Goal: Information Seeking & Learning: Learn about a topic

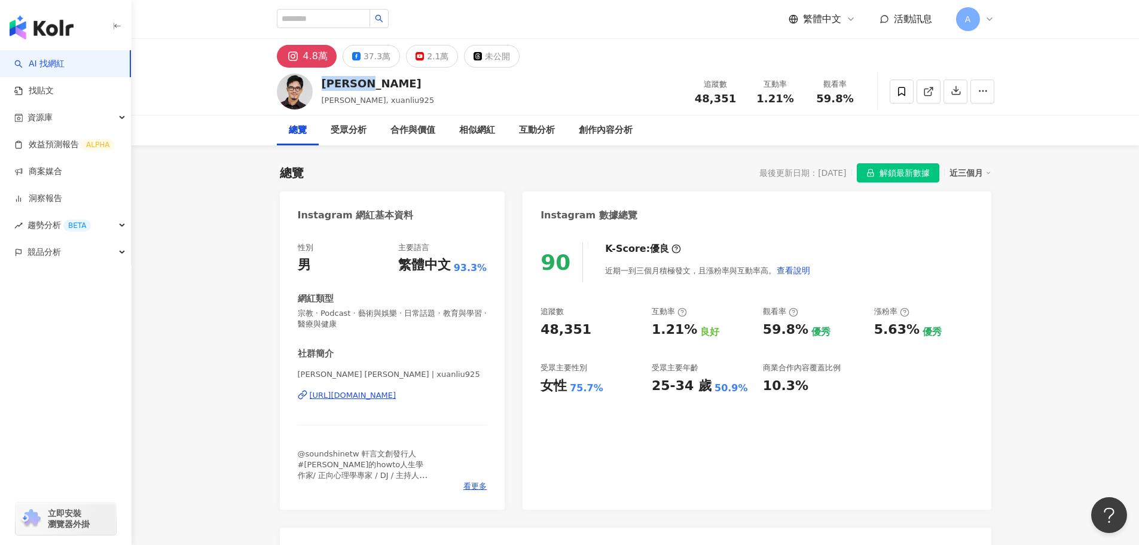
drag, startPoint x: 377, startPoint y: 81, endPoint x: 318, endPoint y: 86, distance: 59.4
click at [318, 86] on div "XUAN 劉軒 劉軒, xuanliu925 追蹤數 48,351 互動率 1.21% 觀看率 59.8%" at bounding box center [635, 91] width 765 height 47
copy div "XUAN 劉軒"
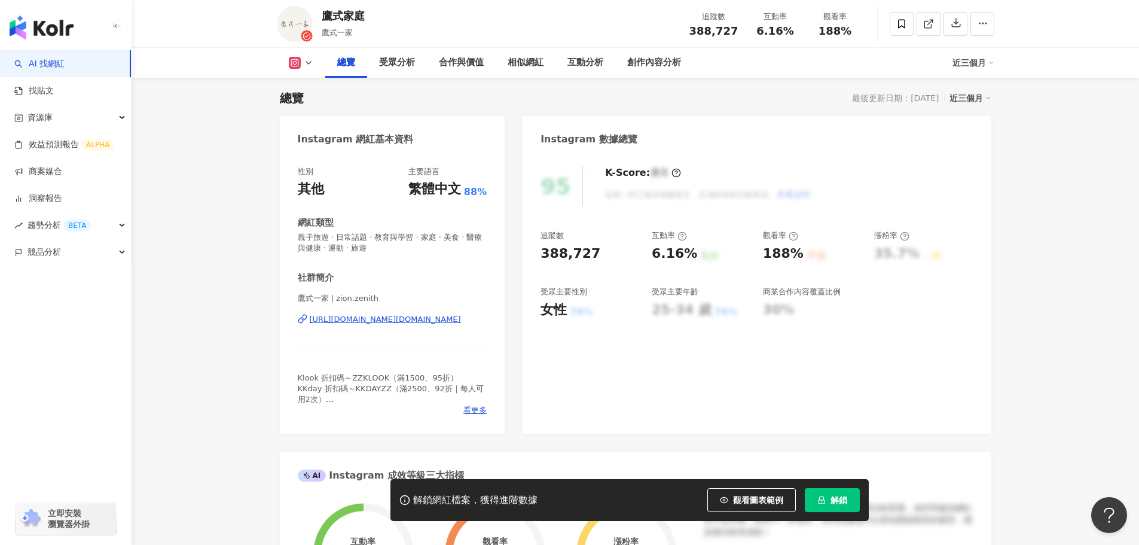
click at [825, 502] on icon "lock" at bounding box center [821, 500] width 7 height 8
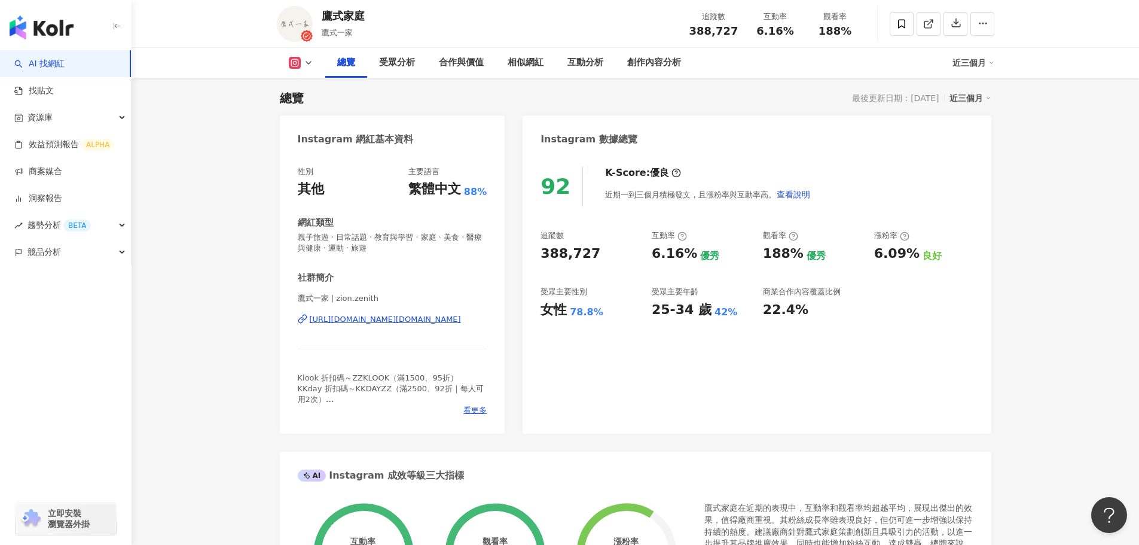
drag, startPoint x: 540, startPoint y: 257, endPoint x: 617, endPoint y: 258, distance: 77.2
click at [617, 258] on div "92 K-Score : 優良 近期一到三個月積極發文，且漲粉率與互動率高。 查看說明 追蹤數 388,727 互動率 6.16% 優秀 觀看率 188% 優…" at bounding box center [757, 293] width 468 height 279
copy div "388,727"
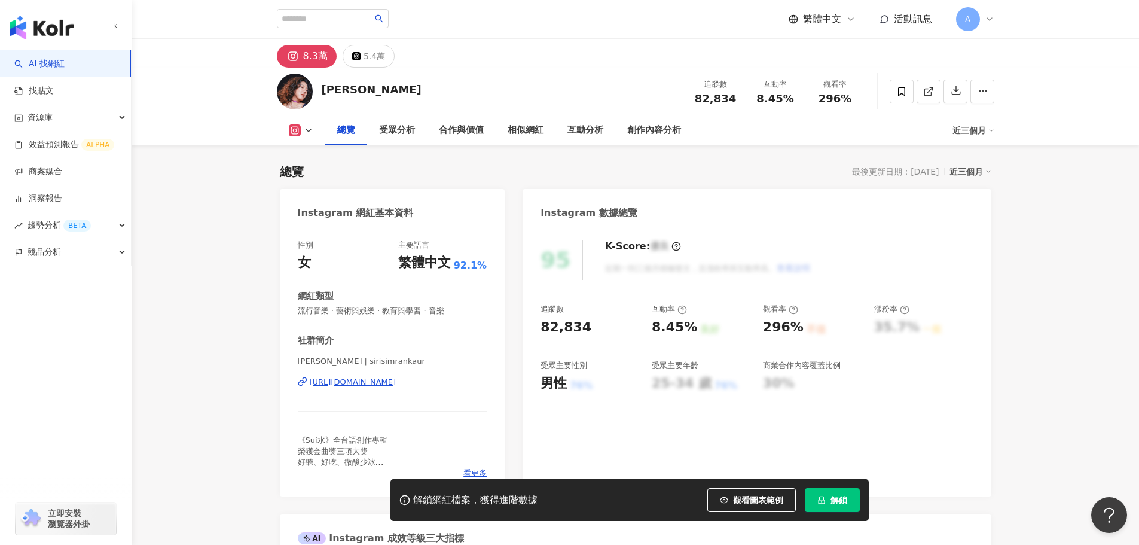
click at [830, 485] on div "解鎖網紅檔案，獲得進階數據 觀看圖表範例 解鎖" at bounding box center [629, 500] width 478 height 42
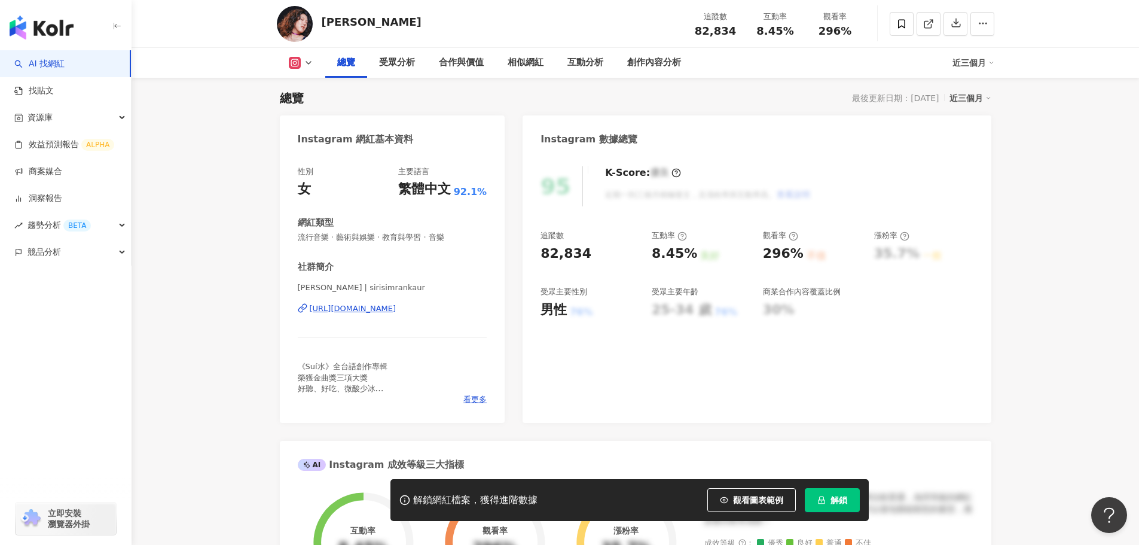
click at [828, 493] on button "解鎖" at bounding box center [832, 500] width 55 height 24
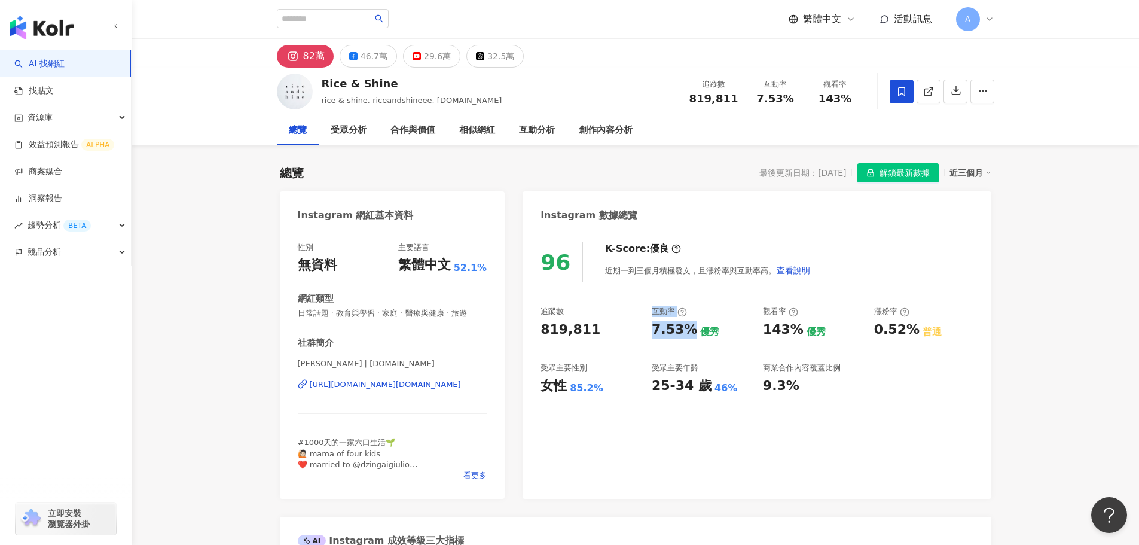
drag, startPoint x: 652, startPoint y: 312, endPoint x: 692, endPoint y: 334, distance: 45.8
click at [692, 334] on div "互動率 7.53% 優秀" at bounding box center [701, 322] width 99 height 32
drag, startPoint x: 542, startPoint y: 307, endPoint x: 607, endPoint y: 321, distance: 66.6
click at [607, 321] on div "追蹤數 819,811" at bounding box center [590, 322] width 99 height 32
copy div "追蹤數 819,811"
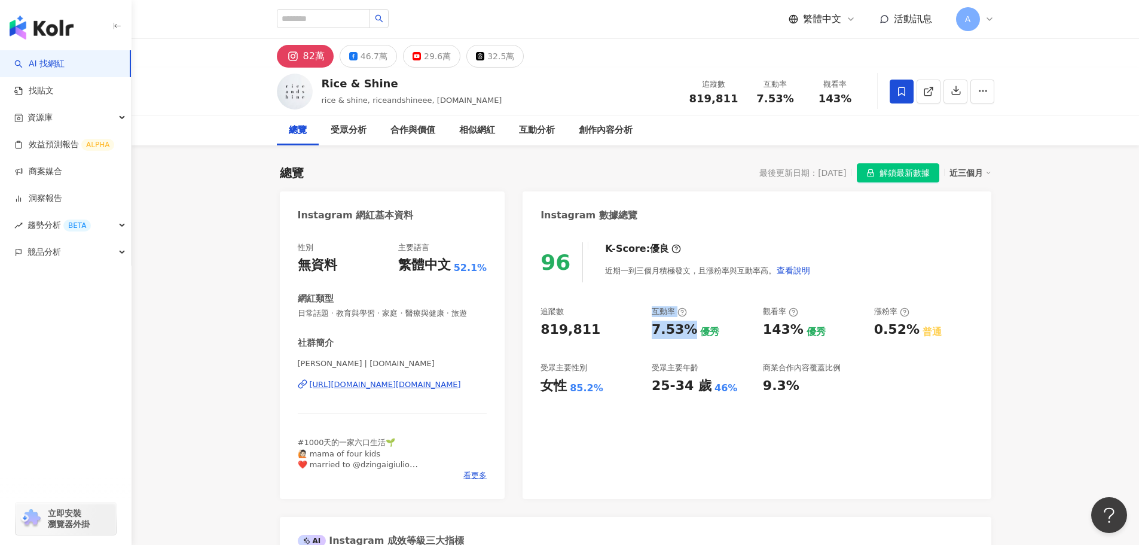
drag, startPoint x: 651, startPoint y: 313, endPoint x: 686, endPoint y: 332, distance: 39.9
click at [686, 332] on div "追蹤數 819,811 互動率 7.53% 優秀 觀看率 143% 優秀 漲粉率 0.52% 普通 受眾主要性別 女性 85.2% 受眾主要年齡 25-34 …" at bounding box center [757, 350] width 432 height 89
copy div "互動率 7.53%"
drag, startPoint x: 654, startPoint y: 370, endPoint x: 701, endPoint y: 389, distance: 51.7
click at [701, 389] on div "受眾主要年齡 25-34 歲 46%" at bounding box center [701, 378] width 99 height 32
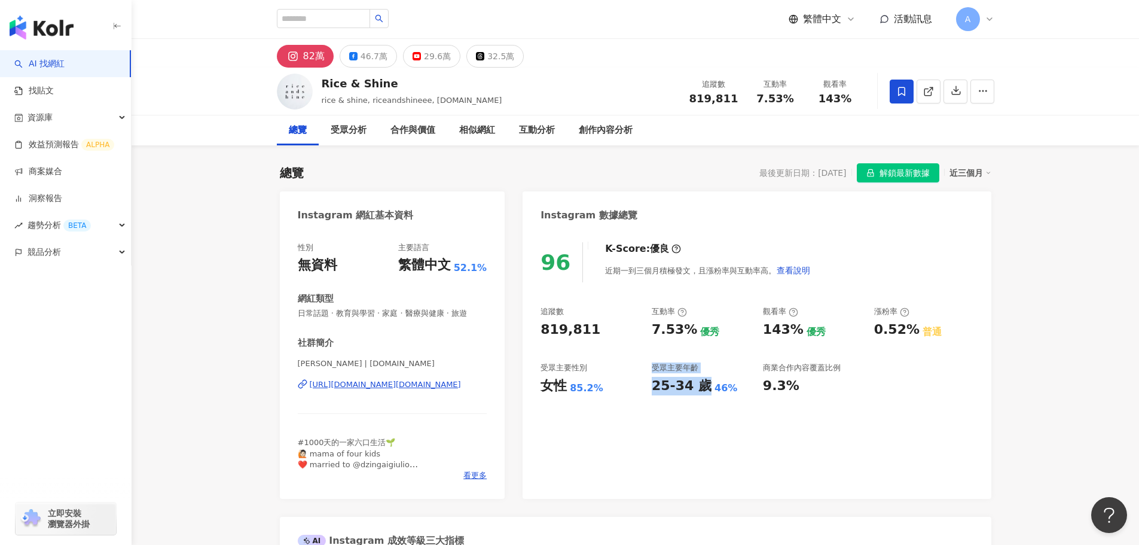
copy div "受眾主要年齡 25-34 歲"
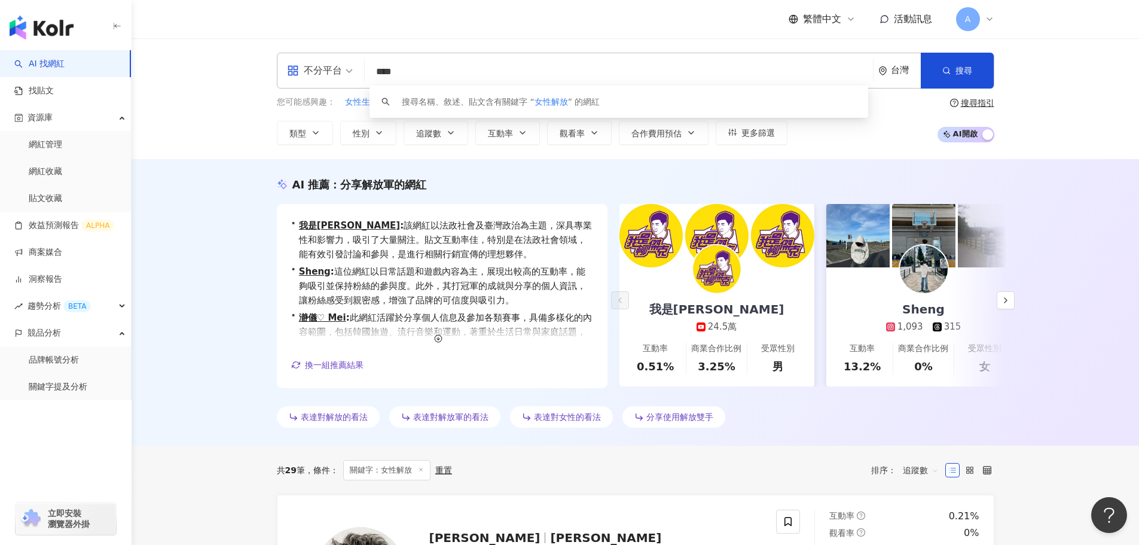
drag, startPoint x: 221, startPoint y: 57, endPoint x: 163, endPoint y: 40, distance: 60.4
click at [167, 47] on div "不分平台 **** 台灣 搜尋 keyword 搜尋名稱、敘述、貼文含有關鍵字 “ 女性解放 ” 的網紅 您可能感興趣： 女性生理問題 女性經濟力 女性生理 …" at bounding box center [636, 98] width 1008 height 121
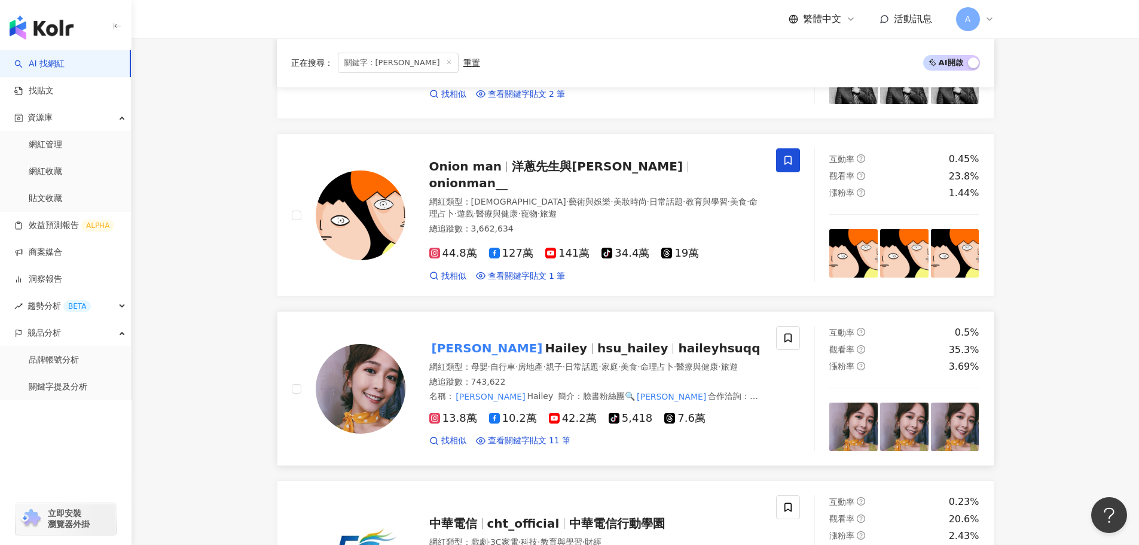
scroll to position [299, 0]
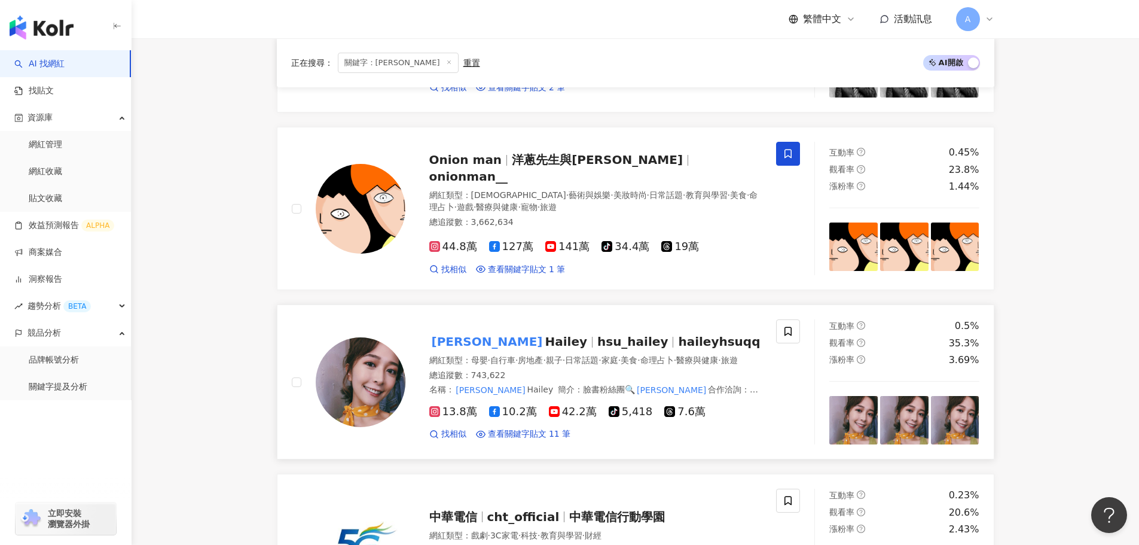
type input "***"
click at [446, 59] on icon at bounding box center [449, 62] width 6 height 6
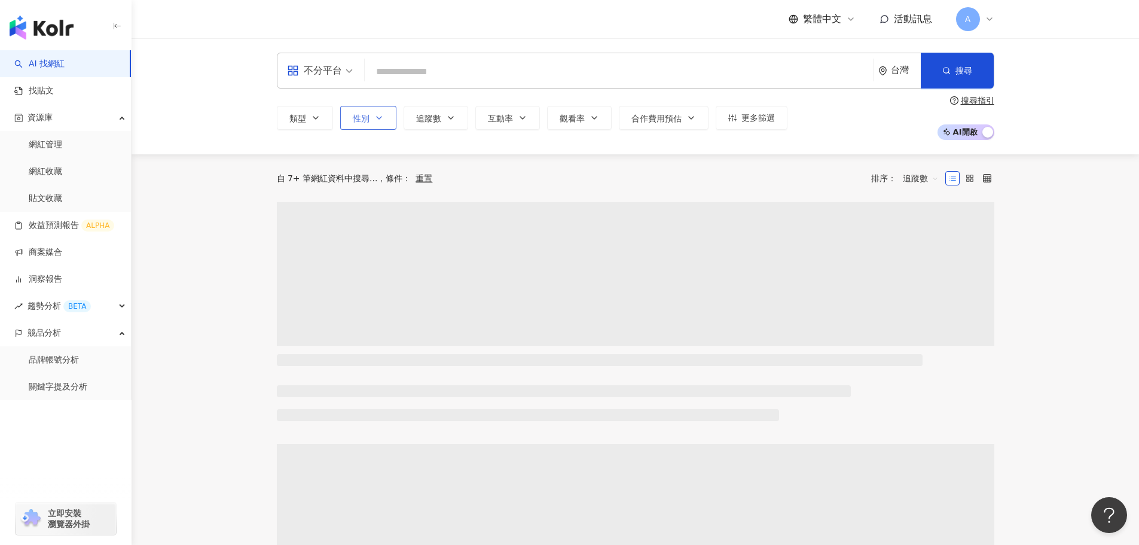
click at [349, 118] on button "性別" at bounding box center [368, 118] width 56 height 24
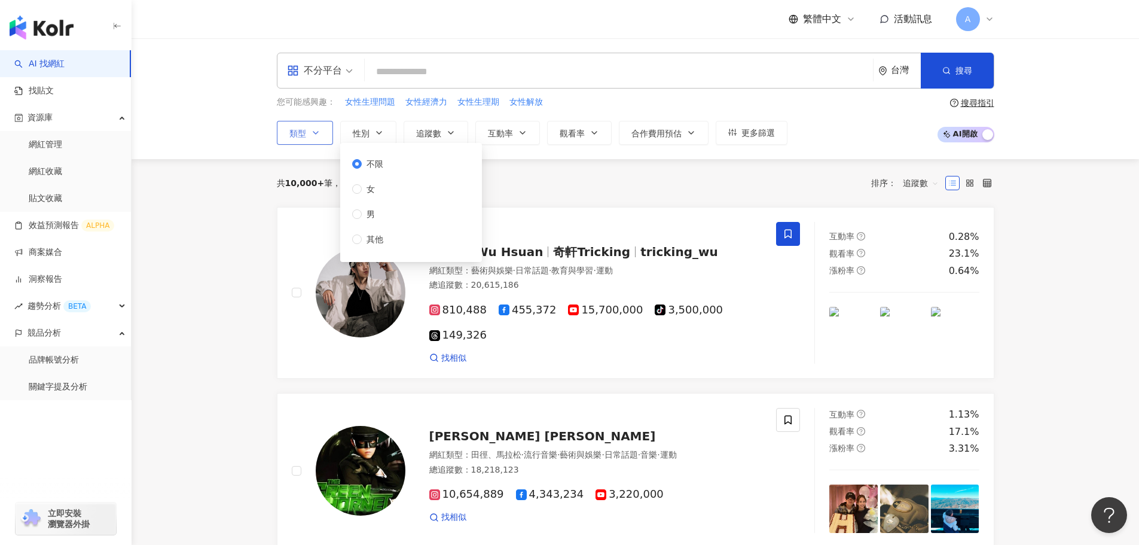
click at [328, 126] on button "類型" at bounding box center [305, 133] width 56 height 24
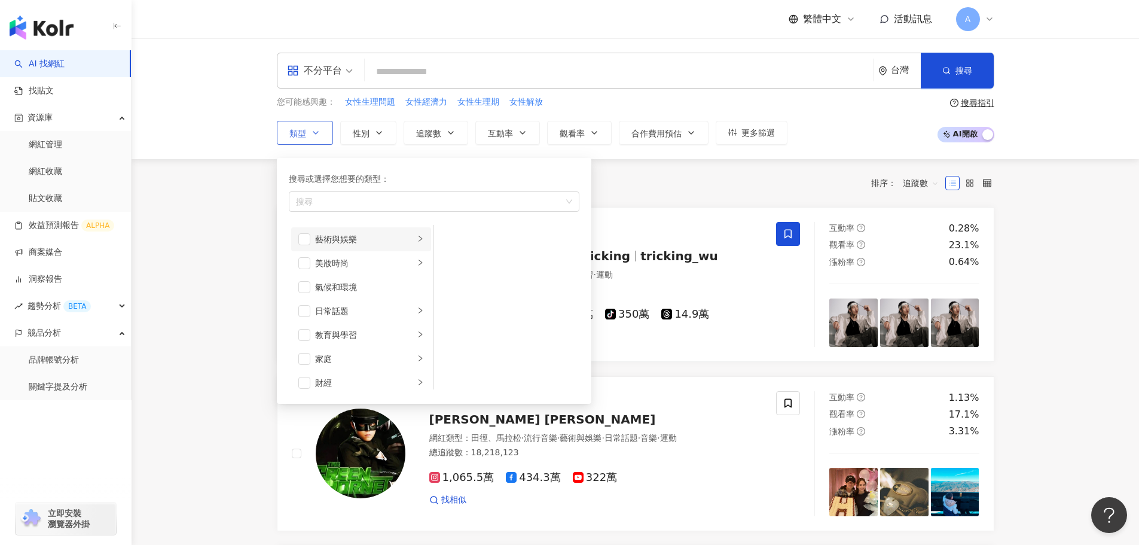
click at [417, 239] on icon "right" at bounding box center [420, 238] width 7 height 7
click at [356, 333] on div "教育與學習" at bounding box center [364, 334] width 99 height 13
click at [327, 356] on div "家庭" at bounding box center [364, 358] width 99 height 13
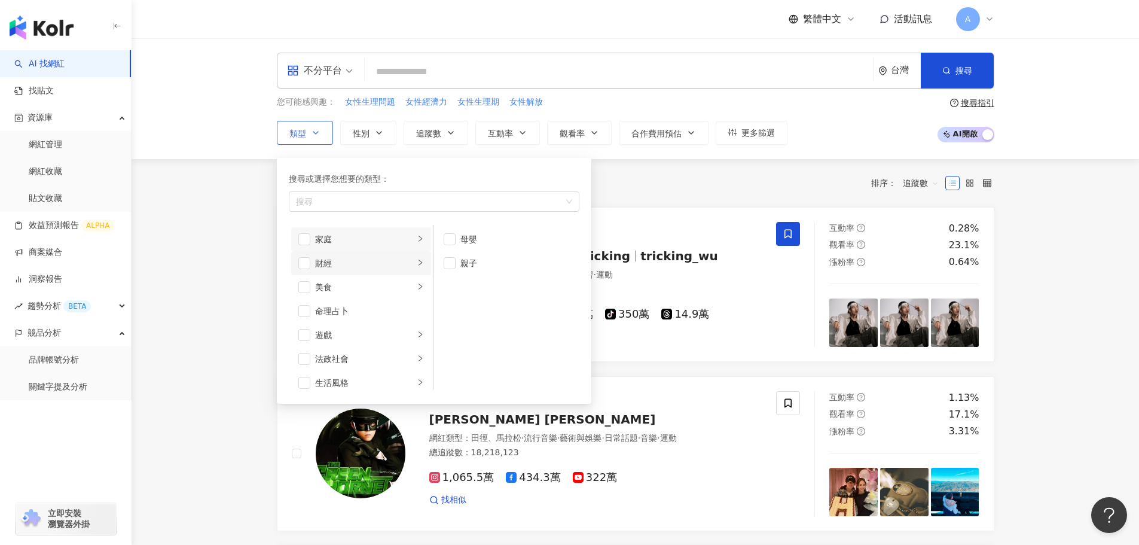
click at [327, 260] on div "財經" at bounding box center [364, 263] width 99 height 13
click at [337, 359] on div "法政社會" at bounding box center [364, 358] width 99 height 13
click at [340, 303] on div "科技" at bounding box center [364, 303] width 99 height 13
click at [339, 328] on div "交通工具" at bounding box center [364, 327] width 99 height 13
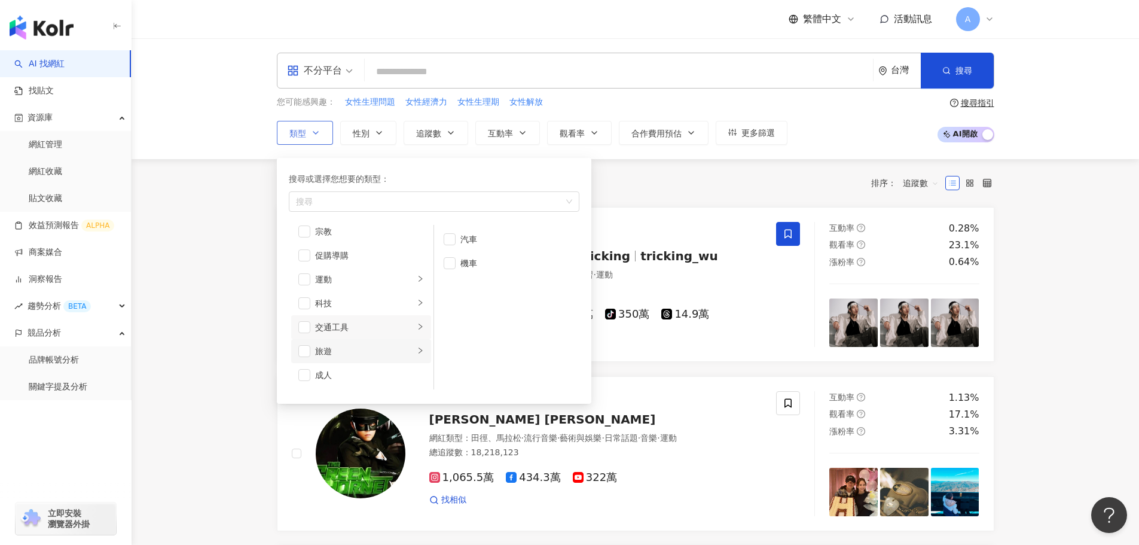
click at [340, 347] on div "旅遊" at bounding box center [364, 350] width 99 height 13
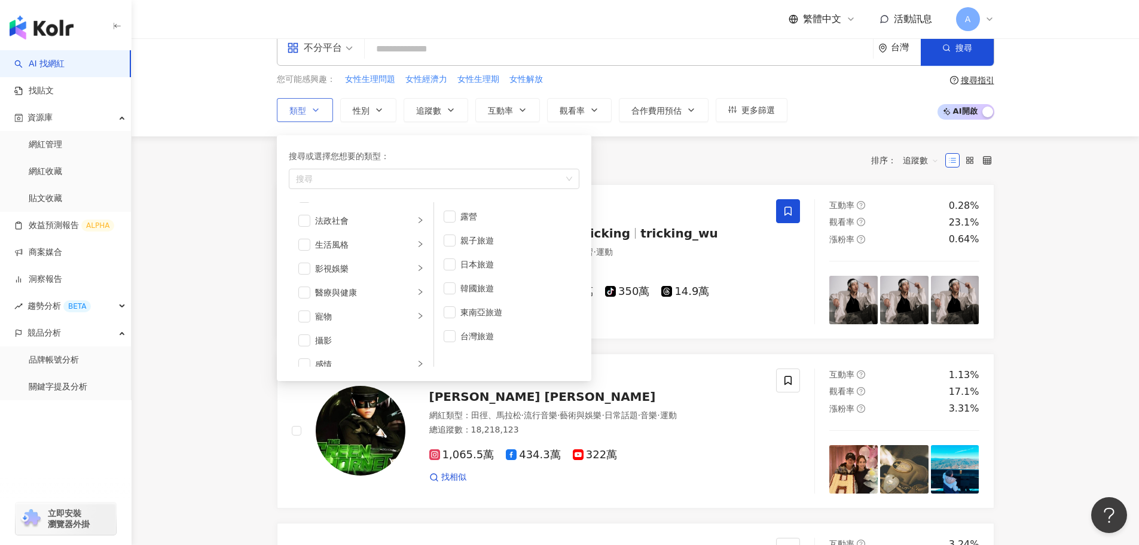
scroll to position [0, 0]
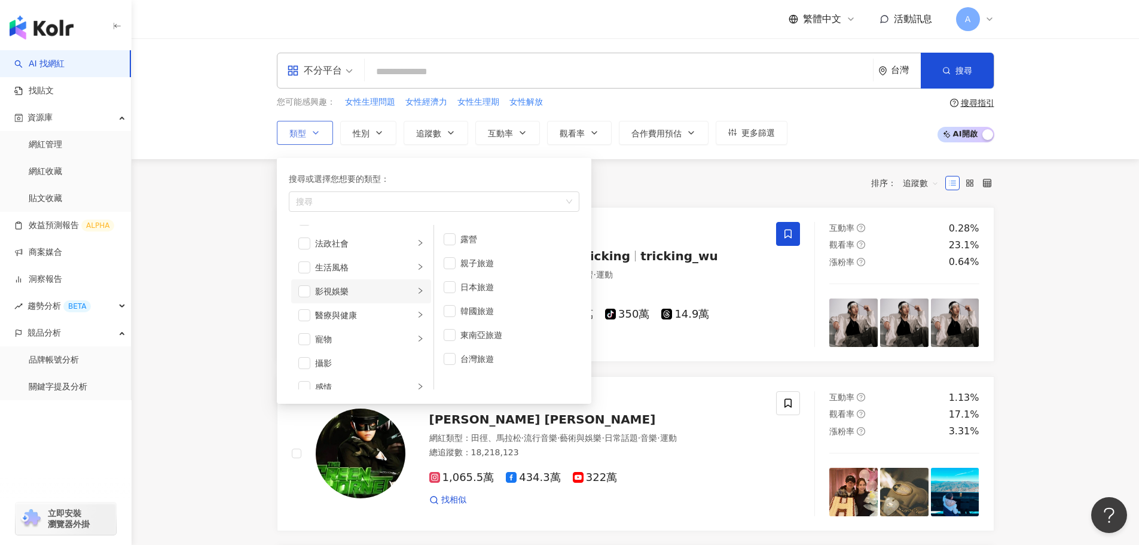
click at [341, 292] on div "影視娛樂" at bounding box center [364, 291] width 99 height 13
click at [349, 312] on div "醫療與健康" at bounding box center [364, 315] width 99 height 13
click at [300, 312] on span "button" at bounding box center [304, 315] width 12 height 12
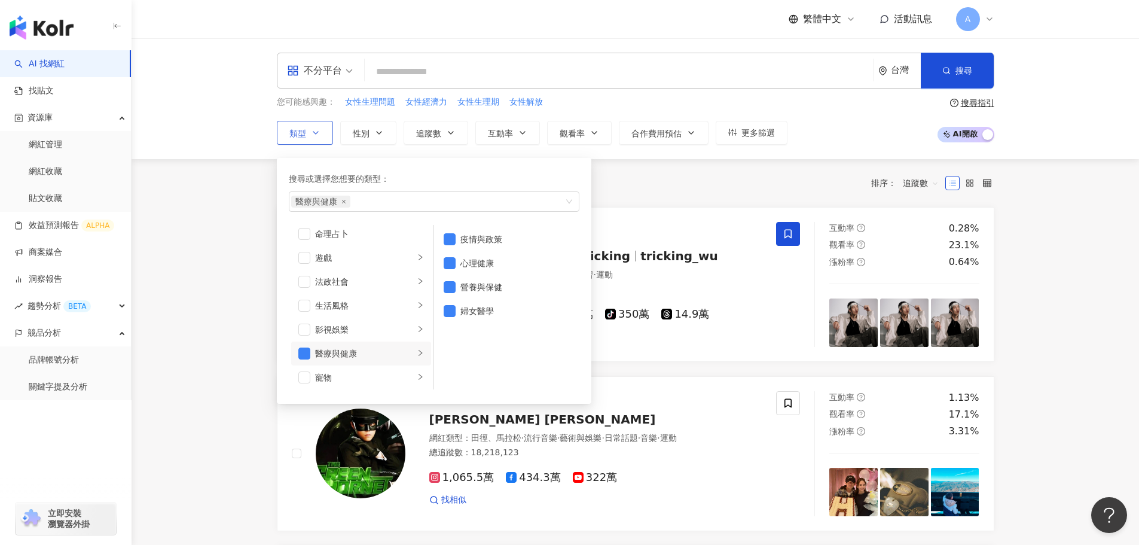
scroll to position [175, 0]
click at [304, 304] on span "button" at bounding box center [304, 303] width 12 height 12
click at [306, 329] on span "button" at bounding box center [304, 327] width 12 height 12
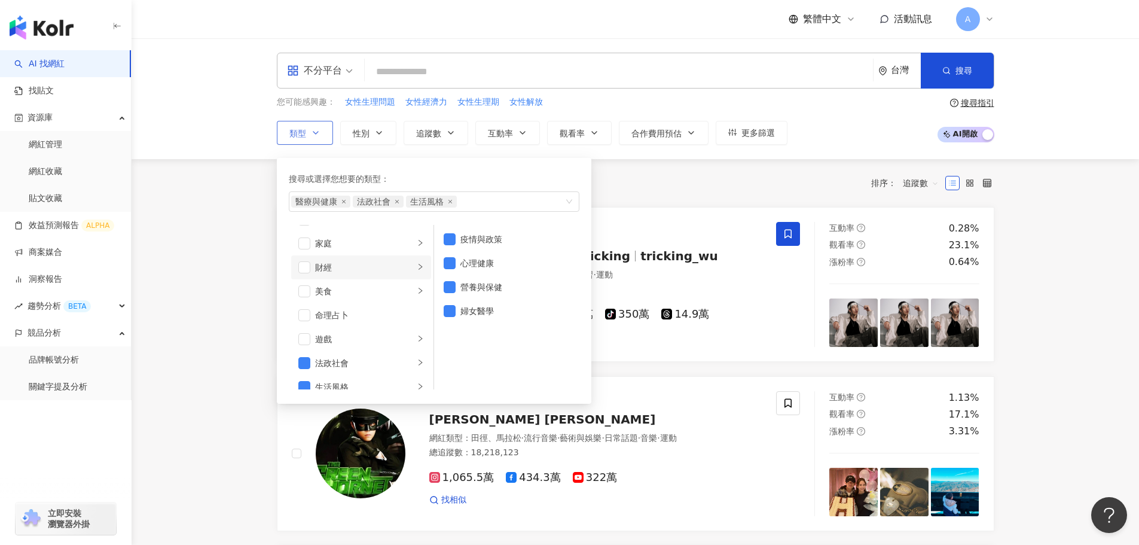
scroll to position [56, 0]
click at [301, 303] on span "button" at bounding box center [304, 303] width 12 height 12
click at [302, 284] on span "button" at bounding box center [304, 279] width 12 height 12
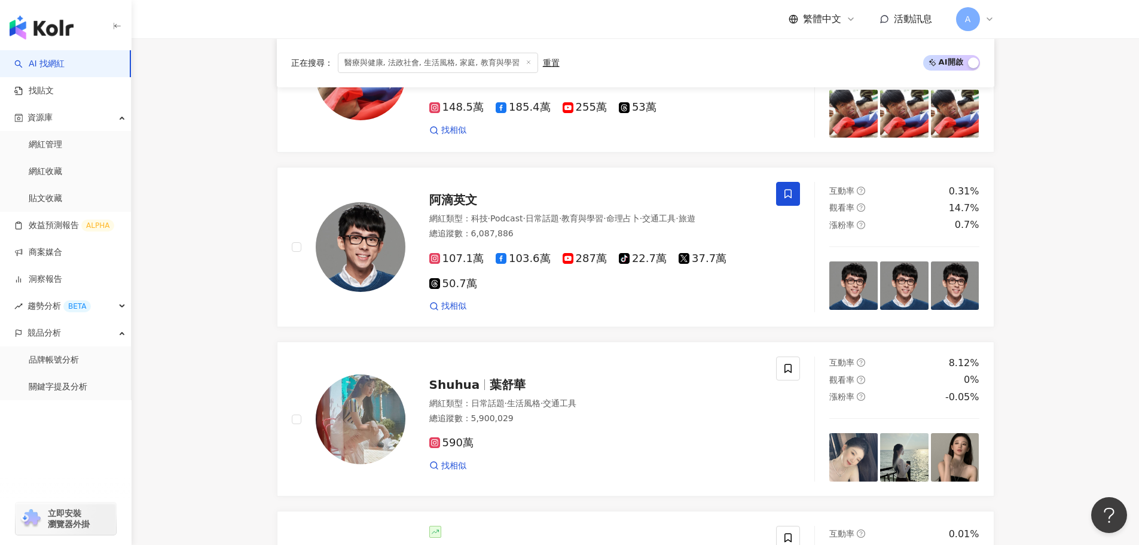
scroll to position [1854, 0]
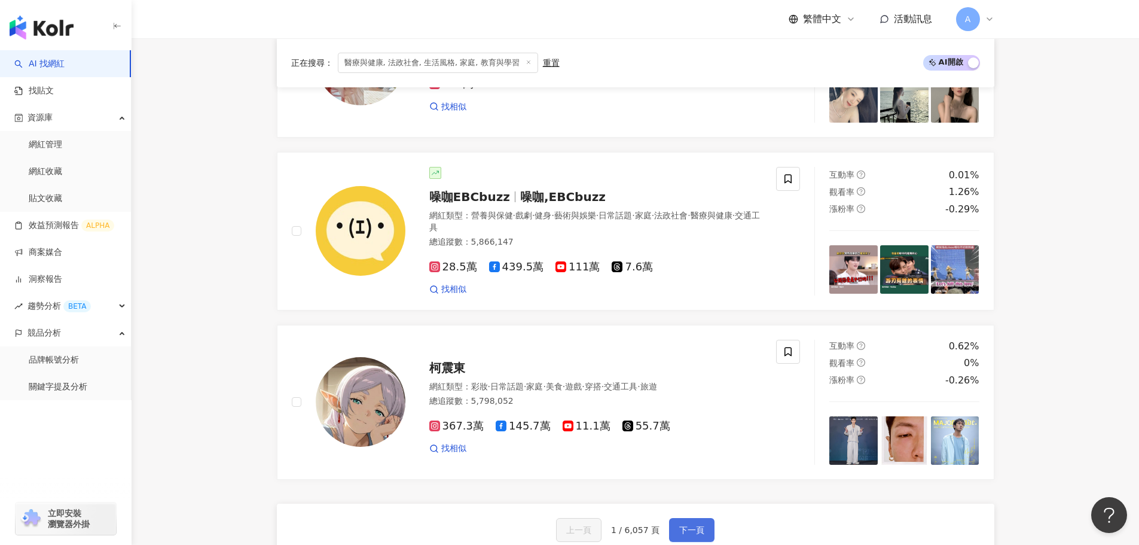
click at [680, 525] on span "下一頁" at bounding box center [691, 530] width 25 height 10
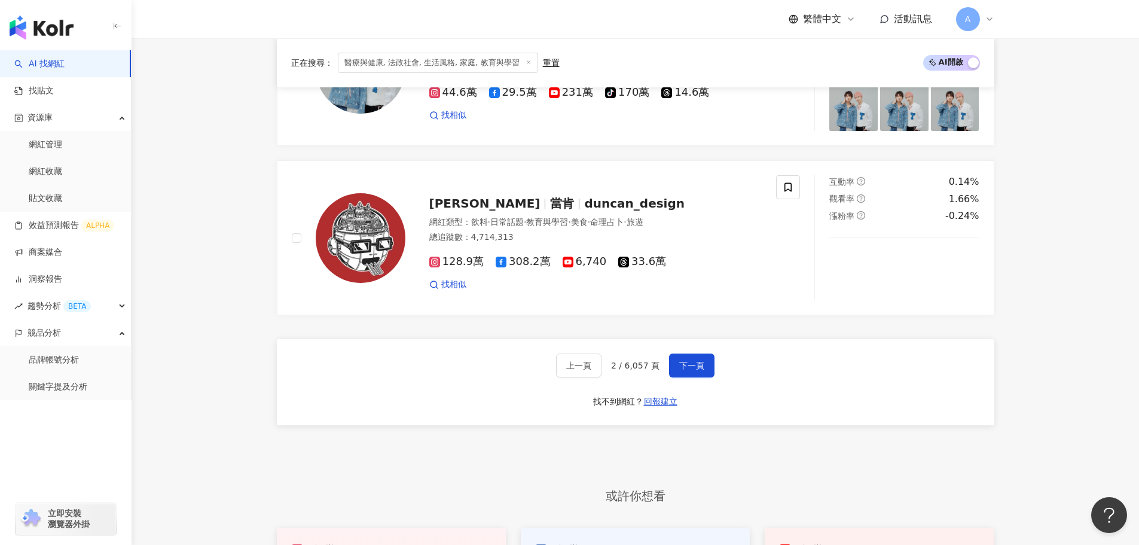
scroll to position [1966, 0]
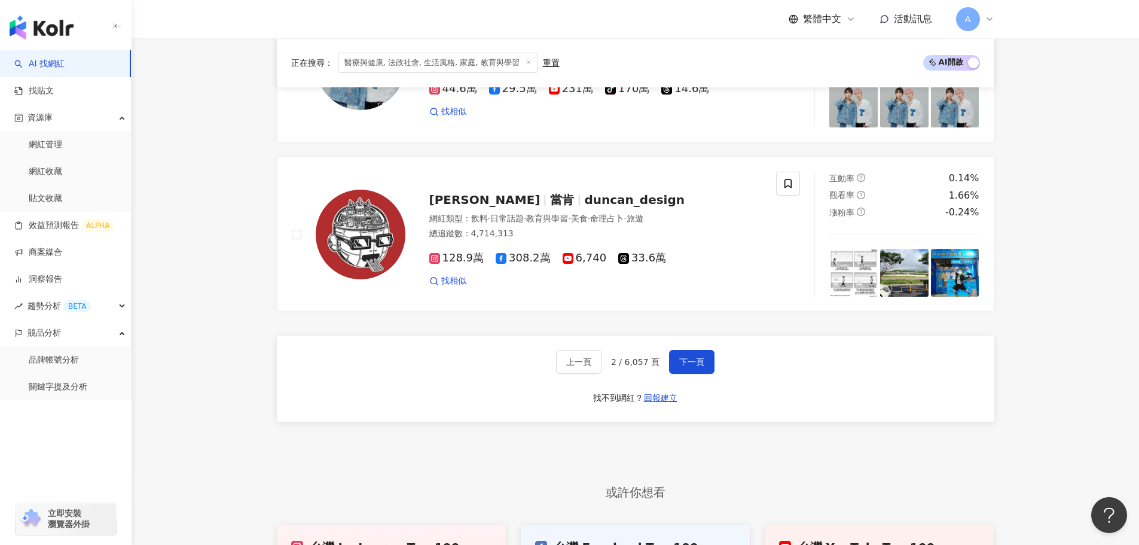
click at [526, 66] on span at bounding box center [529, 63] width 6 height 7
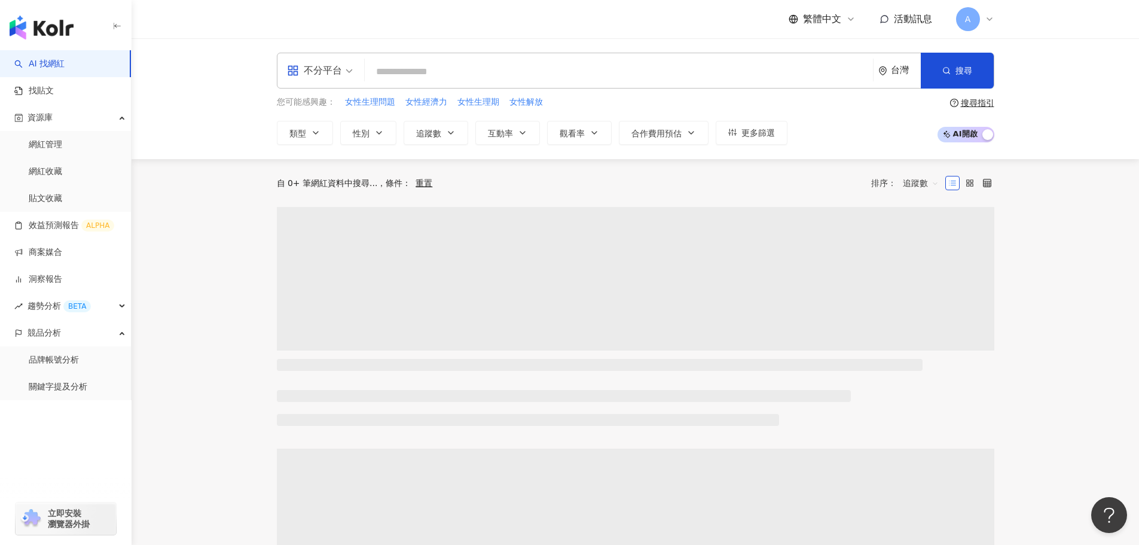
click at [416, 66] on input "search" at bounding box center [619, 71] width 499 height 23
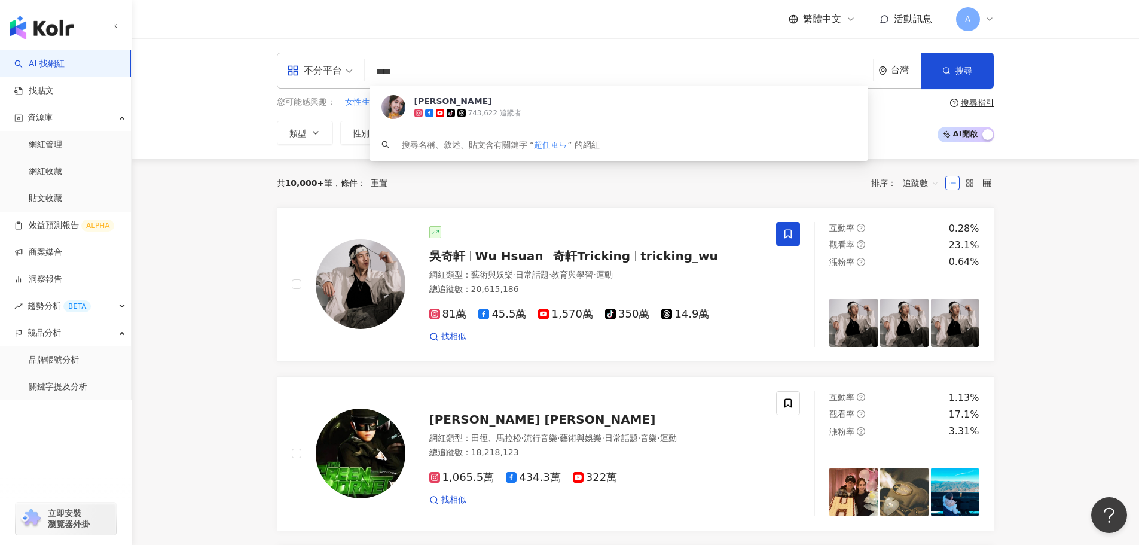
type input "***"
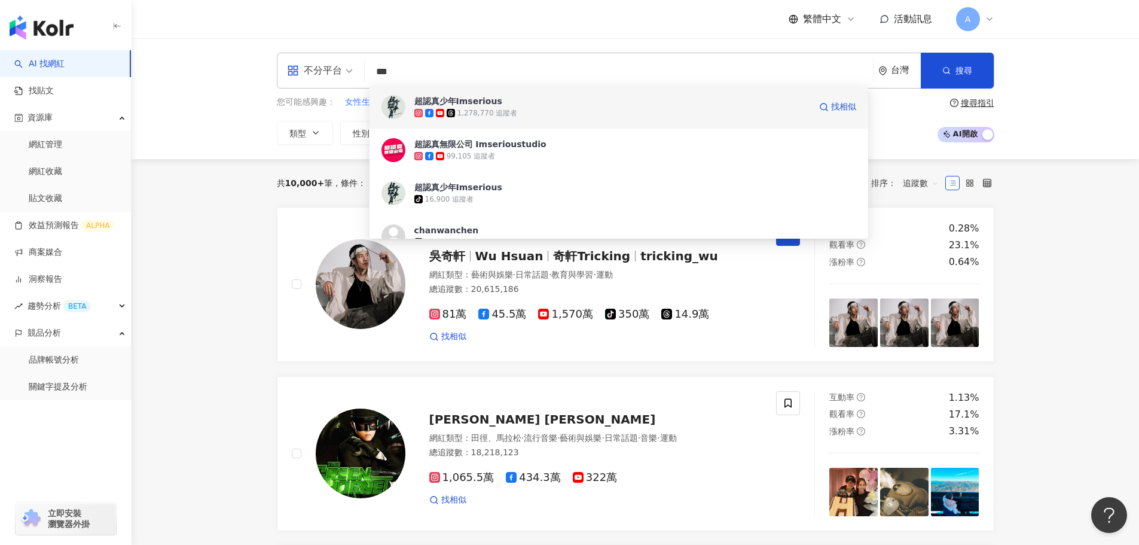
click at [436, 99] on div "超認真少年Imserious" at bounding box center [458, 101] width 88 height 12
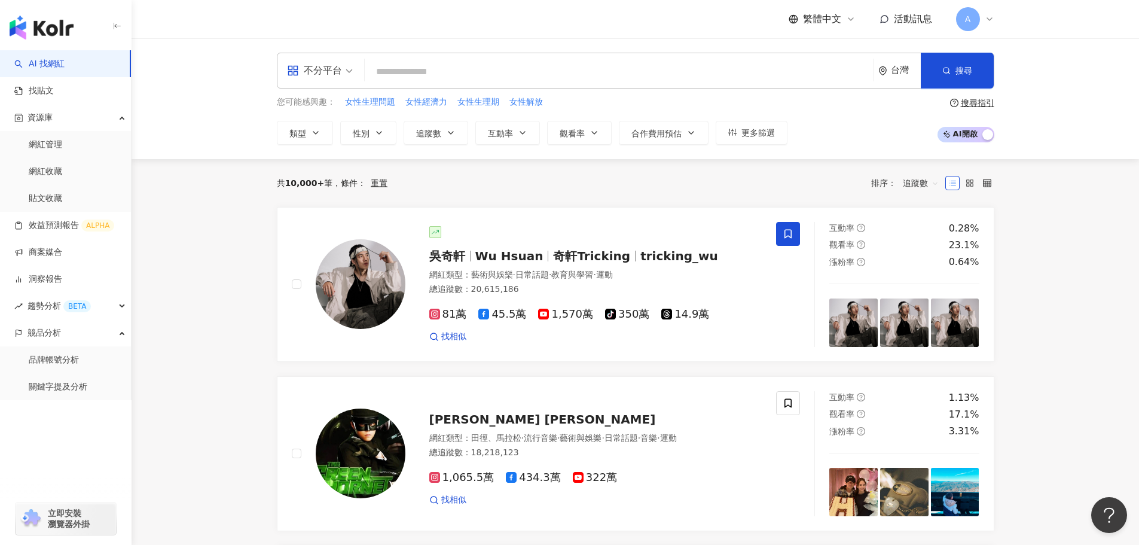
click at [412, 76] on input "search" at bounding box center [619, 71] width 499 height 23
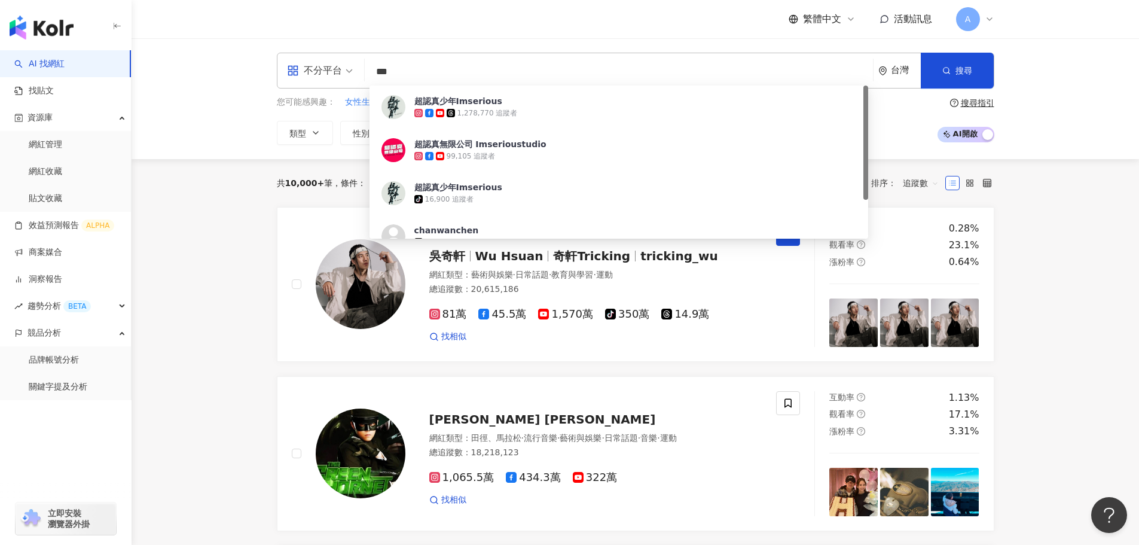
type input "***"
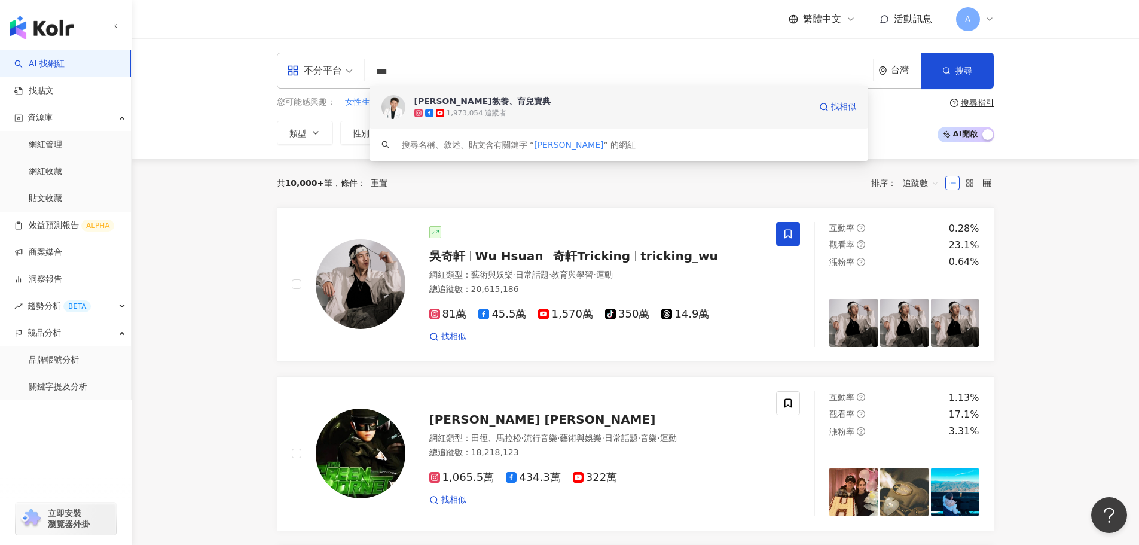
click at [493, 114] on div "1,973,054 追蹤者" at bounding box center [477, 113] width 60 height 10
type input "***"
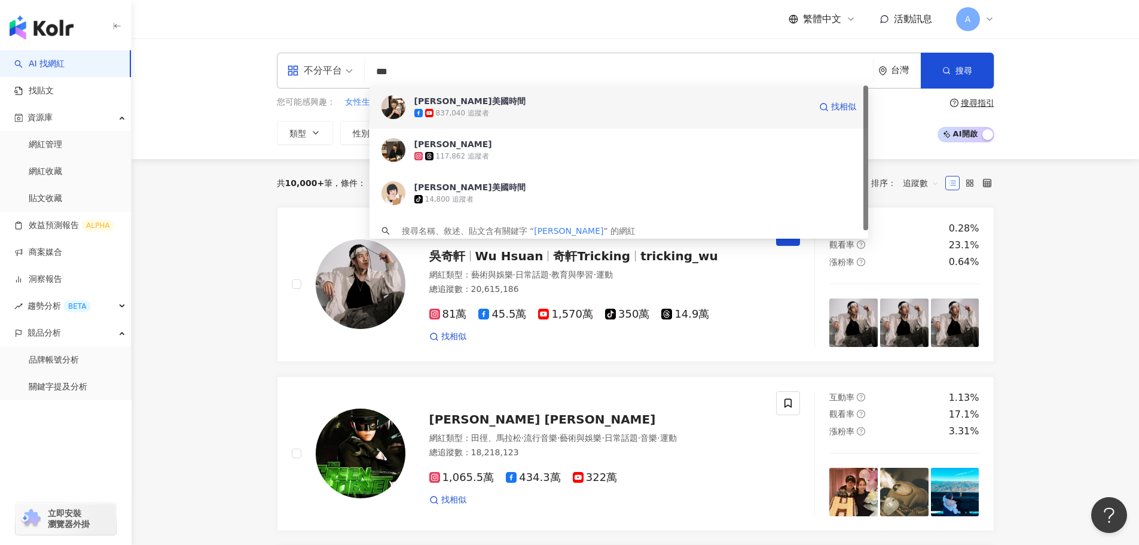
click at [459, 112] on div "837,040 追蹤者" at bounding box center [462, 113] width 53 height 10
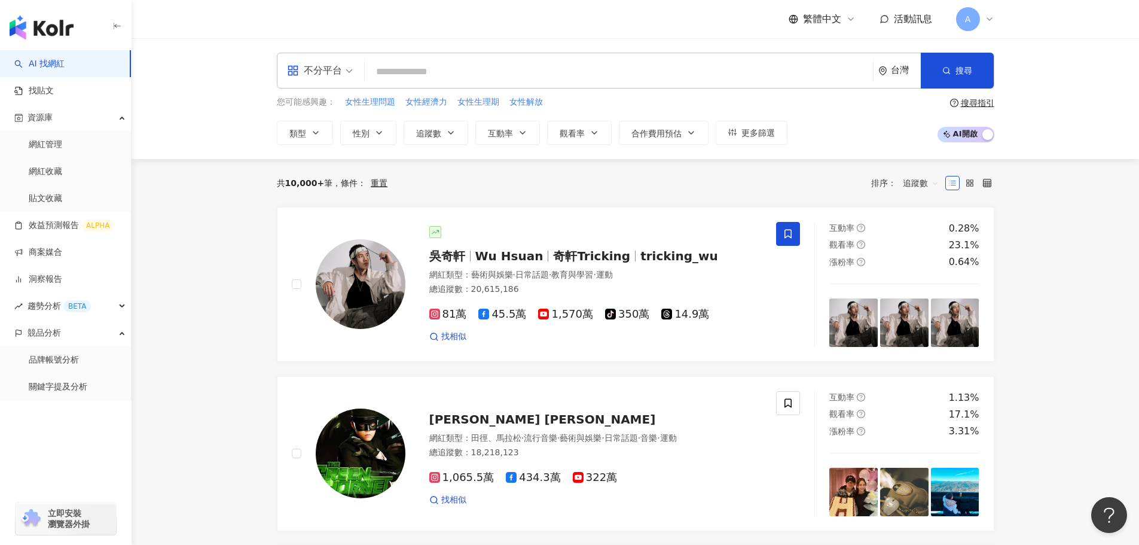
click at [382, 68] on input "search" at bounding box center [619, 71] width 499 height 23
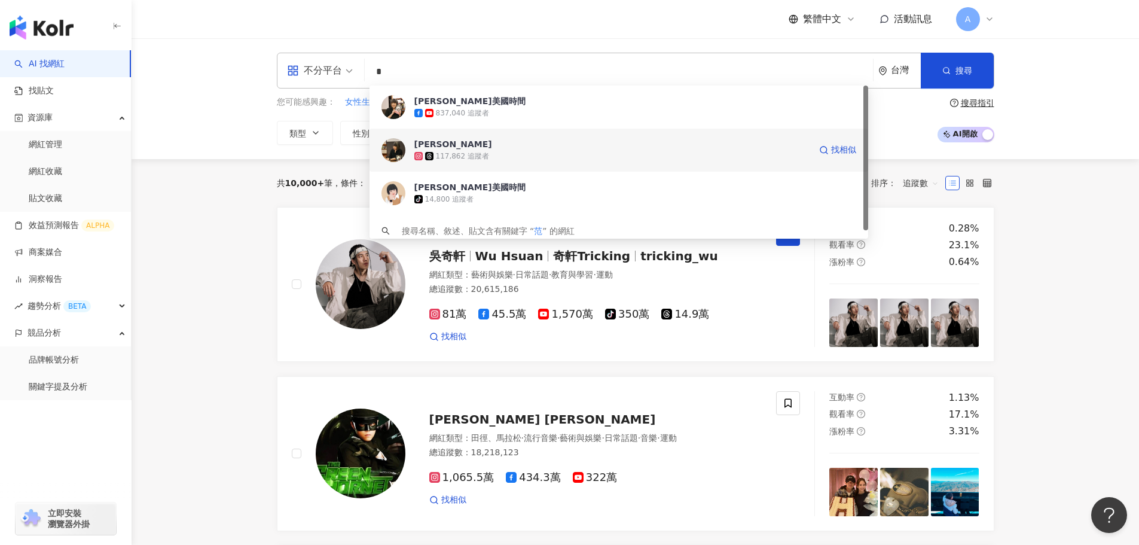
click at [435, 144] on button "追蹤數" at bounding box center [436, 133] width 65 height 24
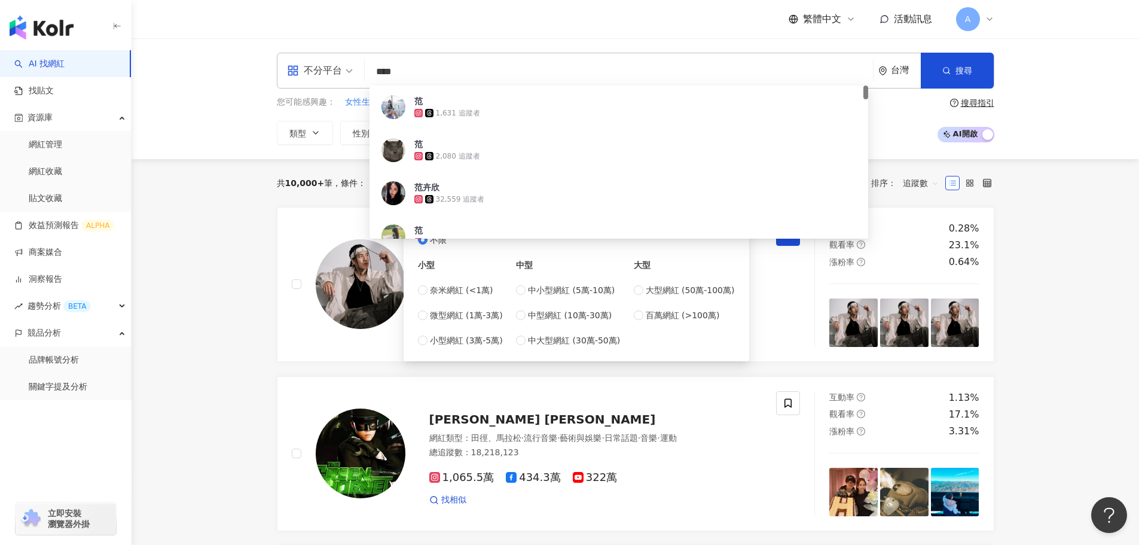
type input "***"
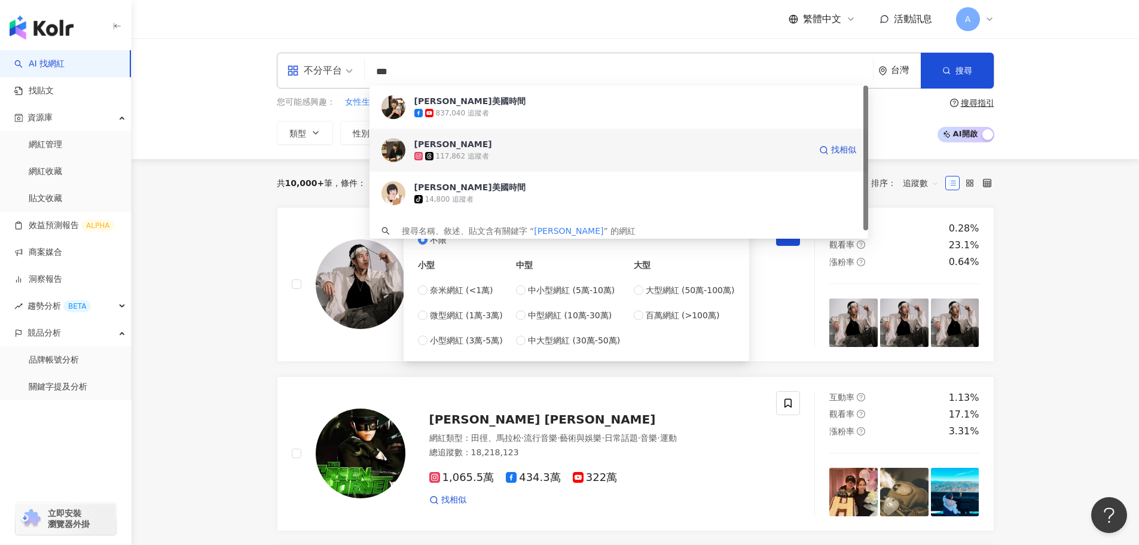
click at [441, 141] on div "范琪斐 Chifei Fan" at bounding box center [453, 144] width 78 height 12
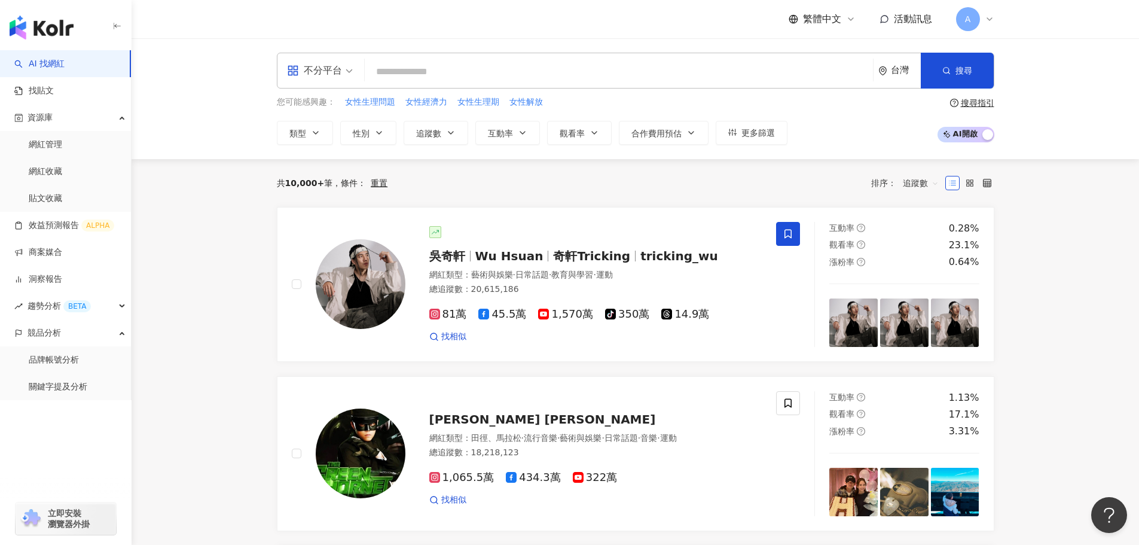
click at [426, 72] on input "search" at bounding box center [619, 71] width 499 height 23
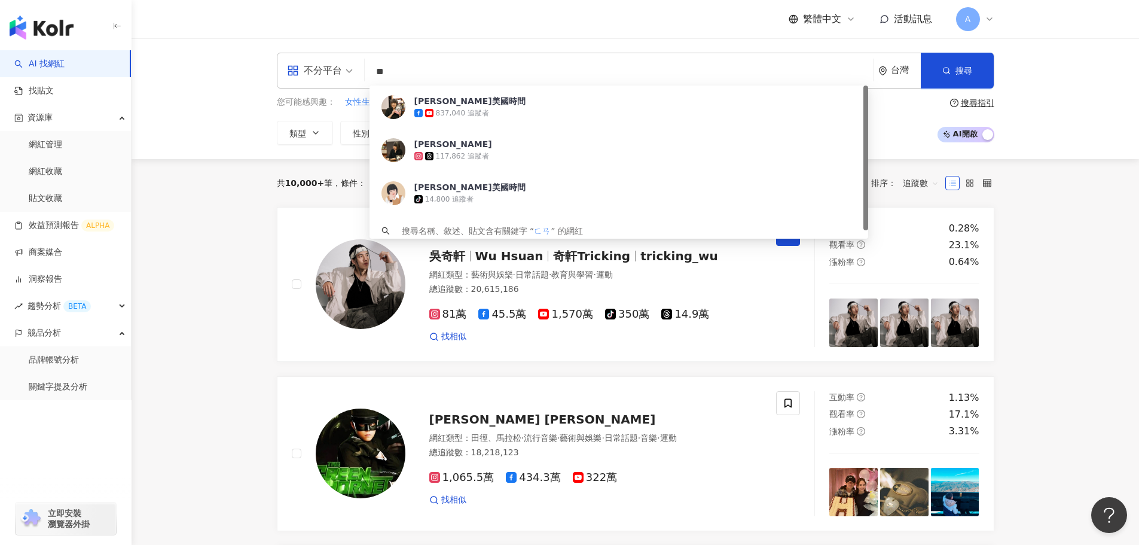
type input "*"
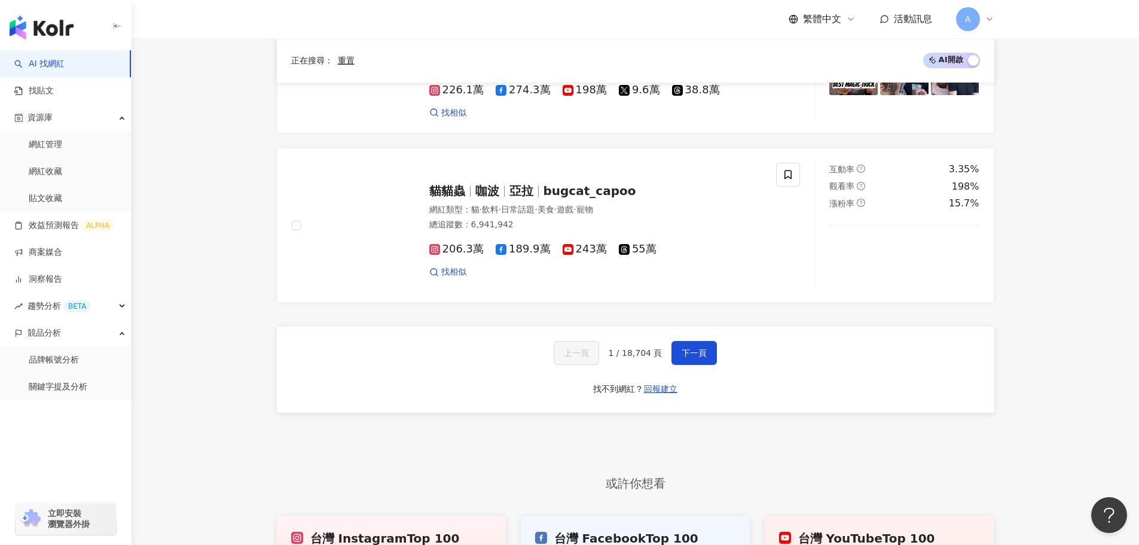
scroll to position [1970, 0]
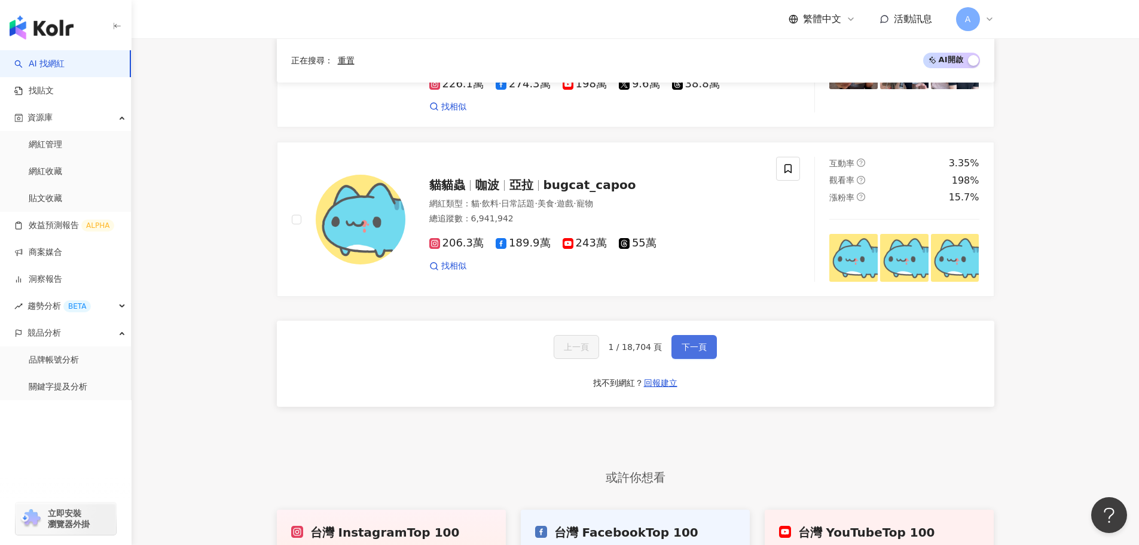
click at [704, 342] on span "下一頁" at bounding box center [694, 347] width 25 height 10
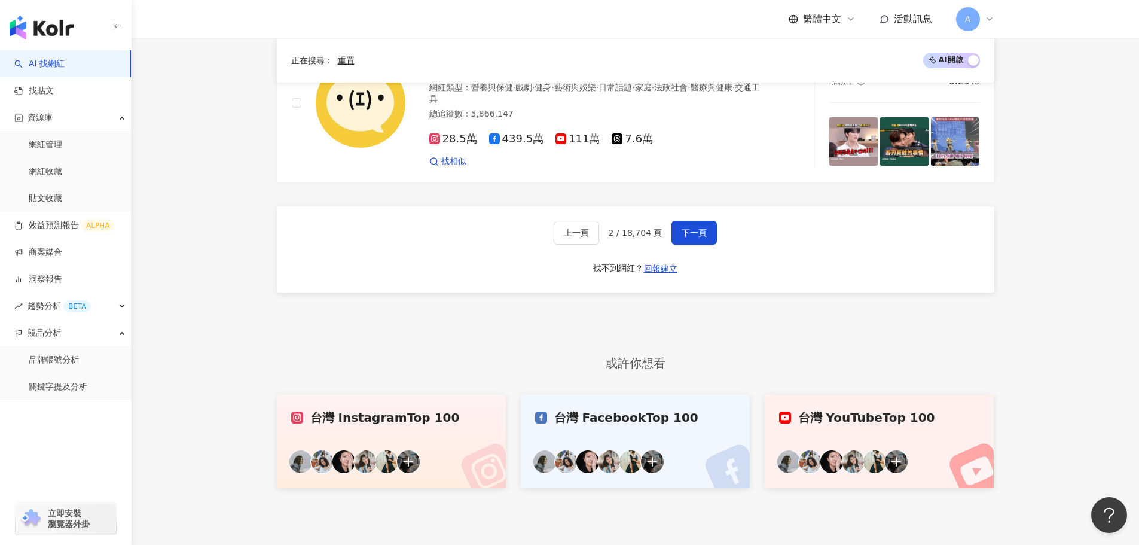
scroll to position [2120, 0]
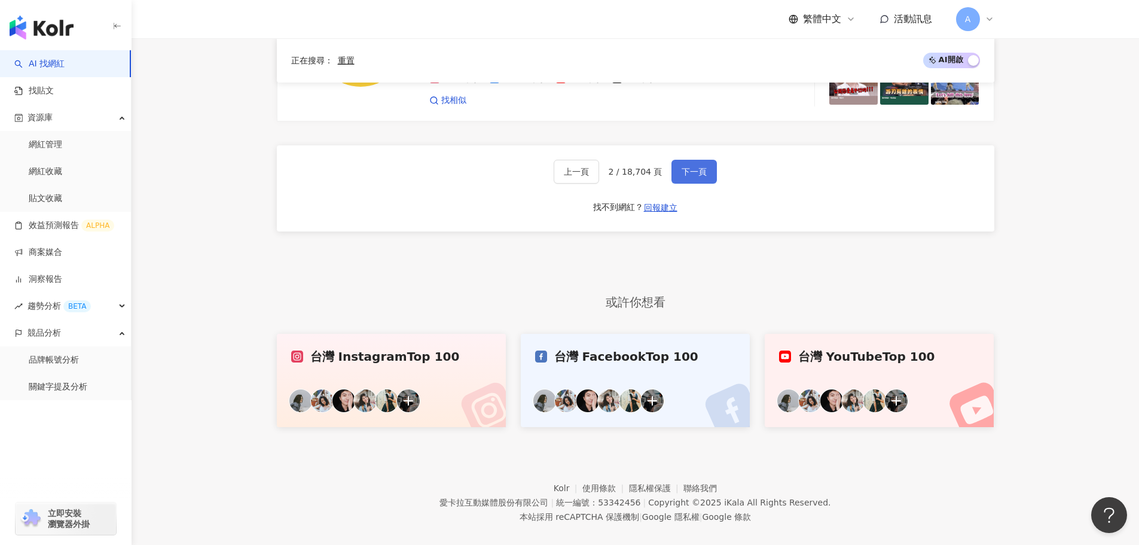
click at [693, 167] on span "下一頁" at bounding box center [694, 172] width 25 height 10
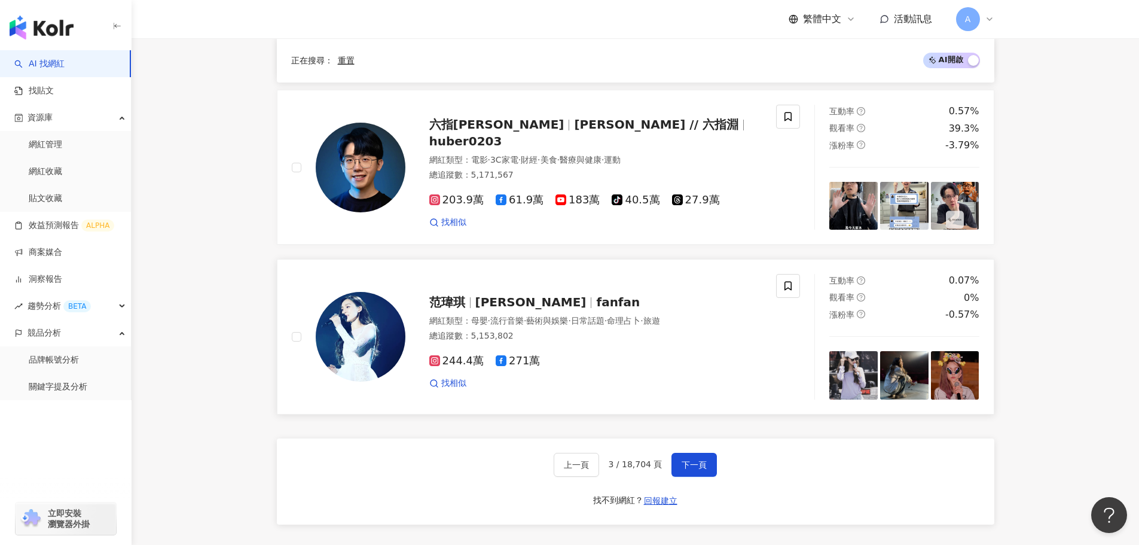
scroll to position [1909, 0]
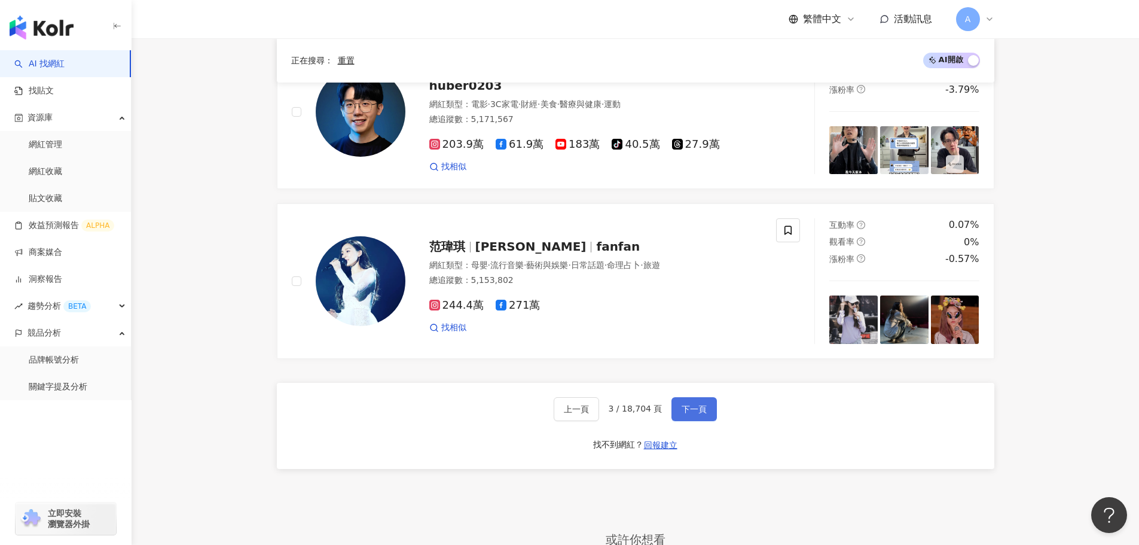
click at [686, 404] on span "下一頁" at bounding box center [694, 409] width 25 height 10
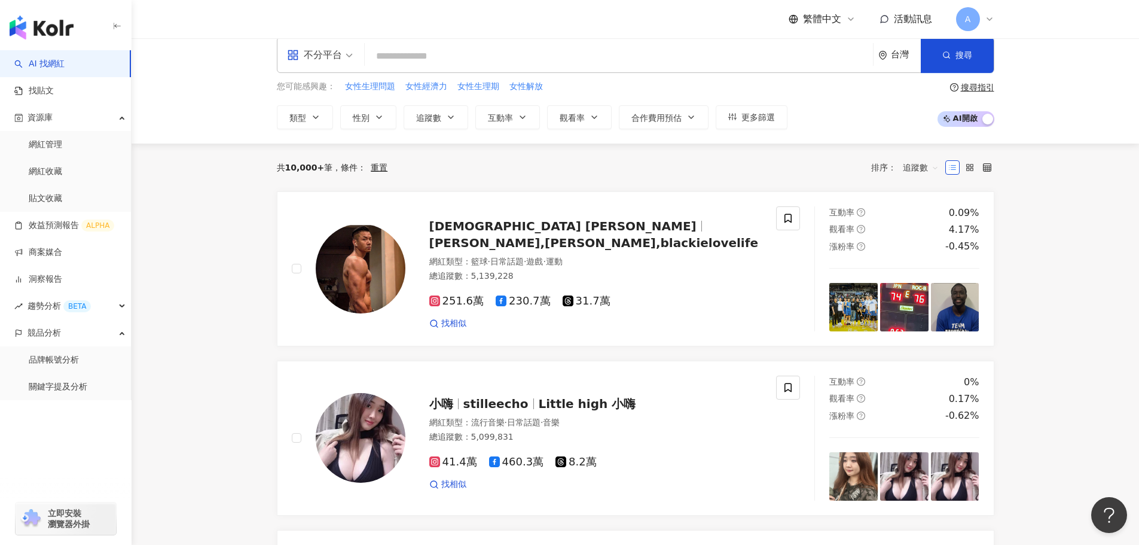
scroll to position [0, 0]
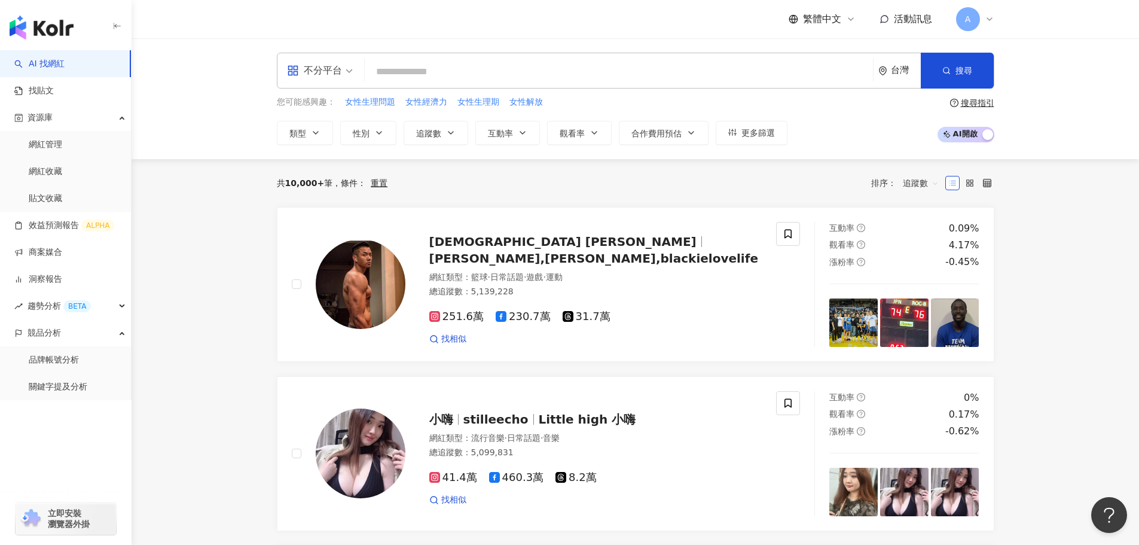
click at [947, 181] on span at bounding box center [952, 183] width 14 height 14
click at [924, 180] on span "追蹤數" at bounding box center [921, 182] width 36 height 19
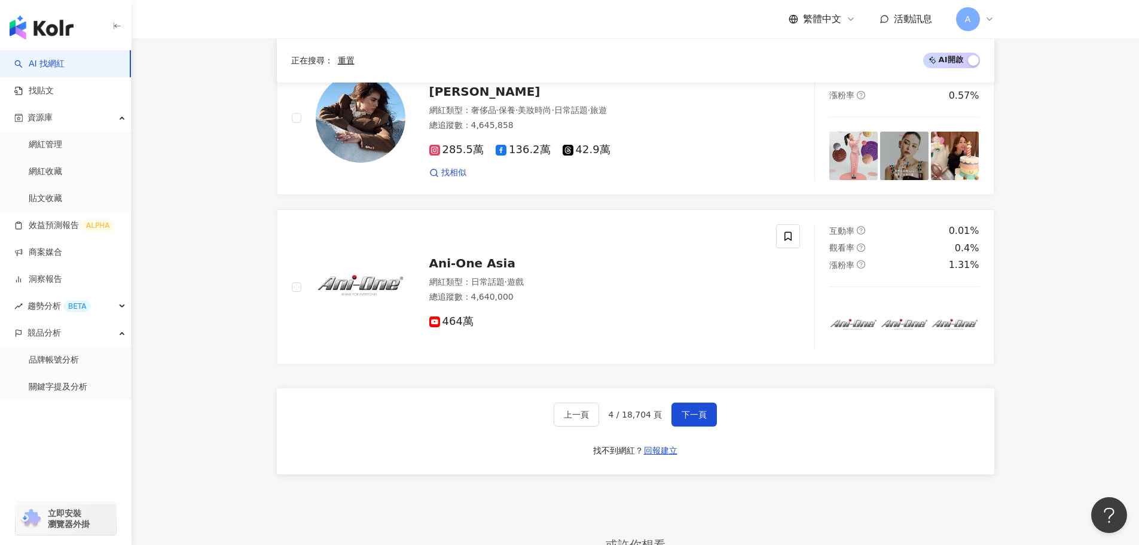
scroll to position [1910, 0]
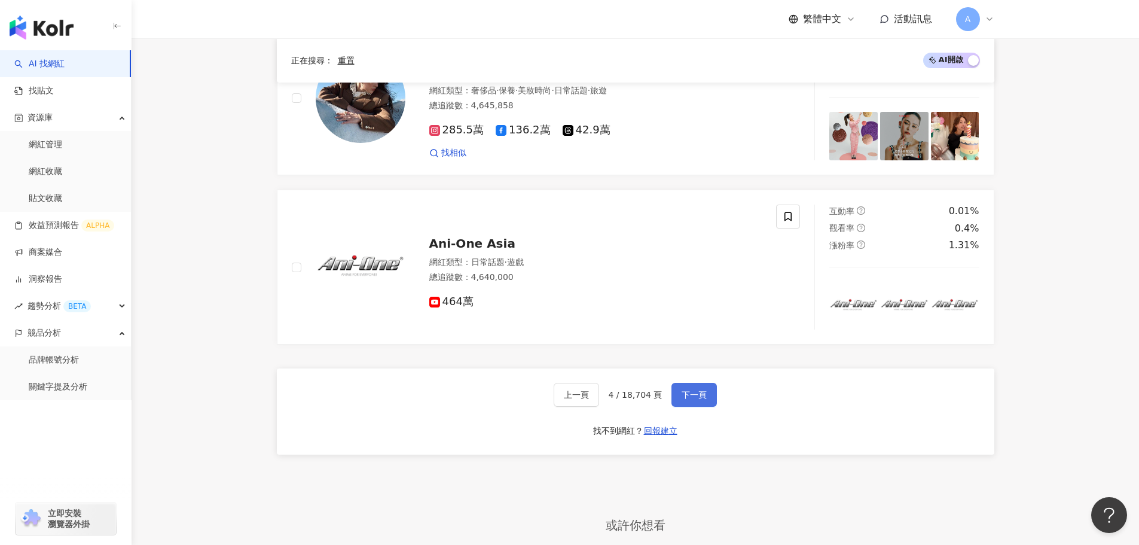
click at [674, 394] on button "下一頁" at bounding box center [694, 395] width 45 height 24
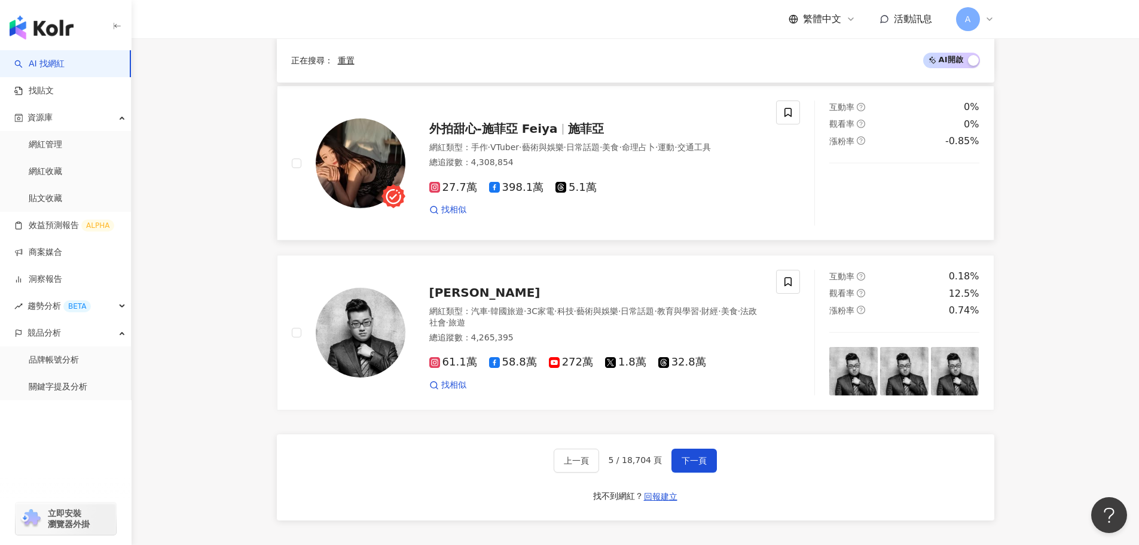
scroll to position [1840, 0]
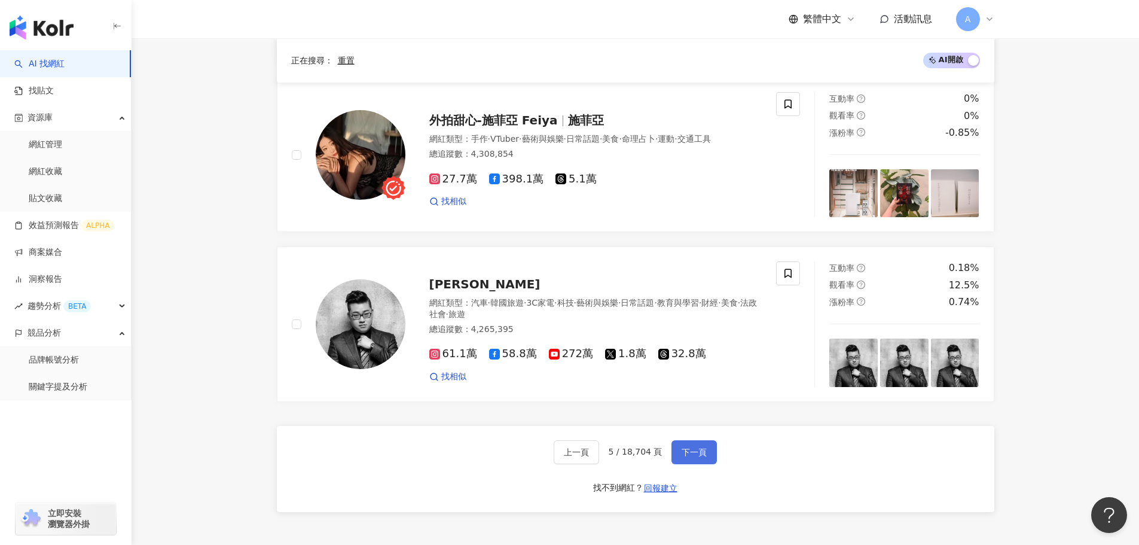
click at [687, 447] on span "下一頁" at bounding box center [694, 452] width 25 height 10
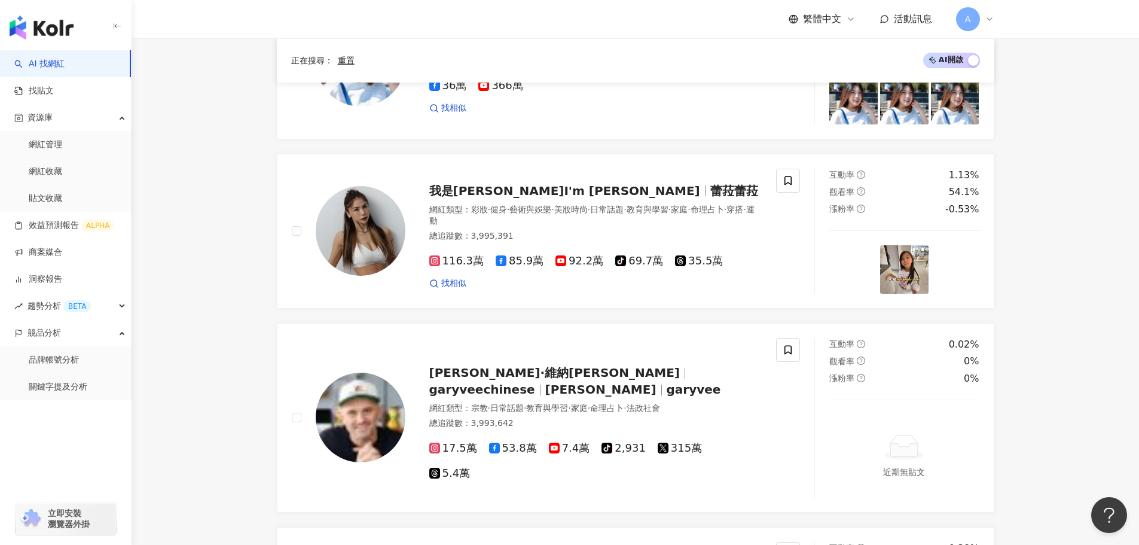
scroll to position [1973, 0]
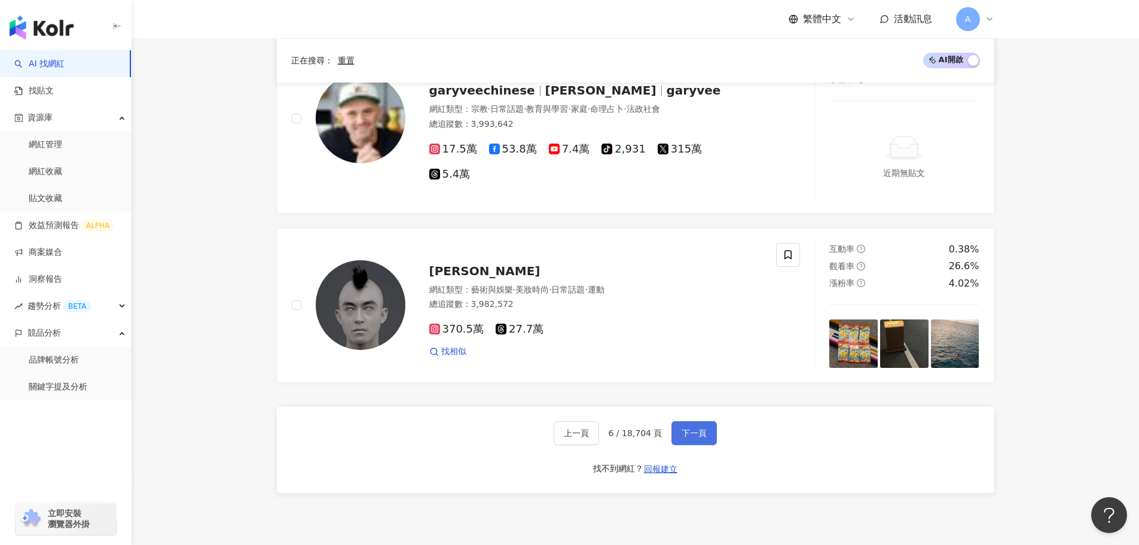
click at [690, 425] on button "下一頁" at bounding box center [694, 433] width 45 height 24
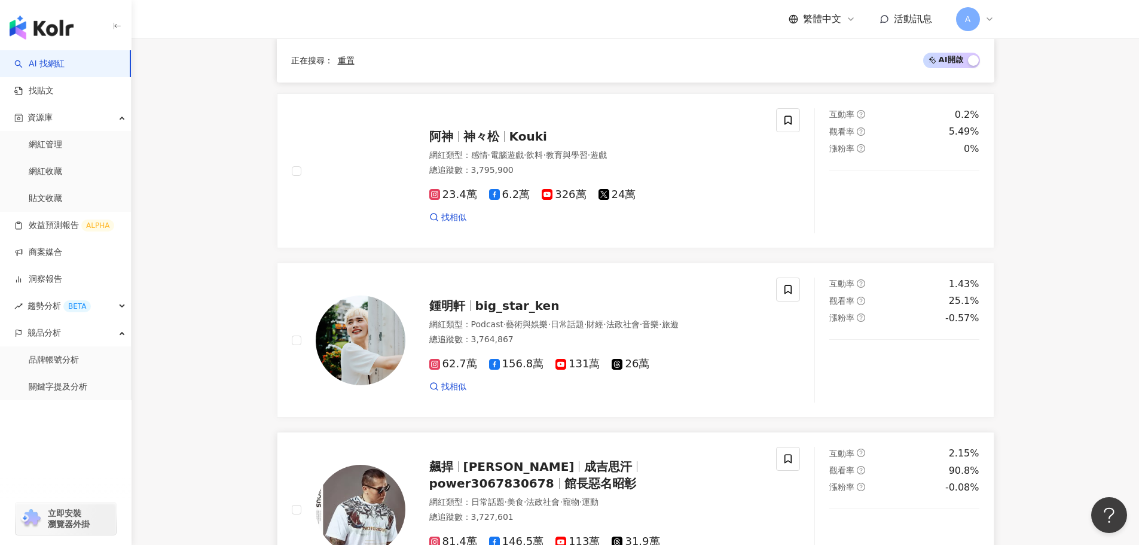
scroll to position [1611, 0]
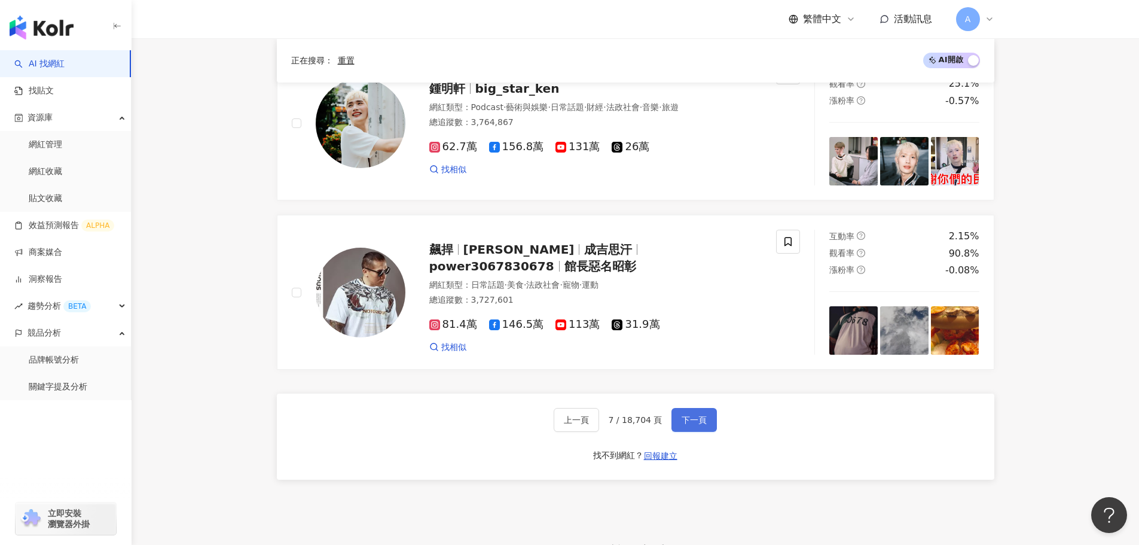
click at [676, 423] on button "下一頁" at bounding box center [694, 420] width 45 height 24
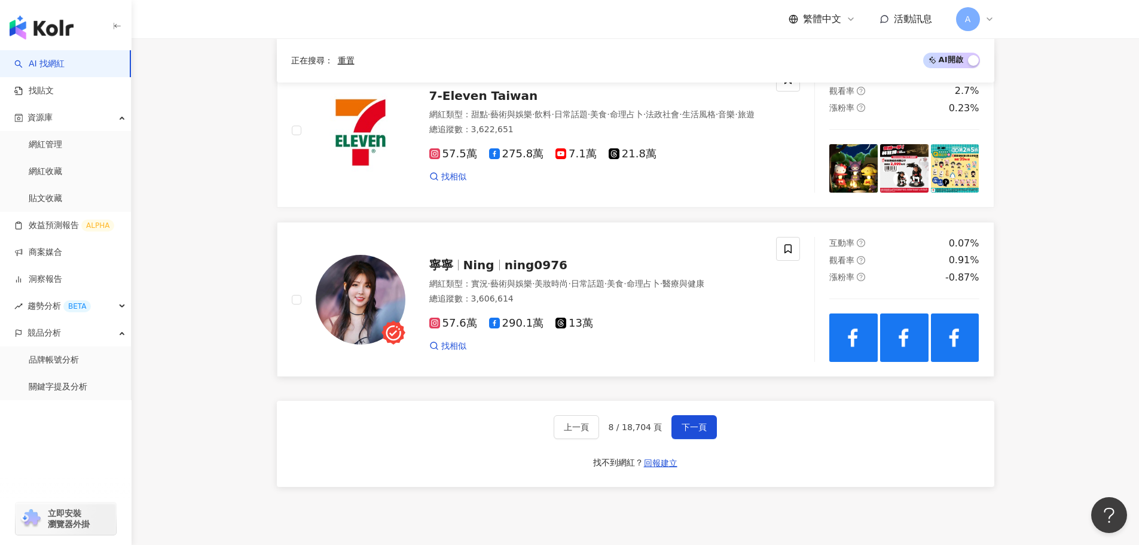
scroll to position [1878, 0]
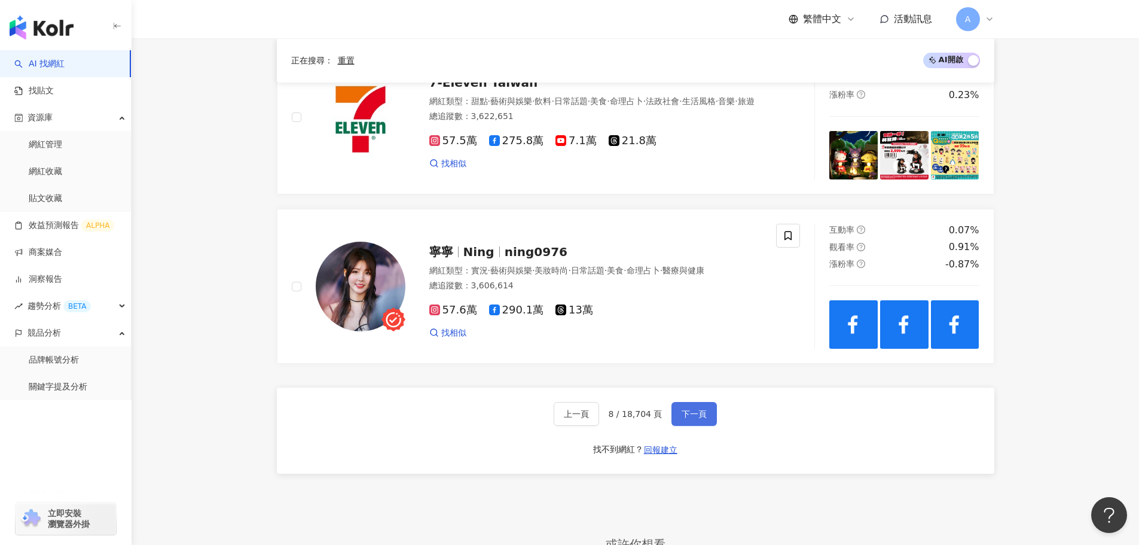
click at [675, 402] on button "下一頁" at bounding box center [694, 414] width 45 height 24
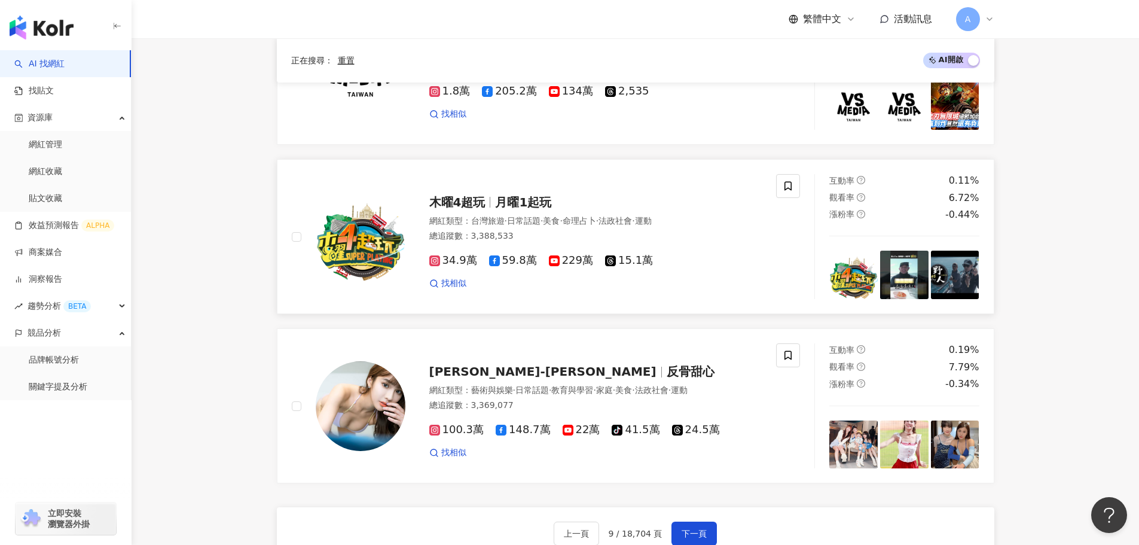
scroll to position [1750, 0]
click at [694, 528] on span "下一頁" at bounding box center [694, 533] width 25 height 10
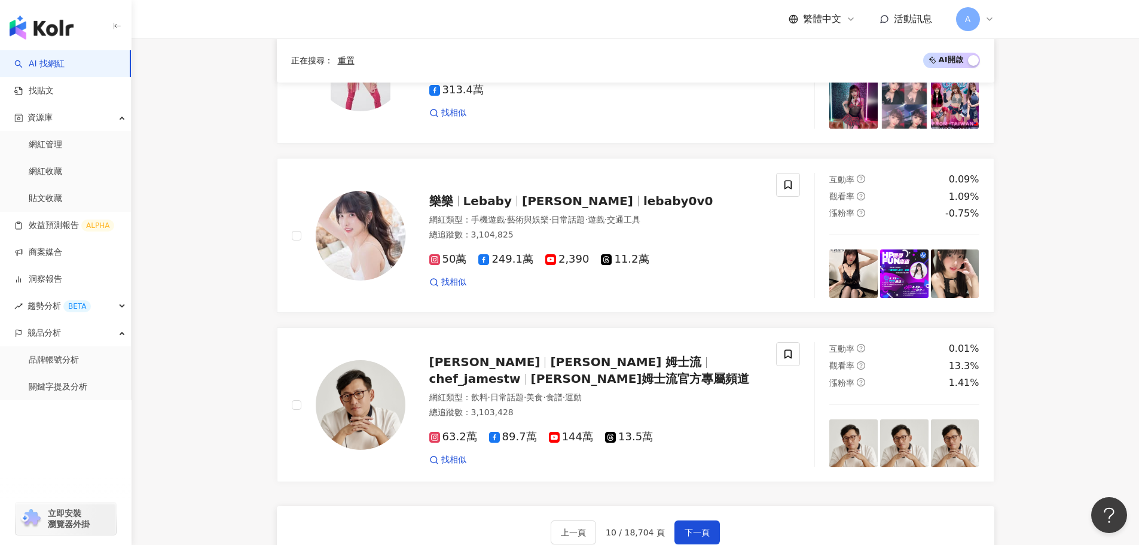
scroll to position [1833, 0]
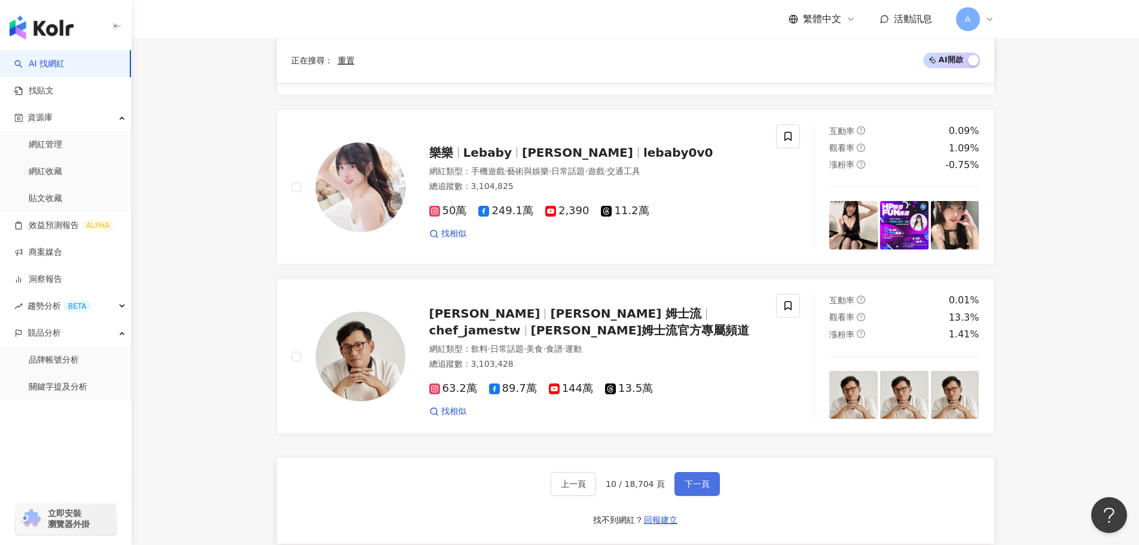
click at [709, 472] on button "下一頁" at bounding box center [697, 484] width 45 height 24
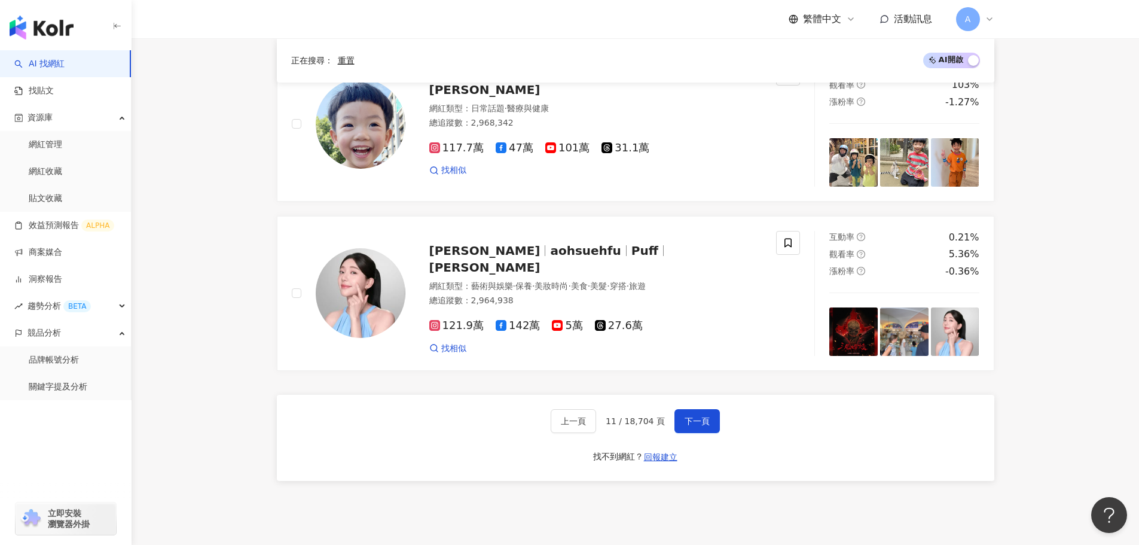
scroll to position [2177, 0]
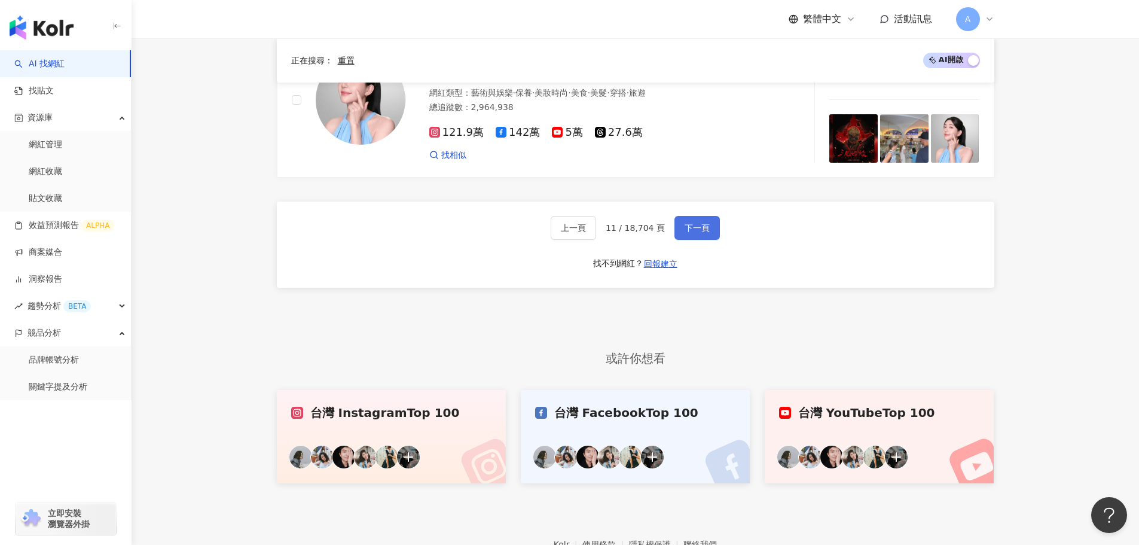
click at [700, 234] on button "下一頁" at bounding box center [697, 228] width 45 height 24
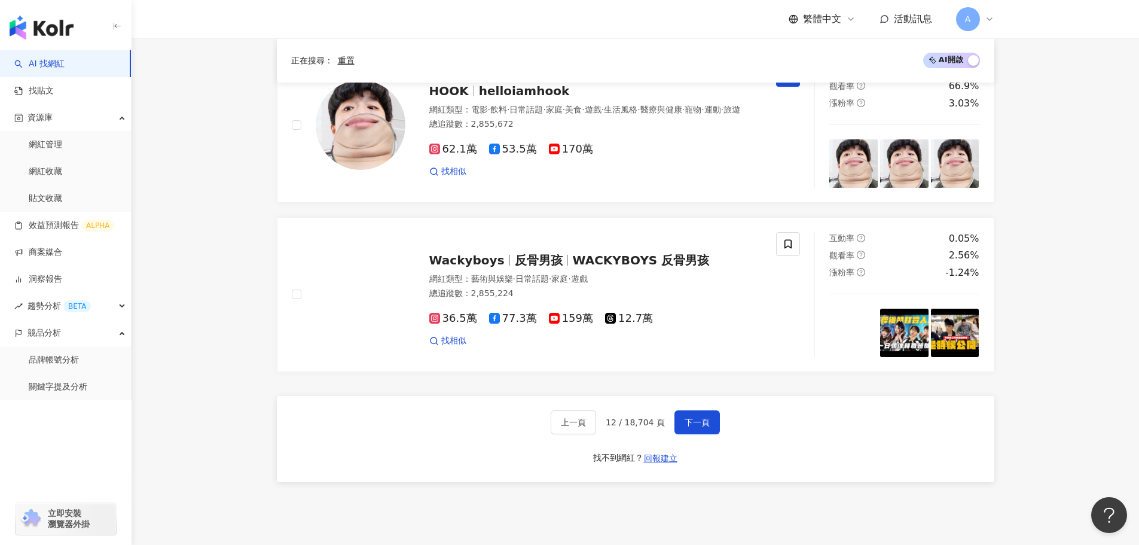
scroll to position [1866, 0]
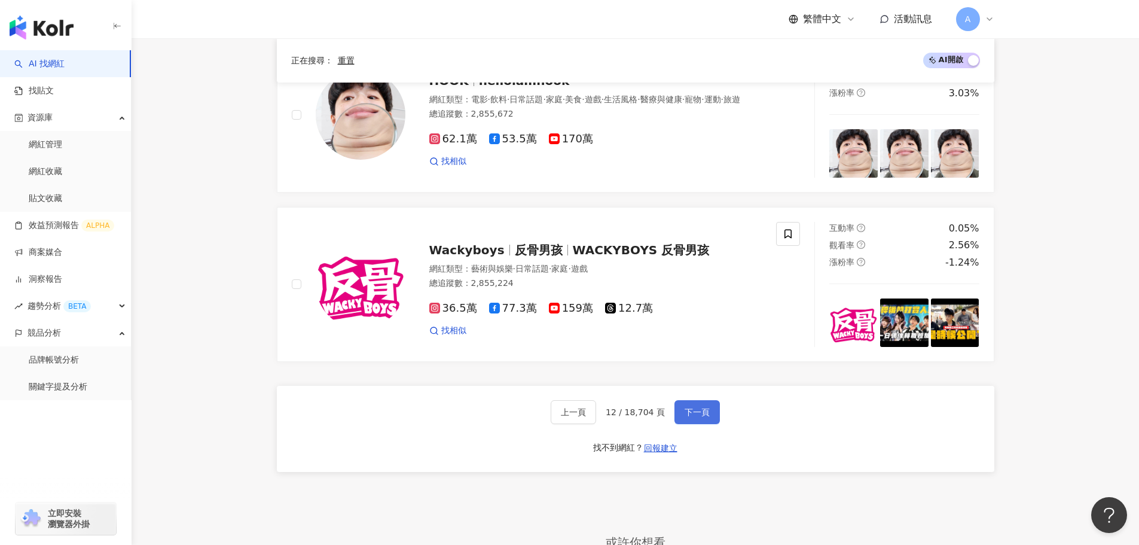
click at [685, 411] on span "下一頁" at bounding box center [697, 412] width 25 height 10
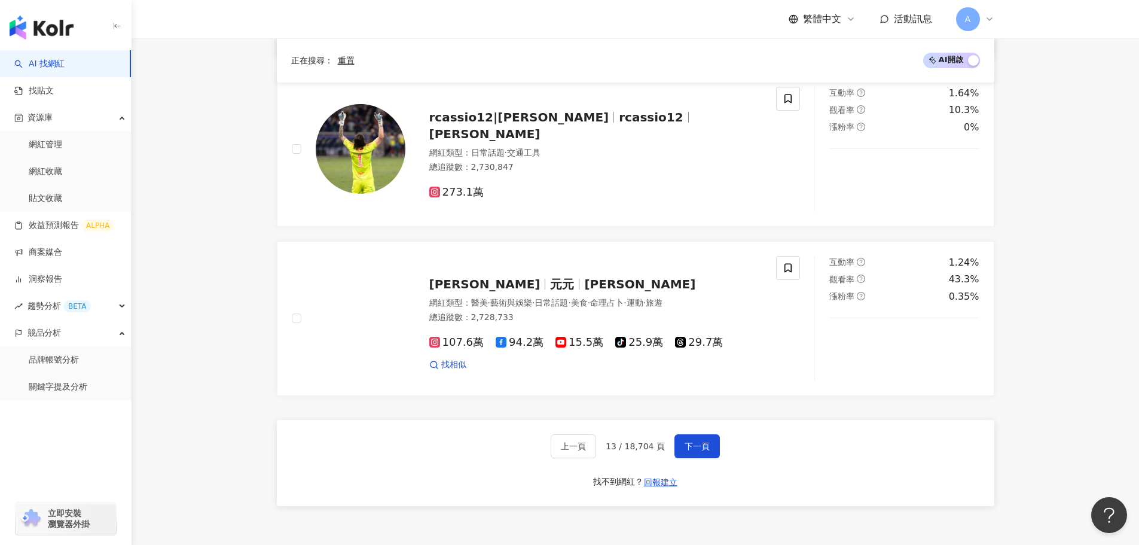
scroll to position [1920, 0]
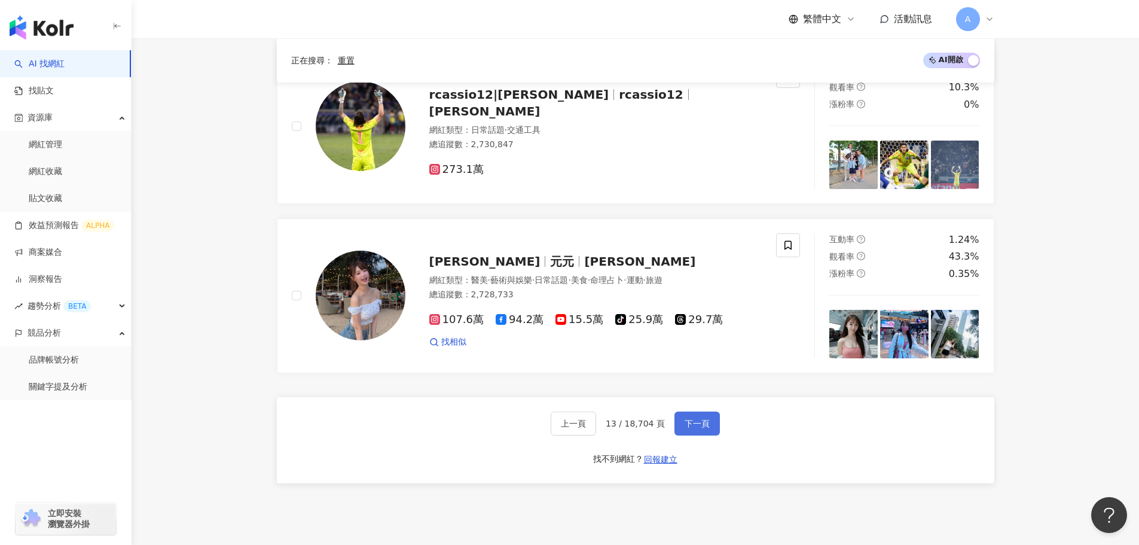
click at [695, 419] on span "下一頁" at bounding box center [697, 424] width 25 height 10
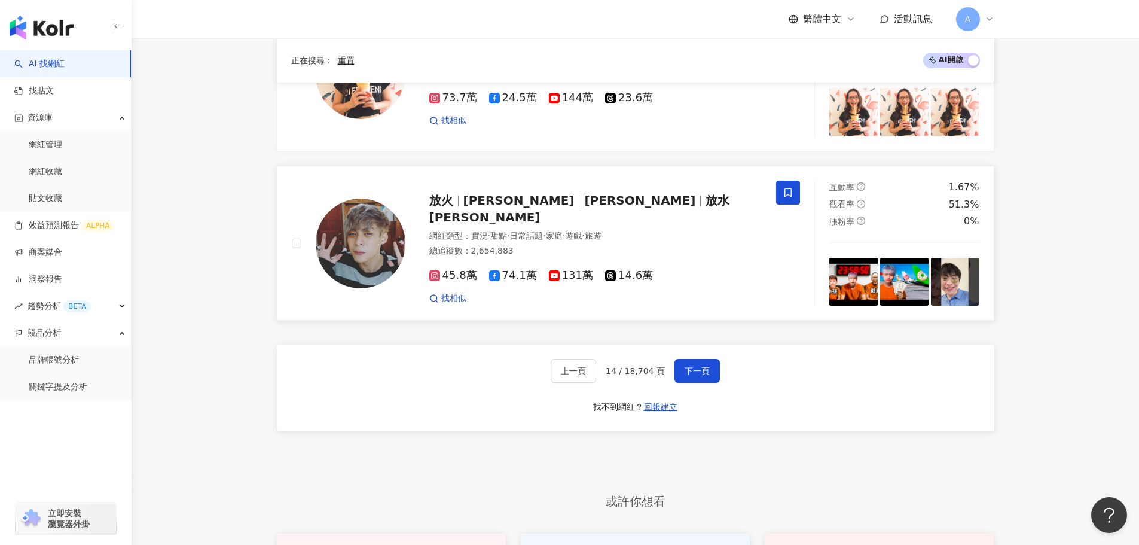
scroll to position [2070, 0]
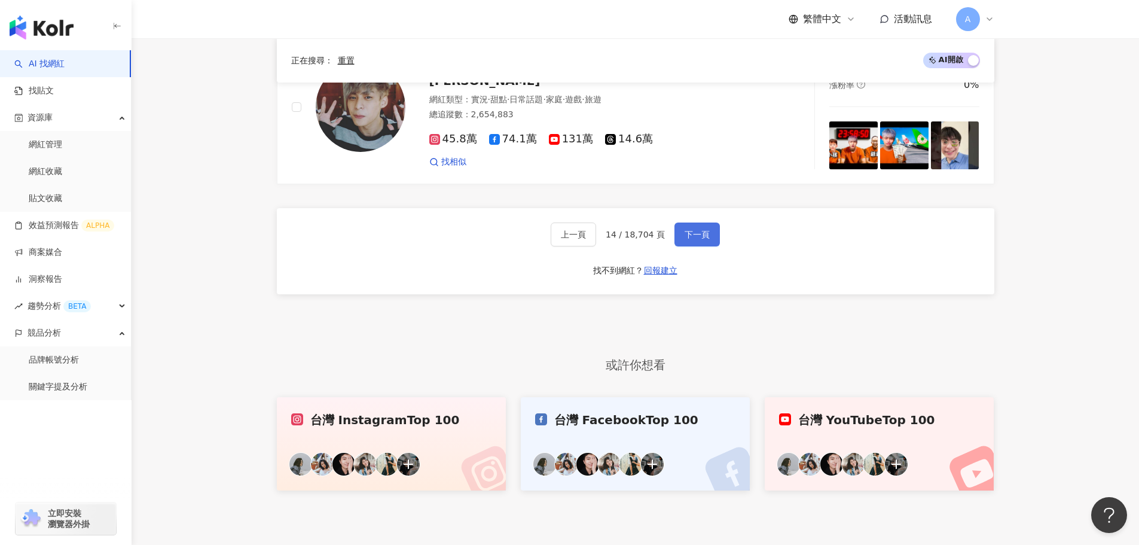
click at [698, 230] on span "下一頁" at bounding box center [697, 235] width 25 height 10
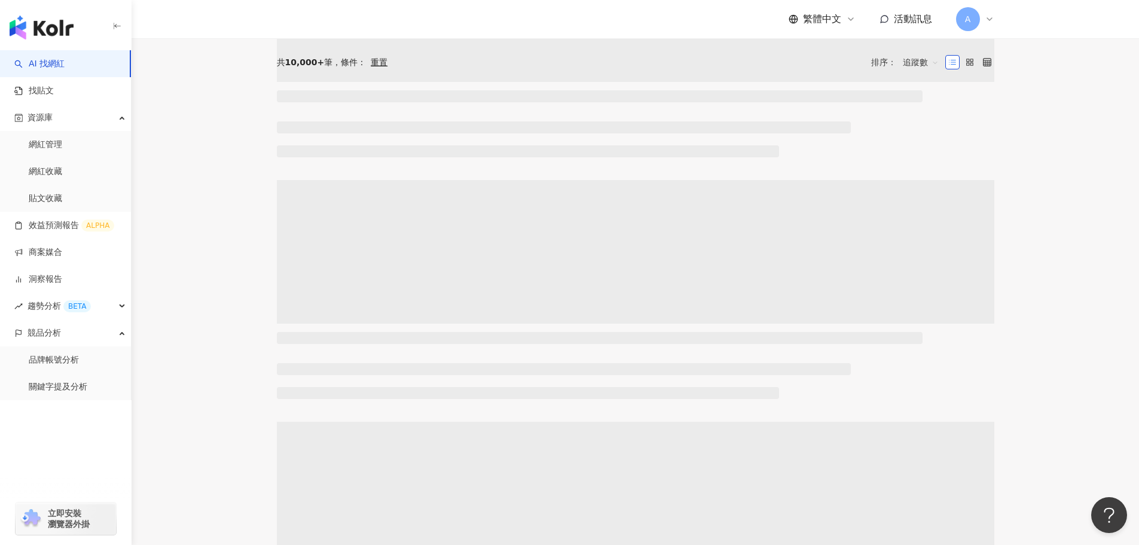
scroll to position [0, 0]
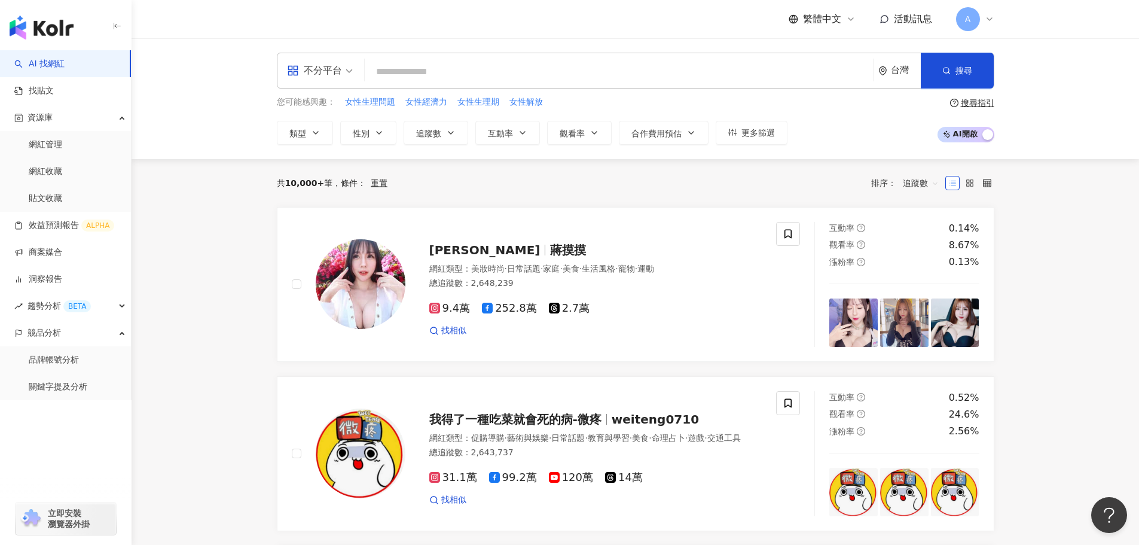
click at [398, 70] on input "search" at bounding box center [619, 71] width 499 height 23
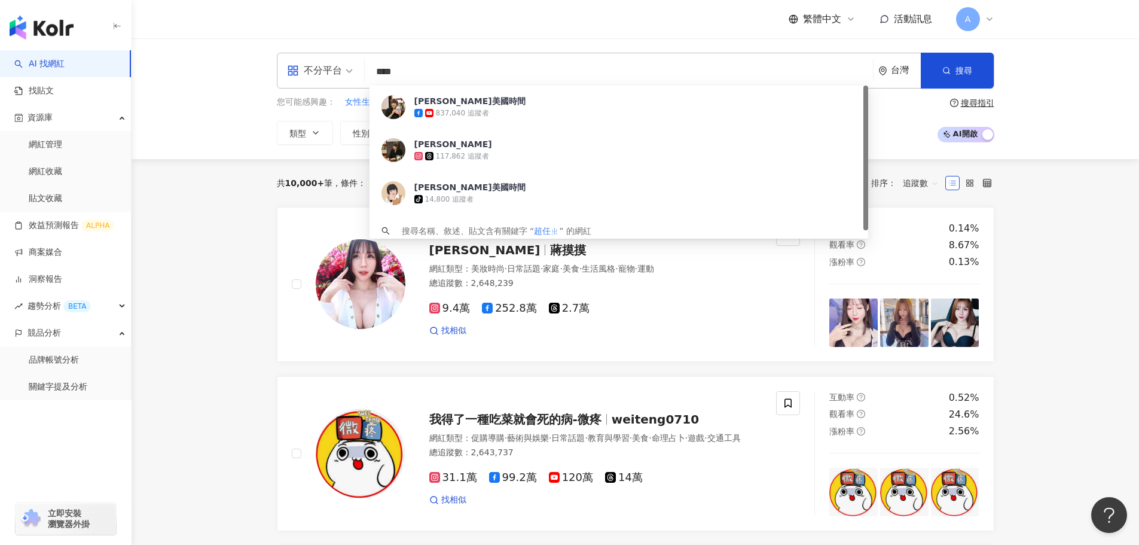
type input "***"
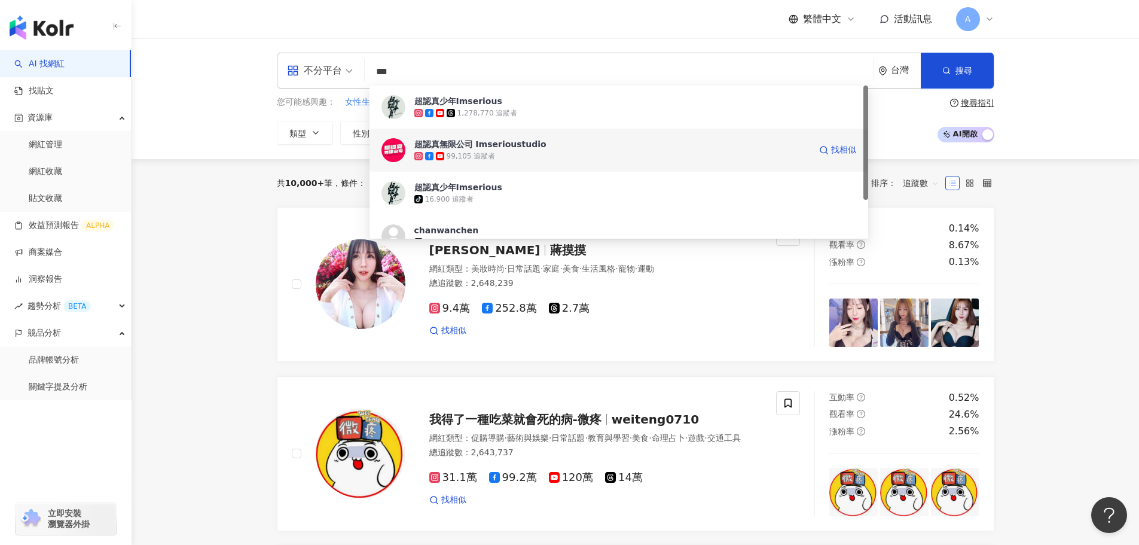
click at [448, 136] on div "超認真無限公司 Imserioustudio 99,105 追蹤者 找相似" at bounding box center [619, 150] width 499 height 43
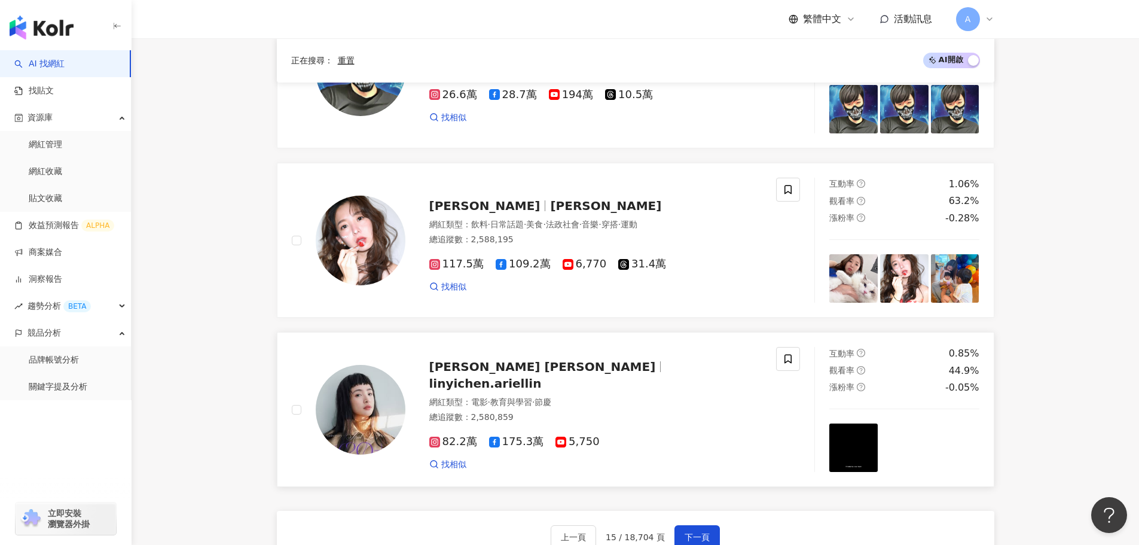
scroll to position [1850, 0]
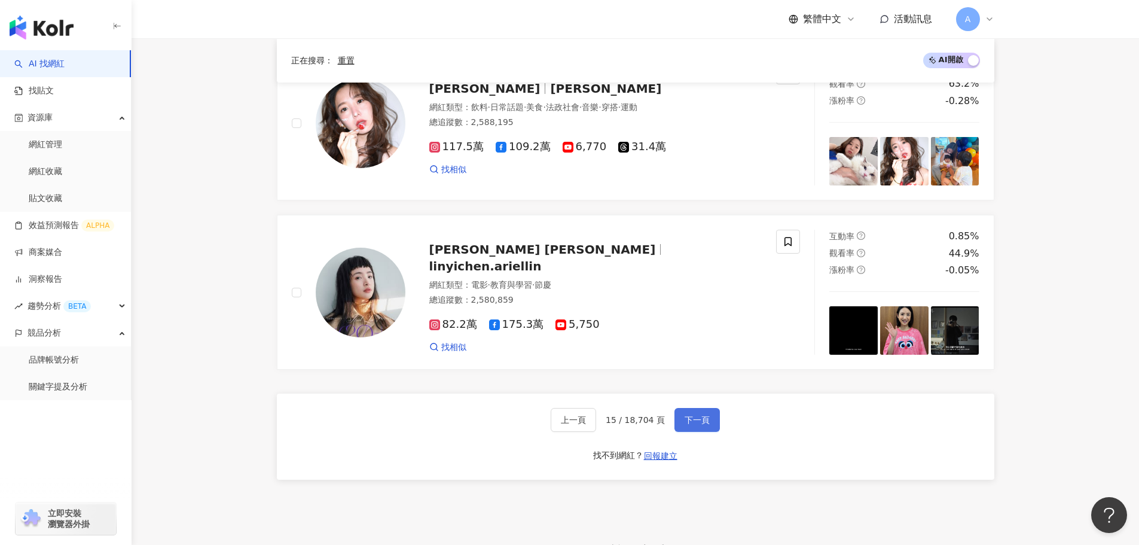
click at [675, 418] on button "下一頁" at bounding box center [697, 420] width 45 height 24
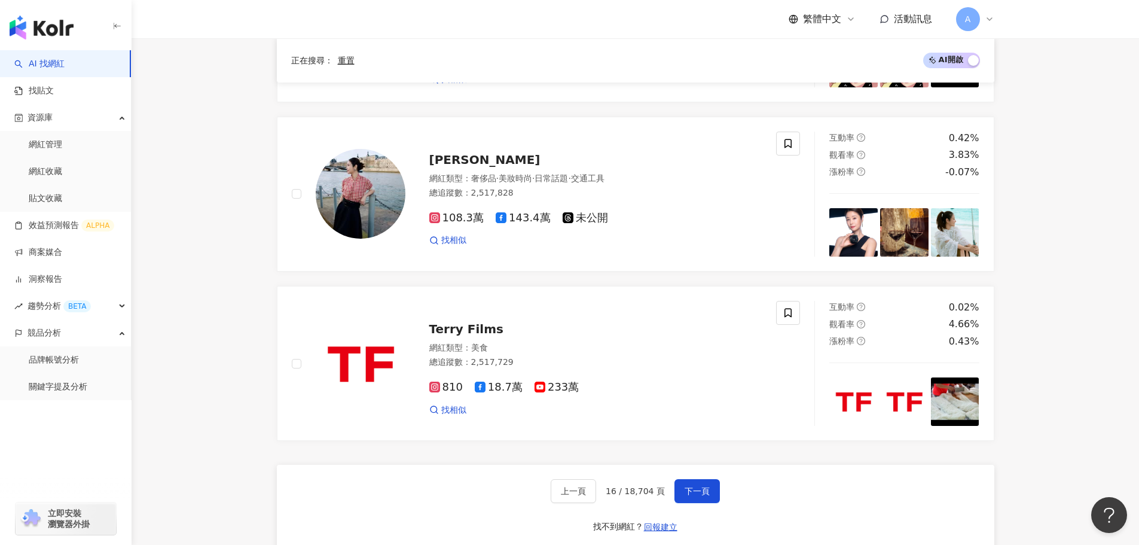
scroll to position [1847, 0]
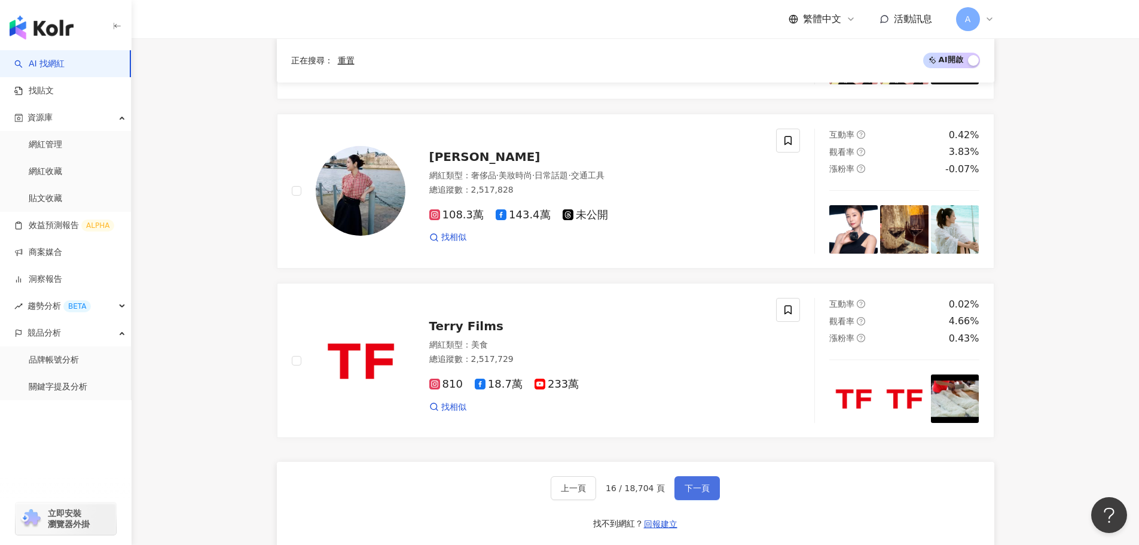
click at [695, 483] on span "下一頁" at bounding box center [697, 488] width 25 height 10
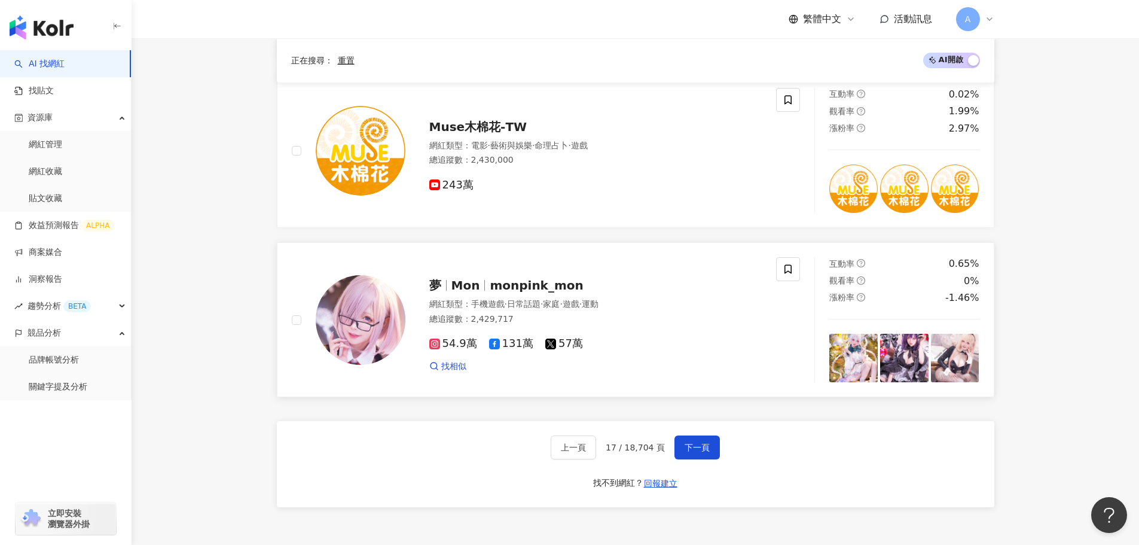
scroll to position [1973, 0]
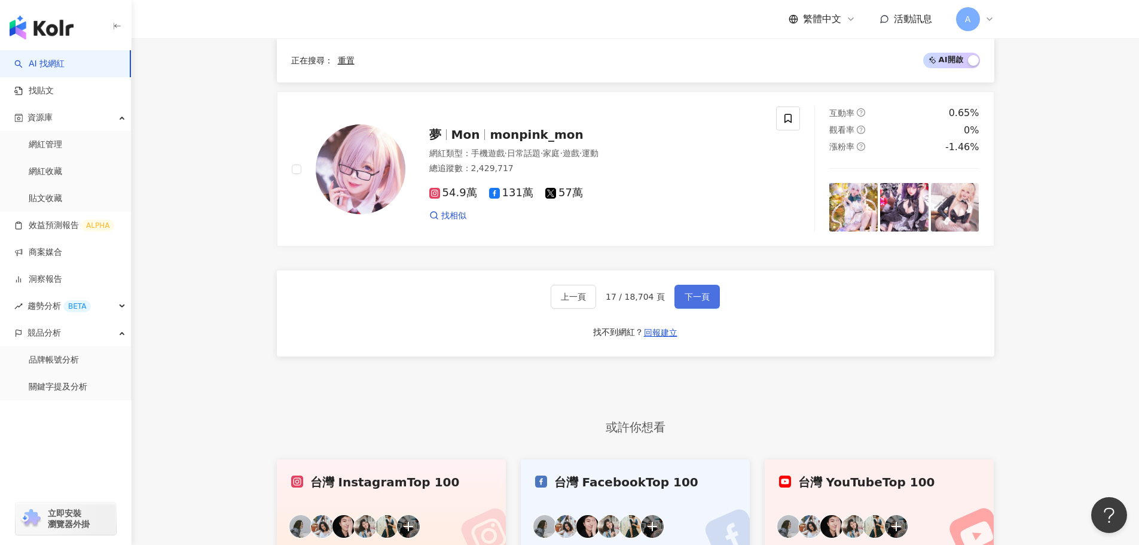
click at [678, 297] on button "下一頁" at bounding box center [697, 297] width 45 height 24
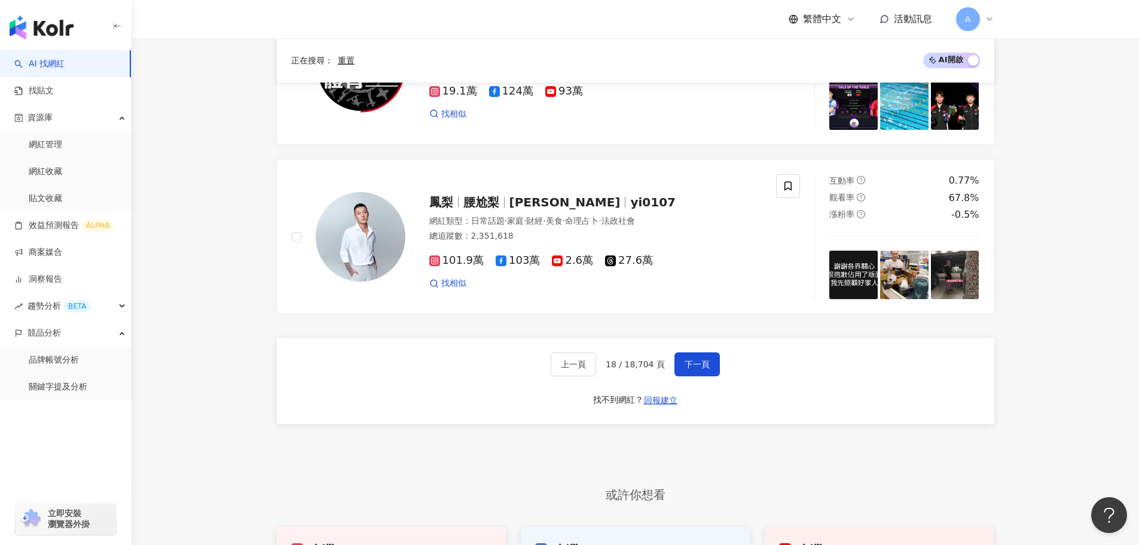
scroll to position [2033, 0]
click at [703, 365] on span "下一頁" at bounding box center [697, 364] width 25 height 10
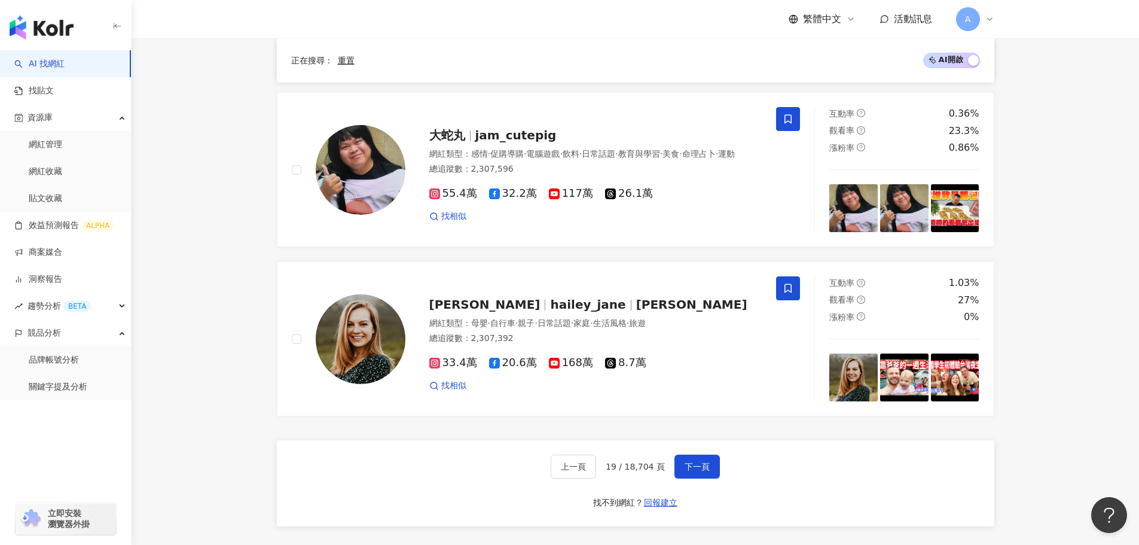
scroll to position [2033, 0]
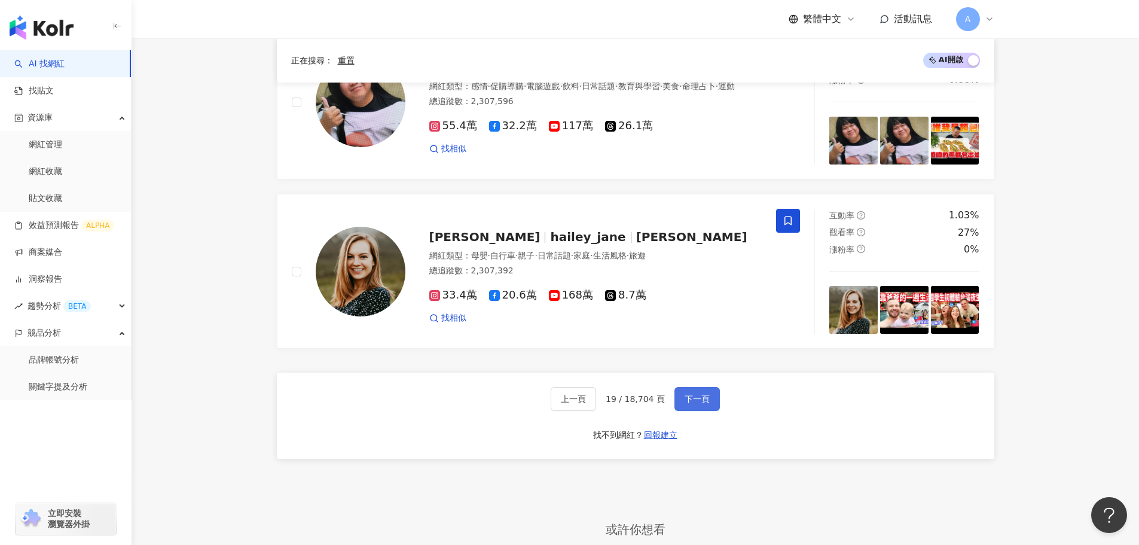
click at [699, 408] on button "下一頁" at bounding box center [697, 399] width 45 height 24
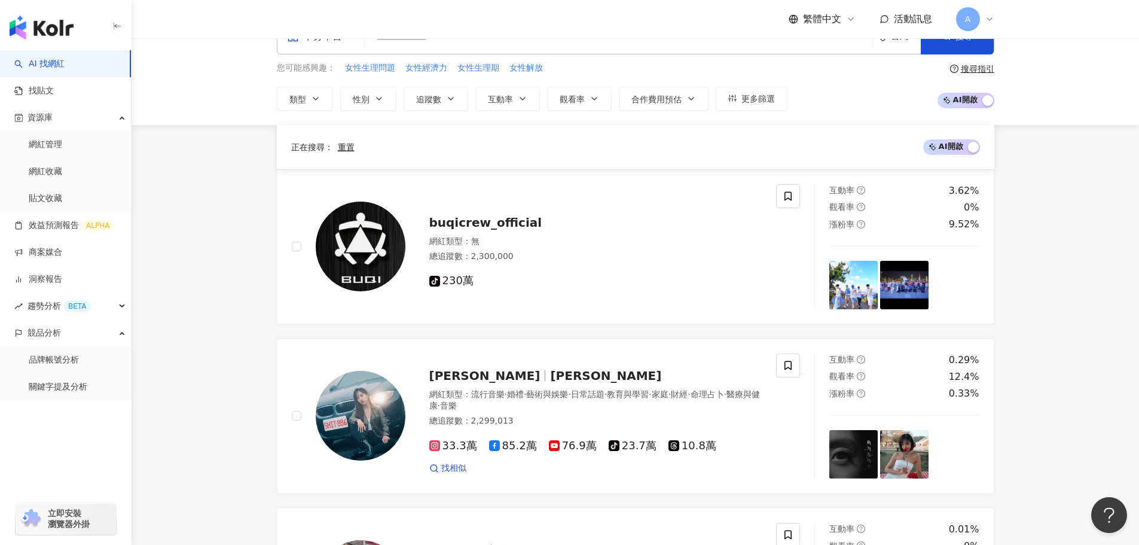
scroll to position [2149, 0]
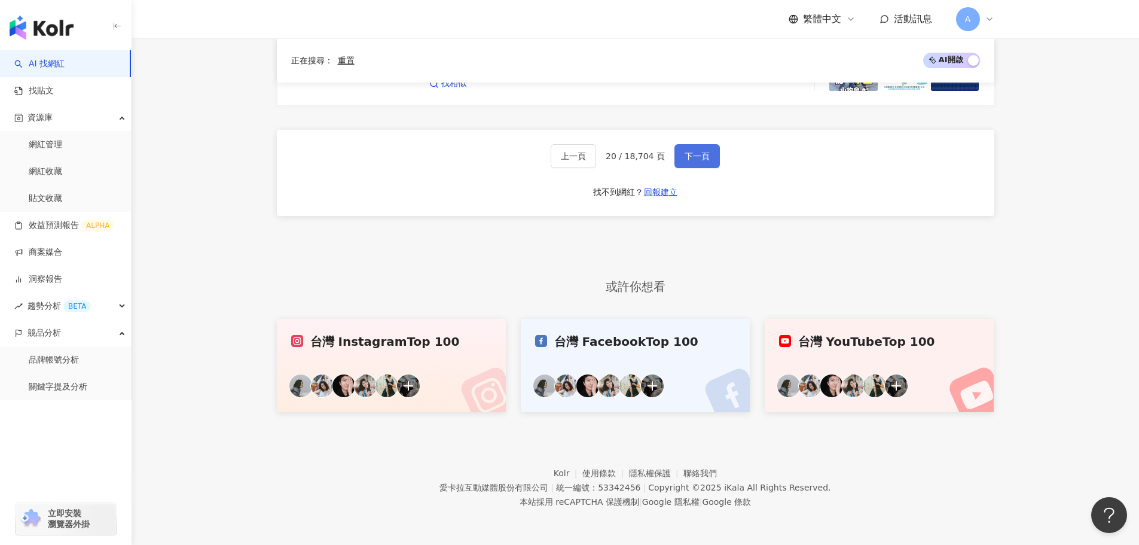
click at [710, 160] on button "下一頁" at bounding box center [697, 156] width 45 height 24
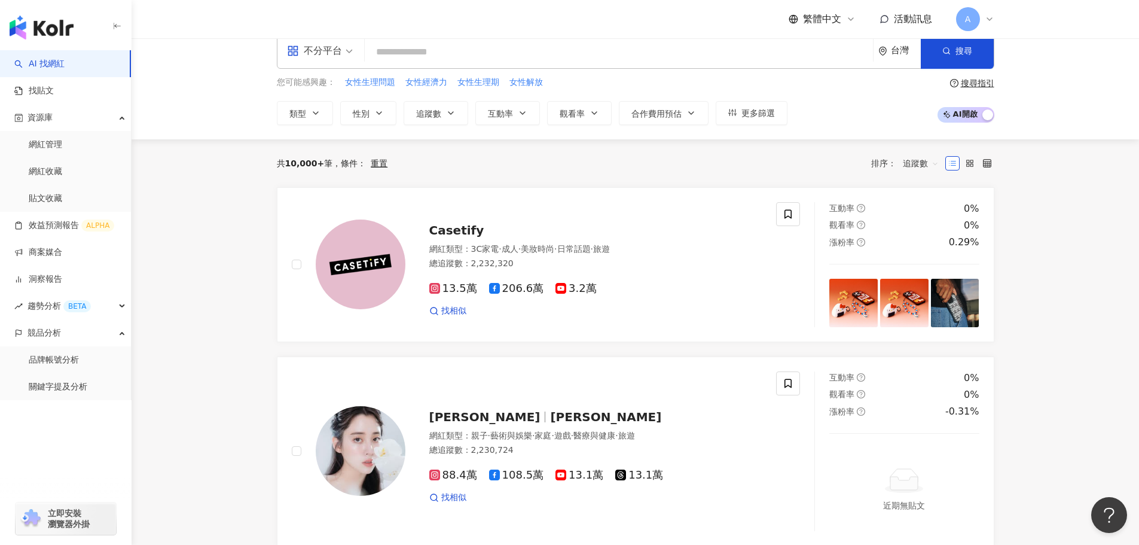
scroll to position [0, 0]
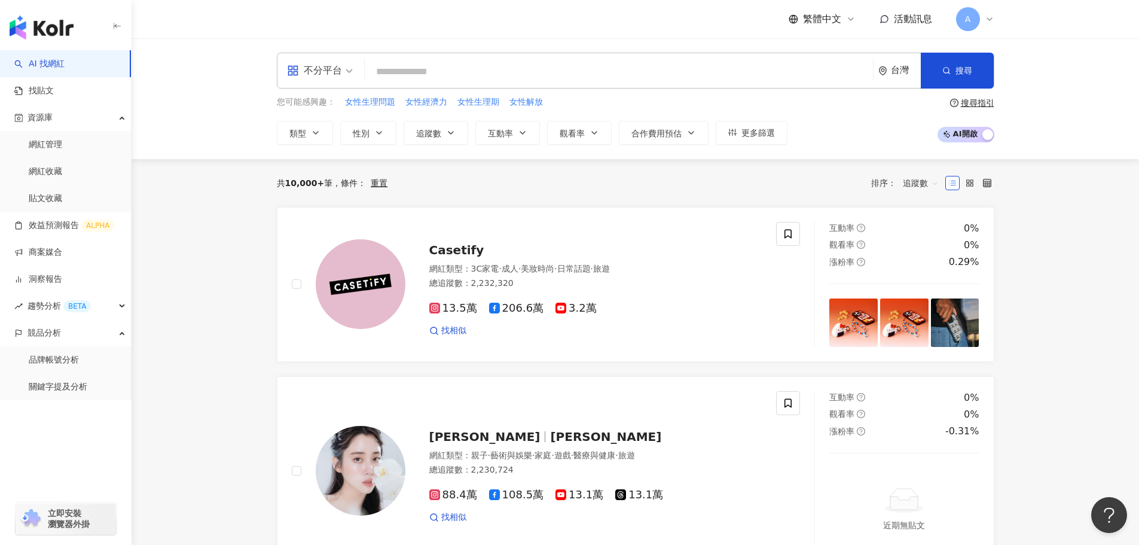
click at [441, 86] on div "不分平台 台灣 搜尋 0697f17c-b66f-436a-b3a1-2a06bff38048 超認真少年Imserious 1,278,770 追蹤者 超認…" at bounding box center [636, 71] width 718 height 36
click at [437, 85] on div "不分平台 台灣 搜尋 0697f17c-b66f-436a-b3a1-2a06bff38048 超認真少年Imserious 1,278,770 追蹤者 超認…" at bounding box center [636, 71] width 718 height 36
click at [436, 76] on input "search" at bounding box center [619, 71] width 499 height 23
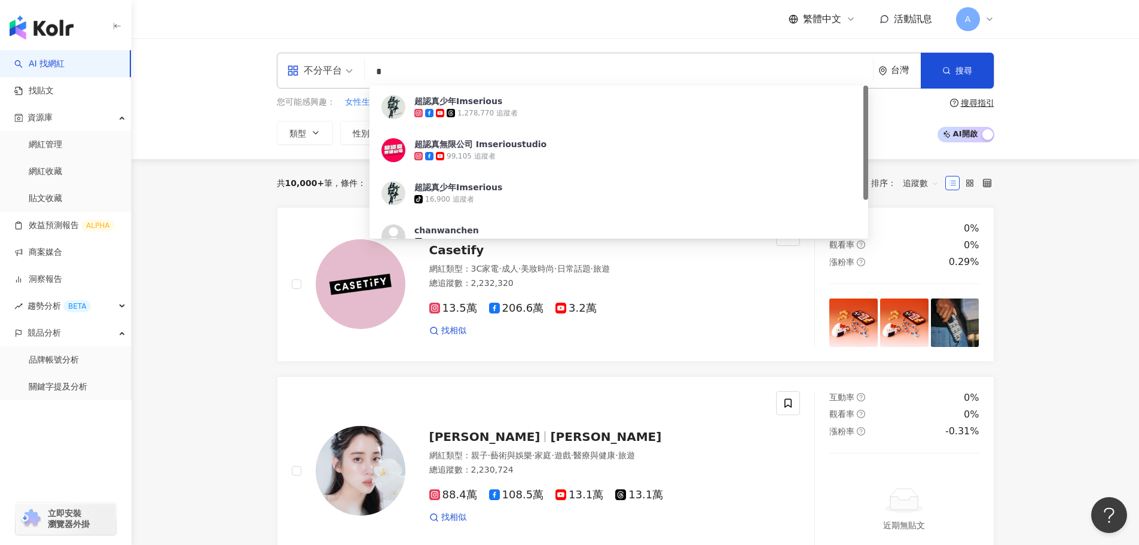
type input "**"
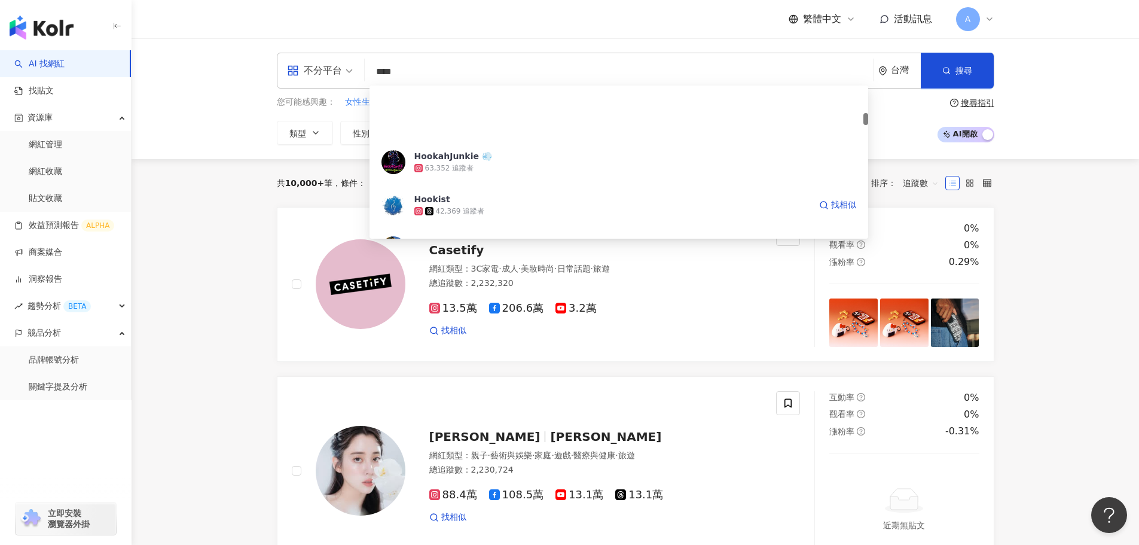
scroll to position [478, 0]
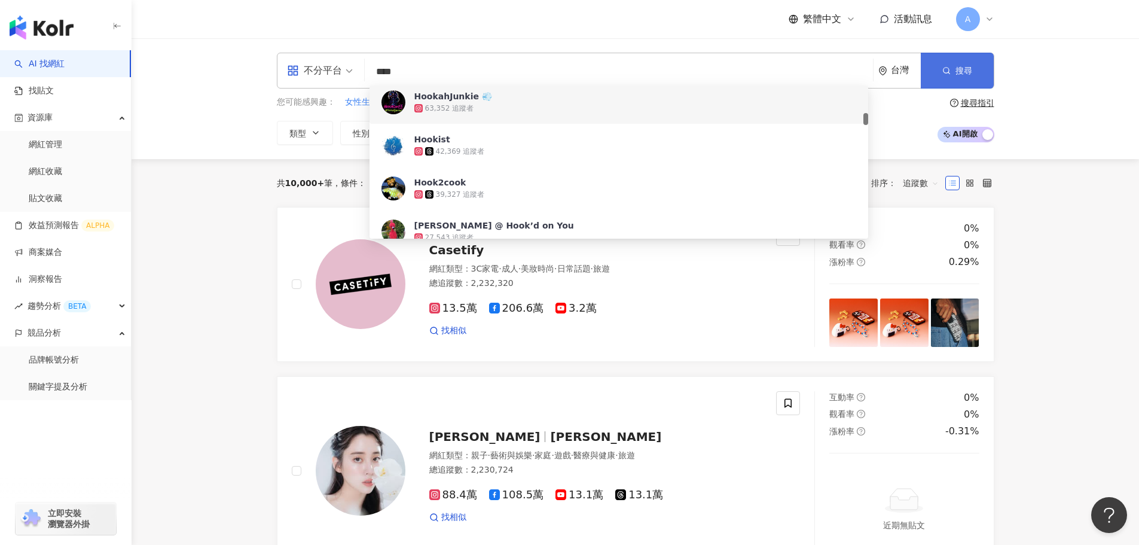
type input "****"
click at [960, 66] on span "搜尋" at bounding box center [964, 71] width 17 height 10
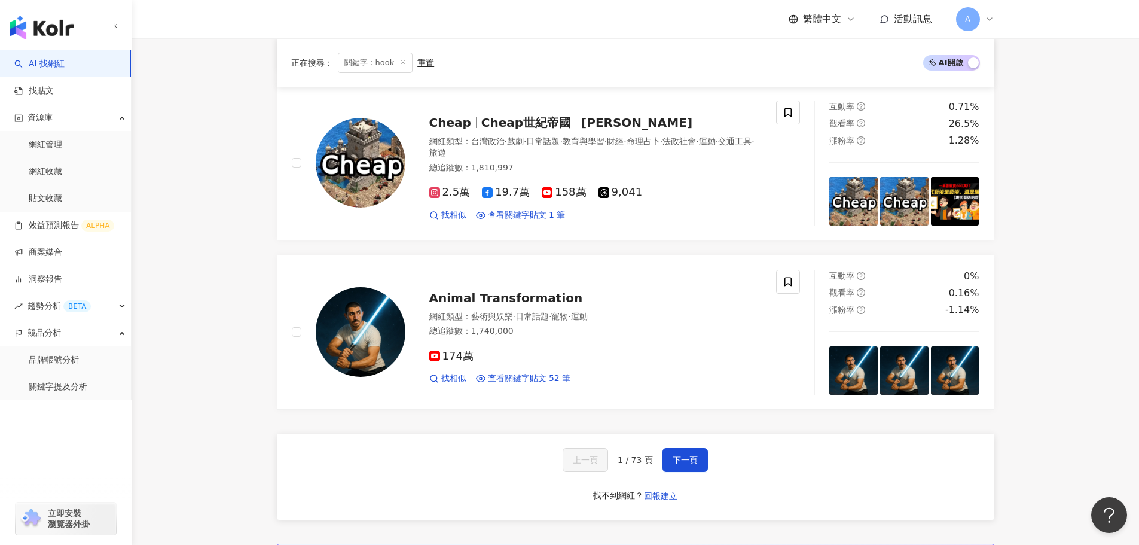
scroll to position [2033, 0]
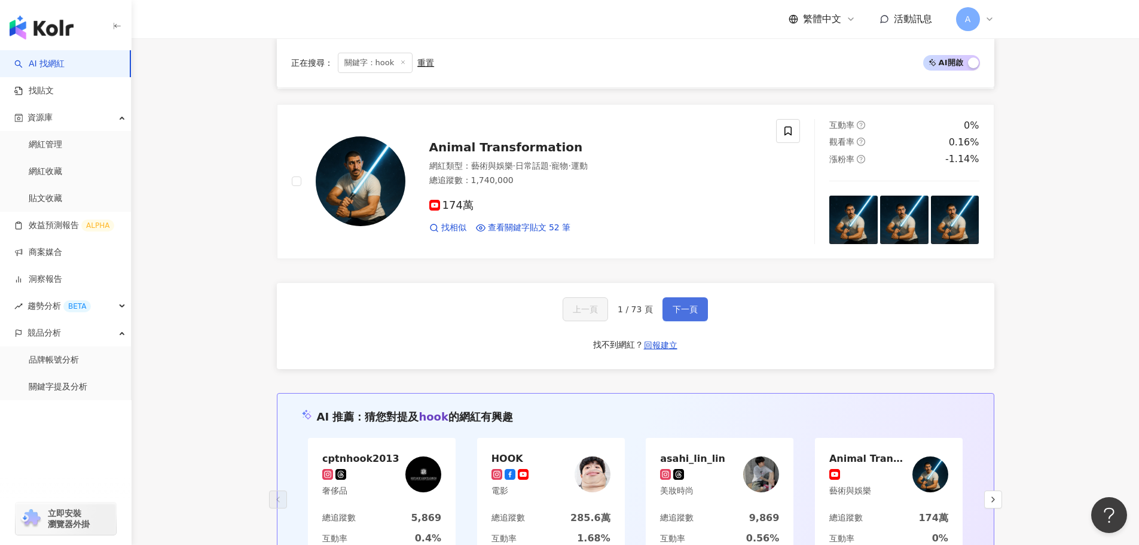
click at [704, 297] on button "下一頁" at bounding box center [685, 309] width 45 height 24
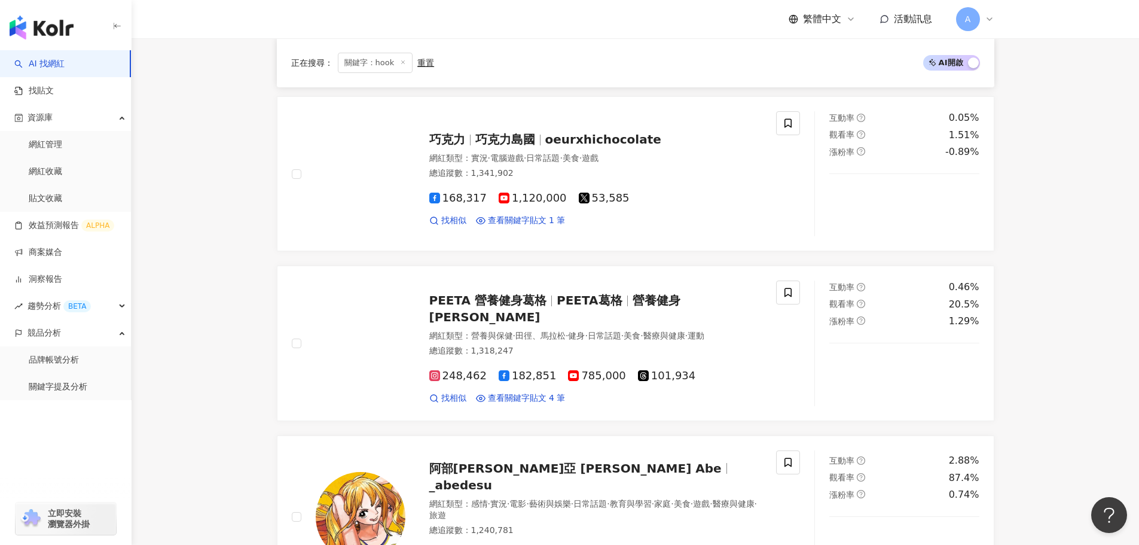
scroll to position [2054, 0]
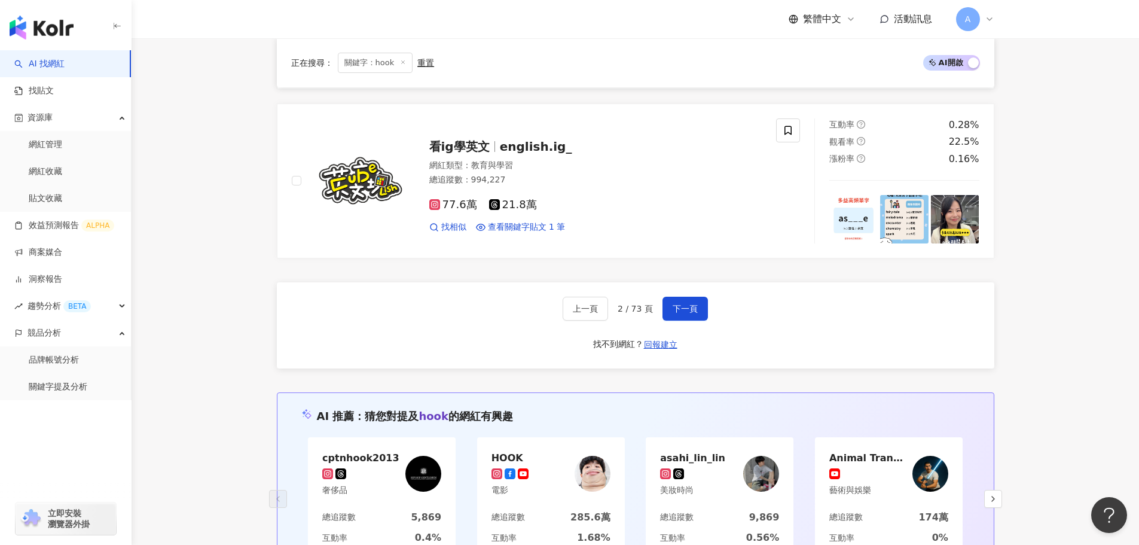
click at [402, 58] on span "關鍵字：hook" at bounding box center [375, 63] width 75 height 20
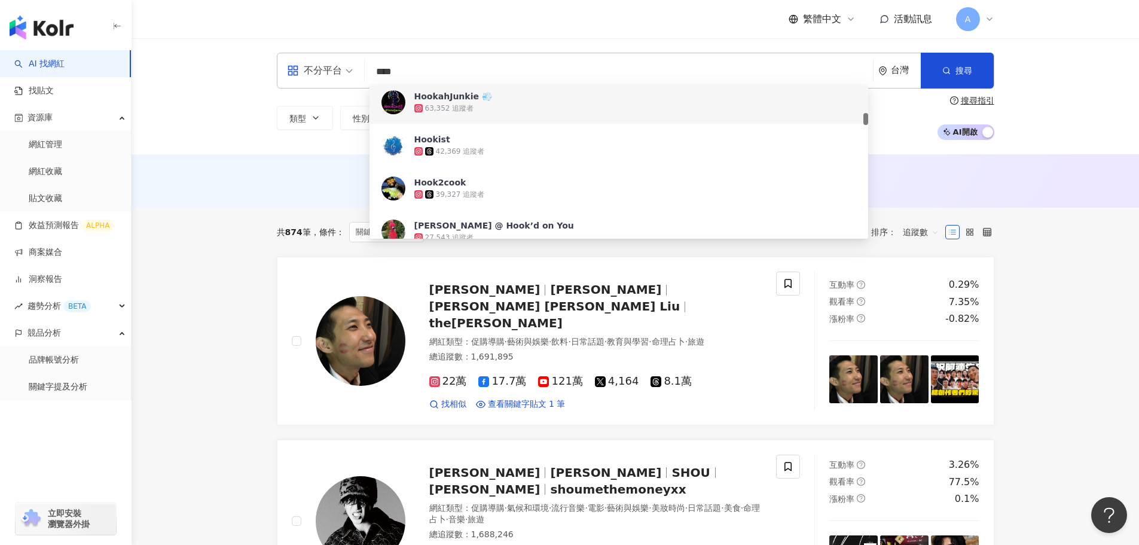
drag, startPoint x: 396, startPoint y: 72, endPoint x: 327, endPoint y: 72, distance: 70.0
click at [327, 72] on div "不分平台 **** 台灣 搜尋 00e39351-586f-4abd-97d0-093baf31d325 5b38ed8e-3aa6-40b7-92a1-44…" at bounding box center [636, 71] width 718 height 36
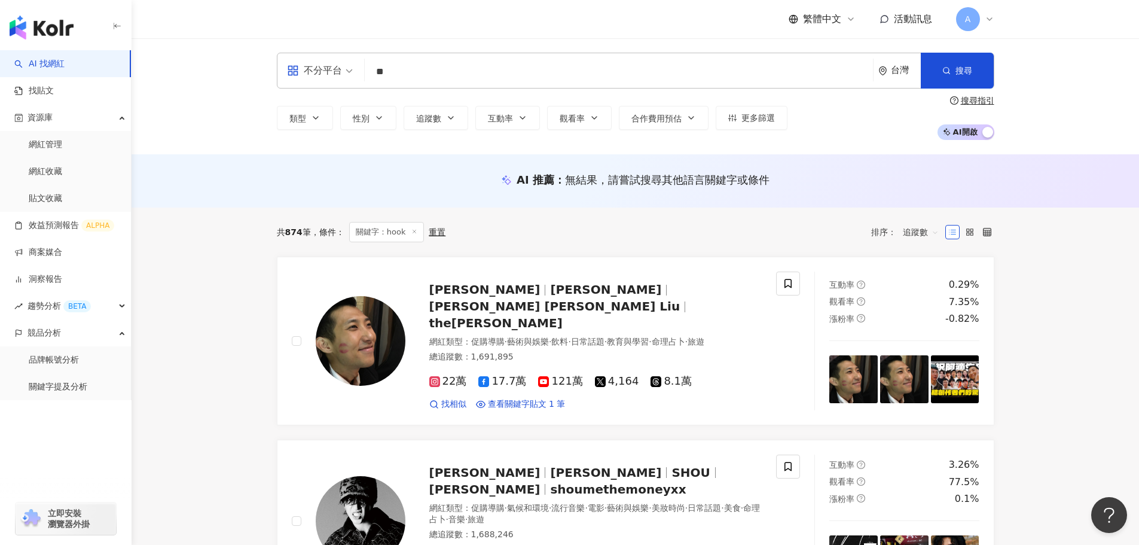
type input "*"
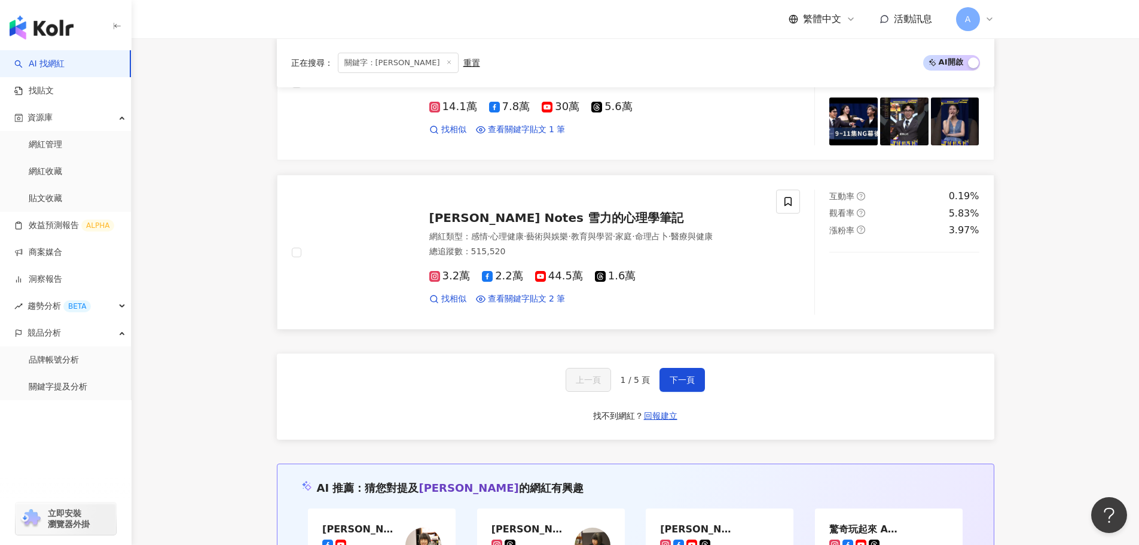
scroll to position [2210, 0]
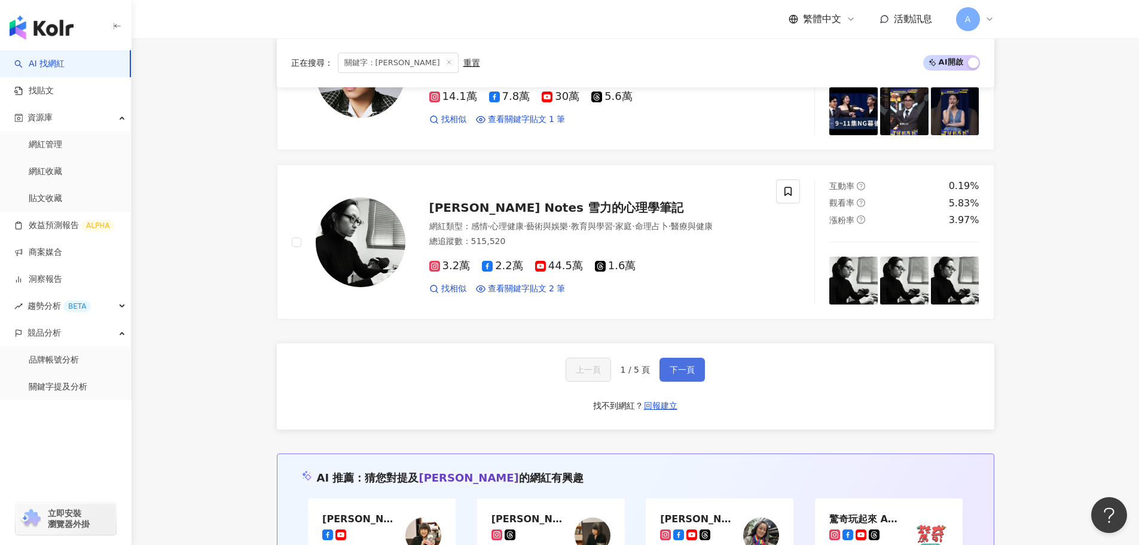
type input "***"
click at [675, 365] on span "下一頁" at bounding box center [682, 370] width 25 height 10
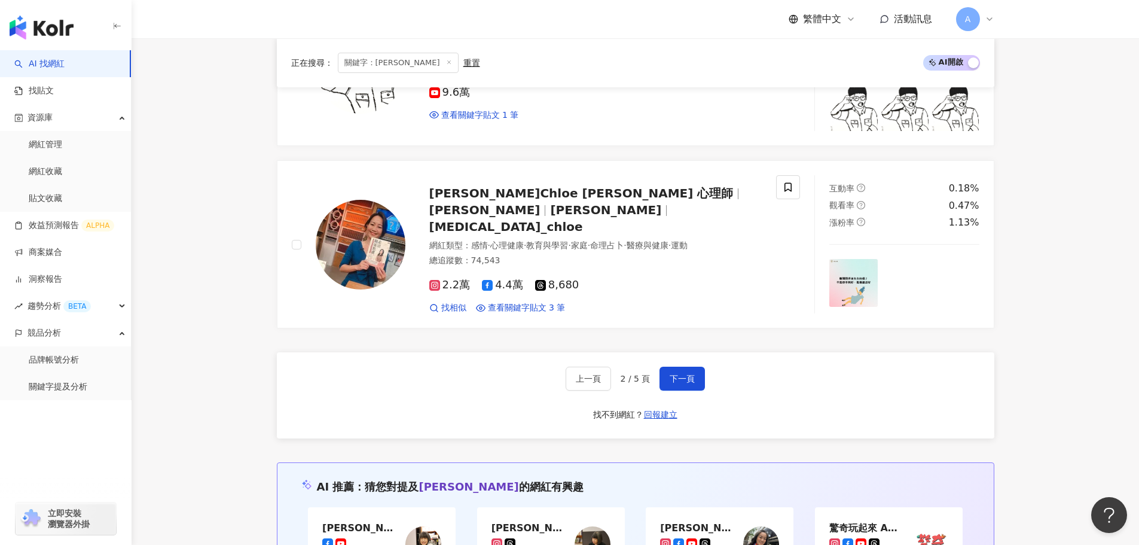
scroll to position [2207, 0]
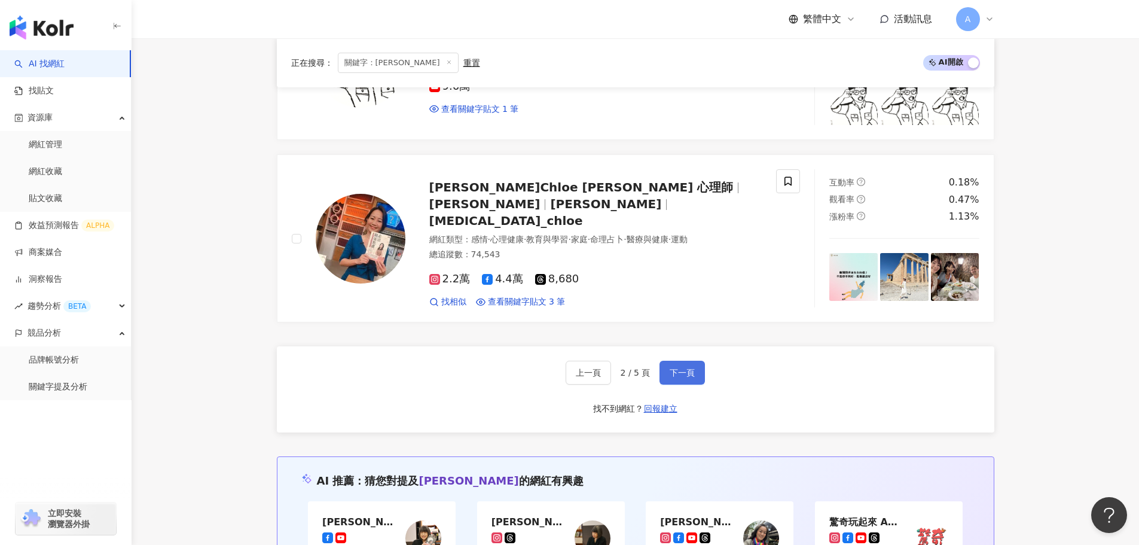
click at [684, 369] on span "下一頁" at bounding box center [682, 373] width 25 height 10
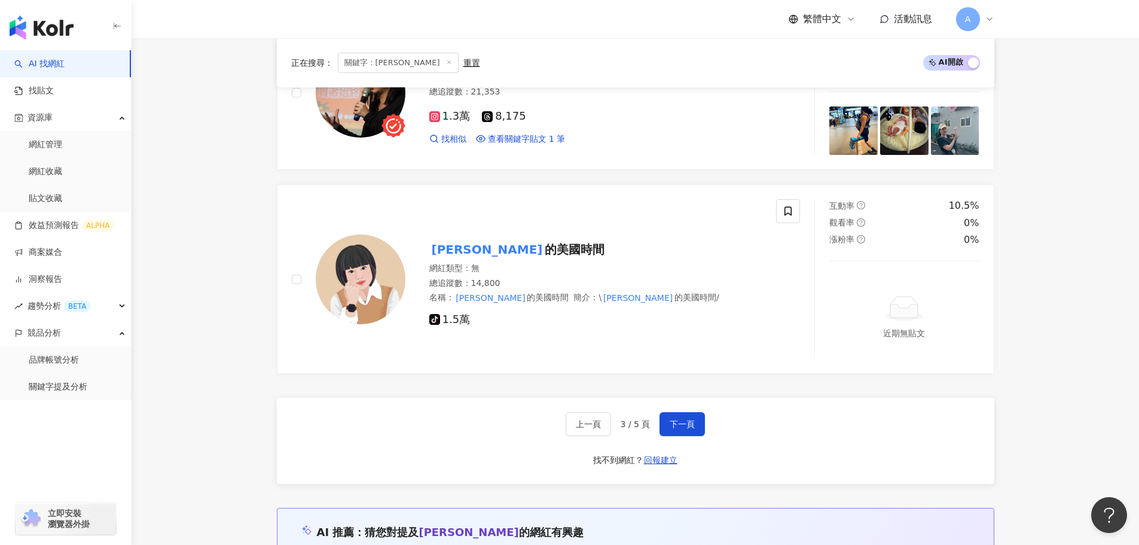
scroll to position [2181, 0]
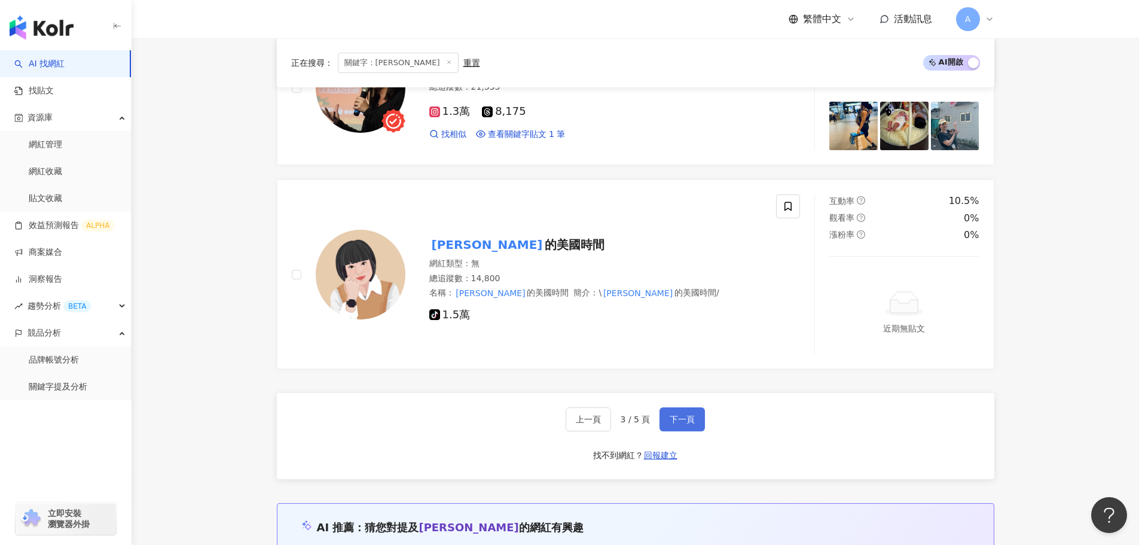
click at [671, 419] on button "下一頁" at bounding box center [682, 419] width 45 height 24
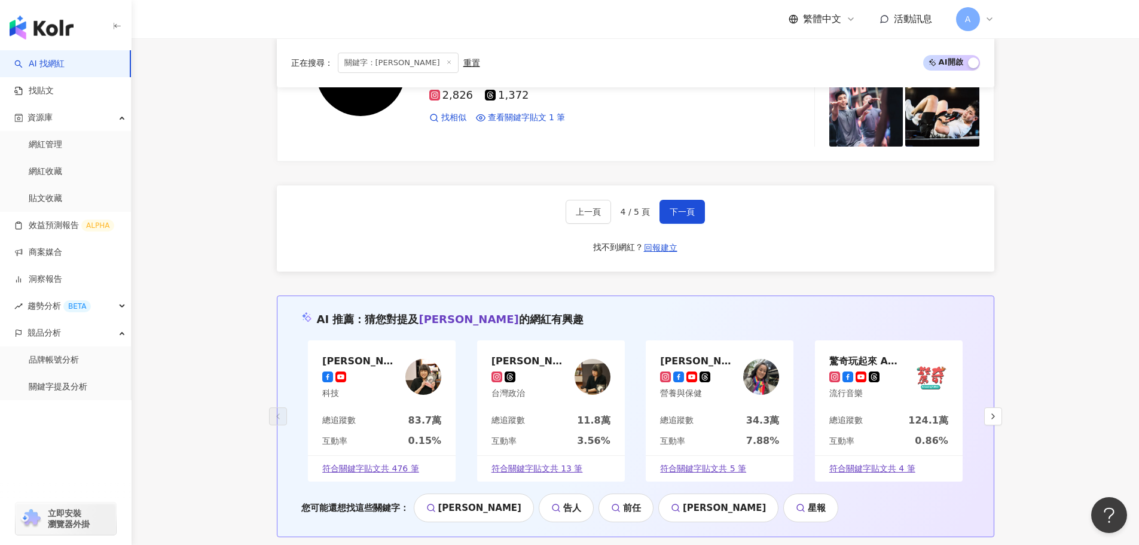
scroll to position [2449, 0]
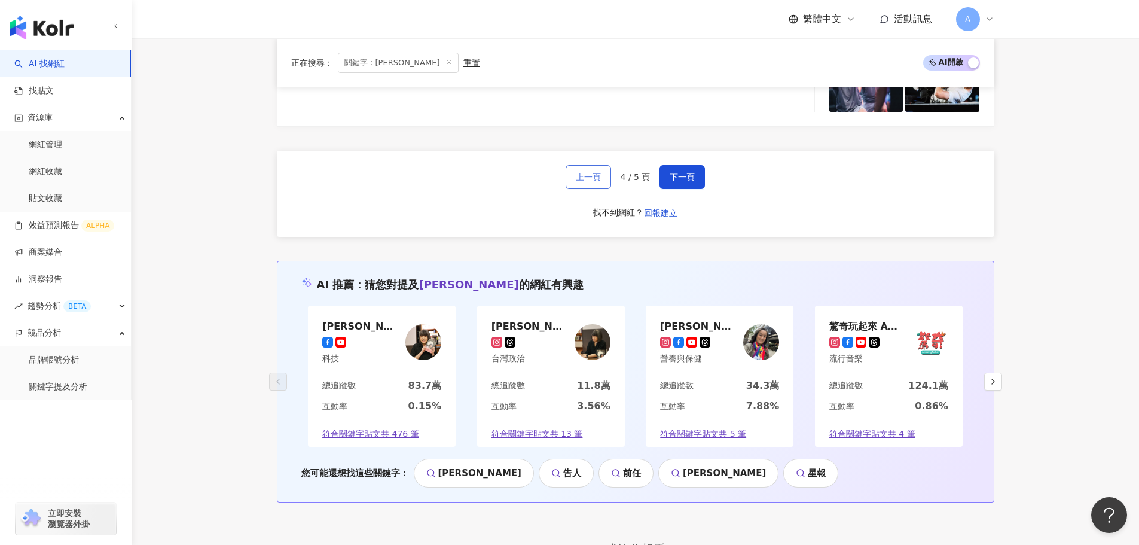
click at [599, 189] on button "上一頁" at bounding box center [588, 177] width 45 height 24
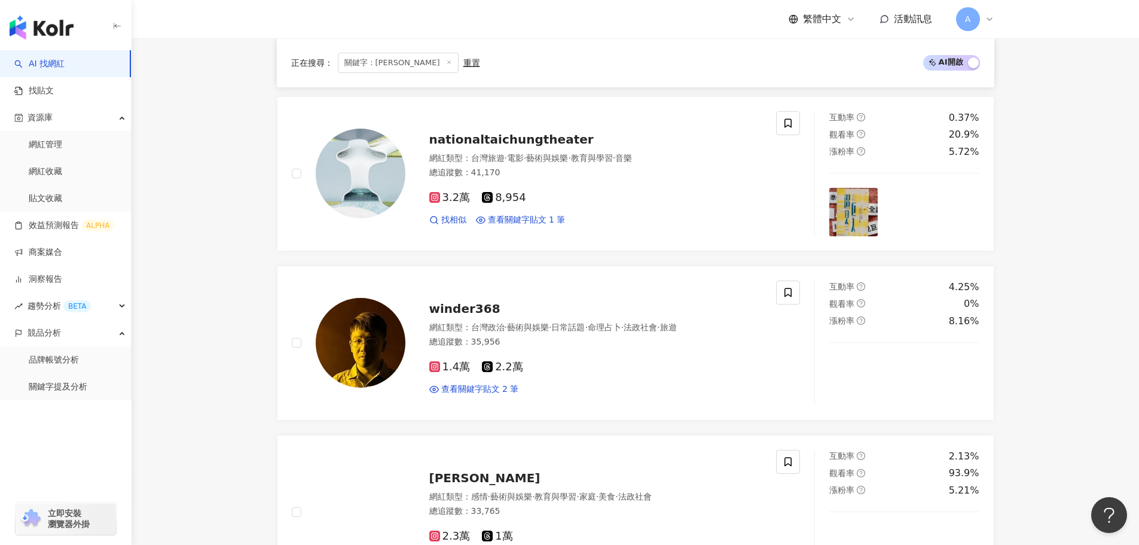
scroll to position [2421, 0]
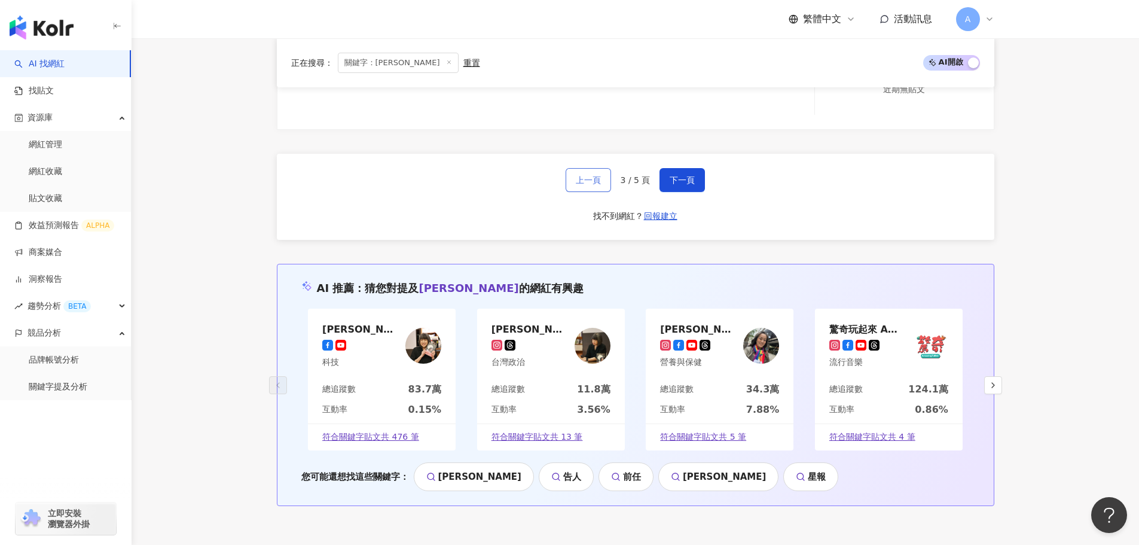
click at [599, 192] on button "上一頁" at bounding box center [588, 180] width 45 height 24
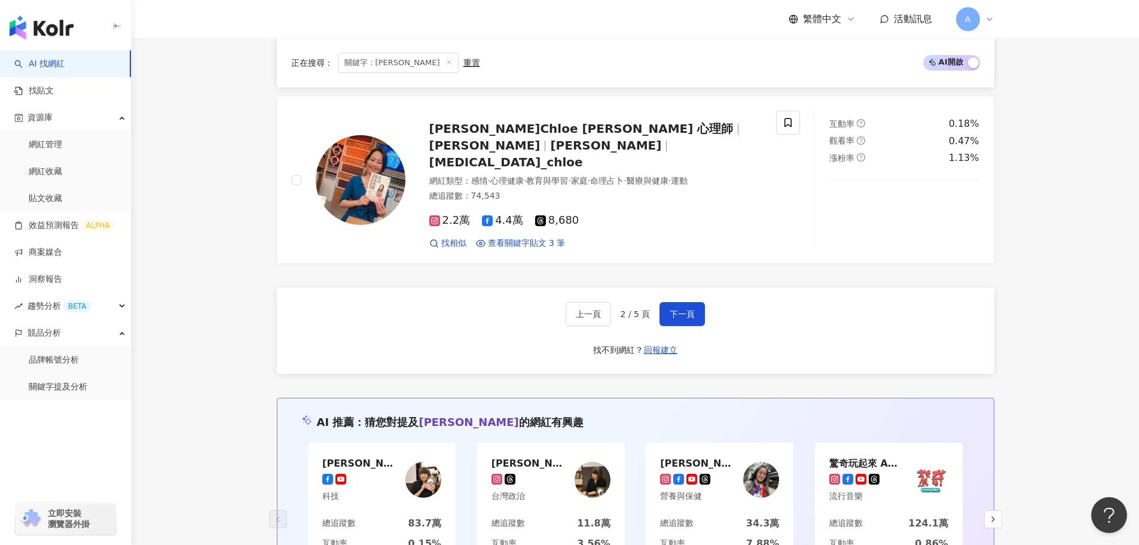
scroll to position [2266, 0]
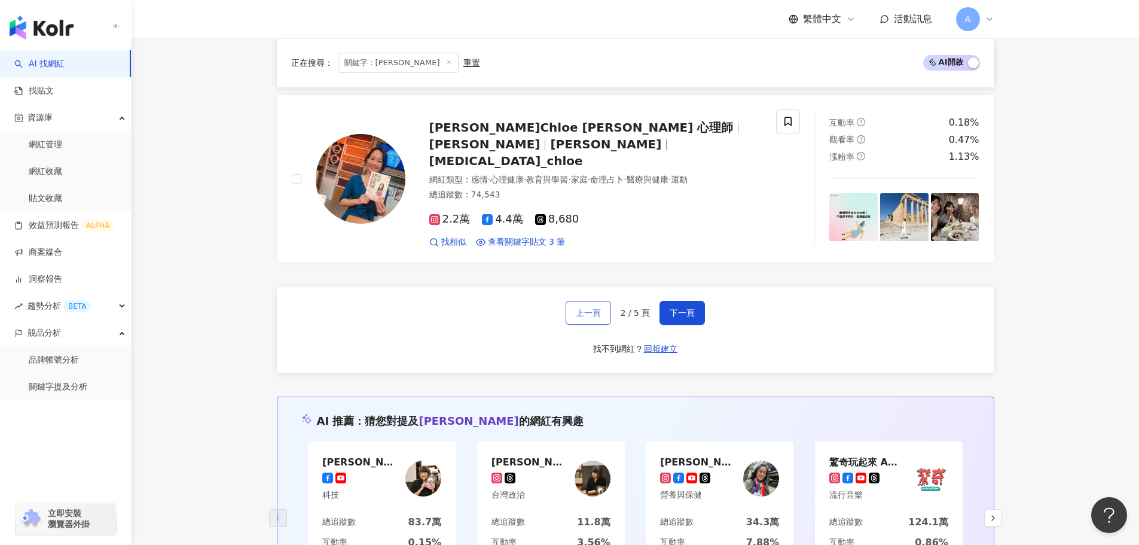
click at [591, 308] on span "上一頁" at bounding box center [588, 313] width 25 height 10
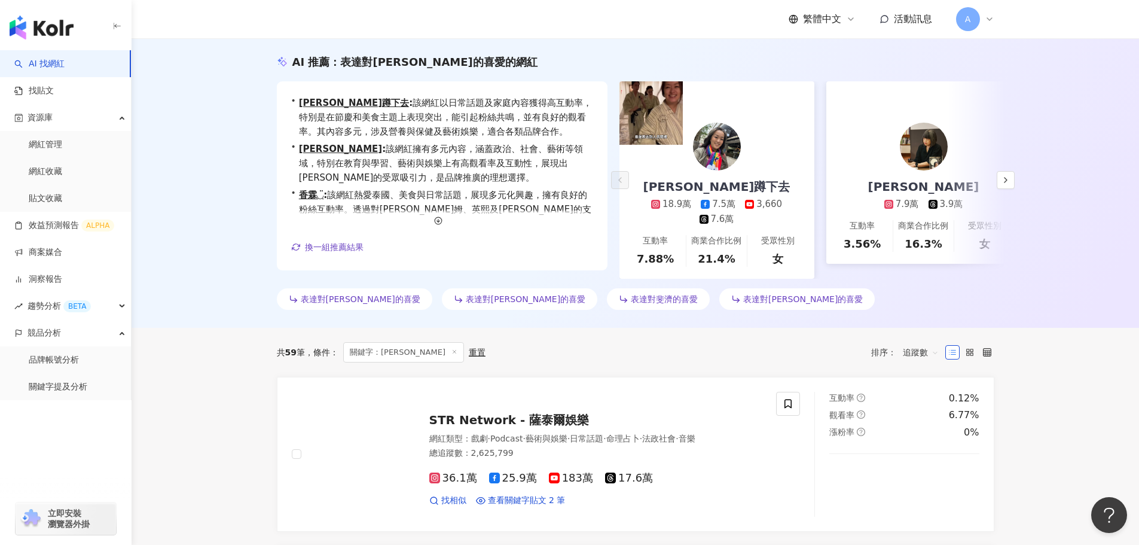
scroll to position [0, 0]
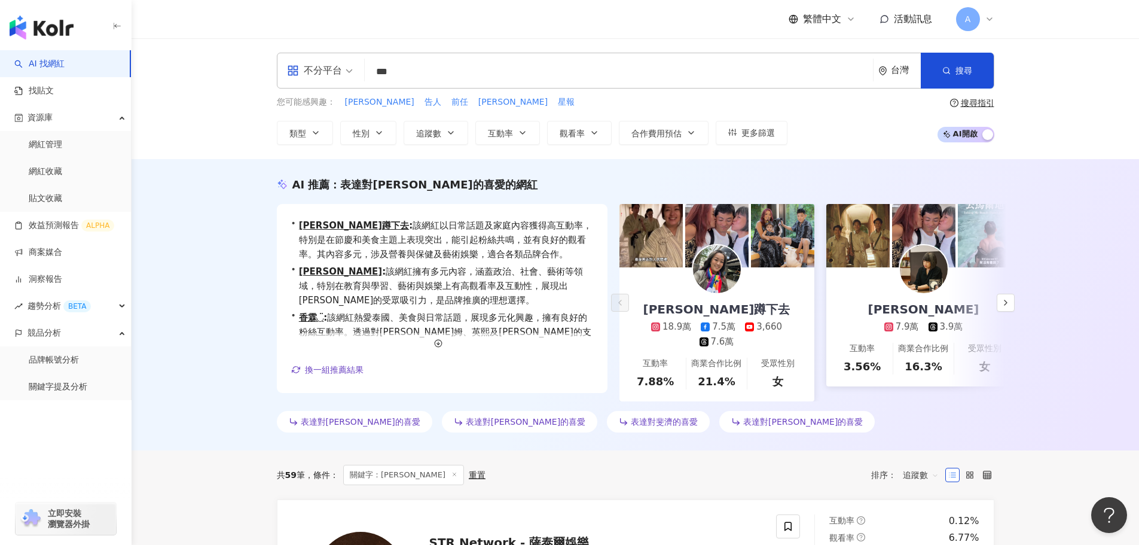
click at [406, 66] on input "***" at bounding box center [619, 71] width 499 height 23
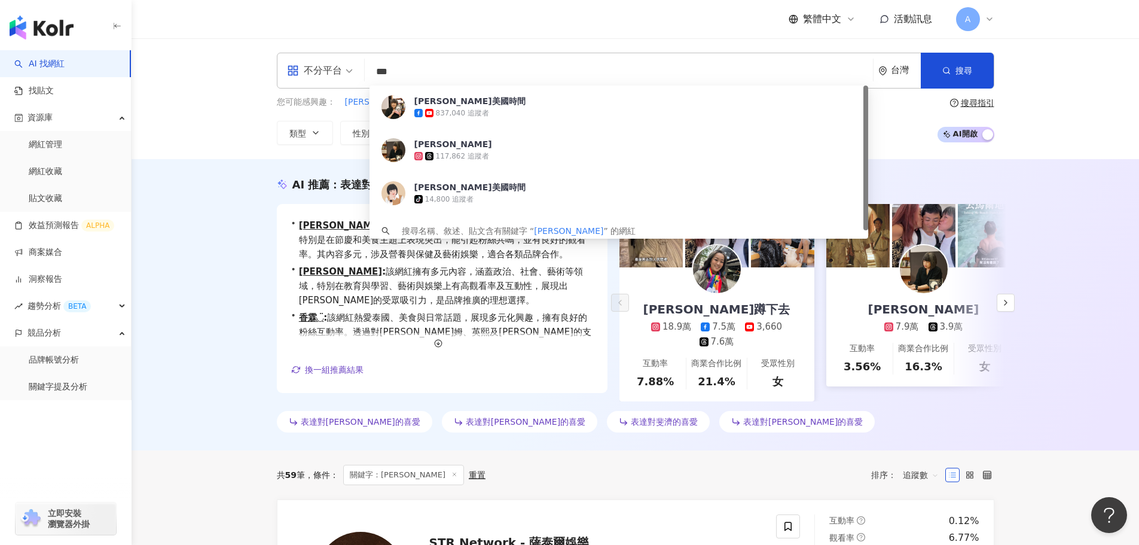
click at [200, 96] on div "不分平台 *** 台灣 搜尋 10af4f97-50f8-4f27-a0b3-608f1873ea9a 范琪斐的美國時間 837,040 追蹤者 范琪斐 Ch…" at bounding box center [636, 98] width 1008 height 121
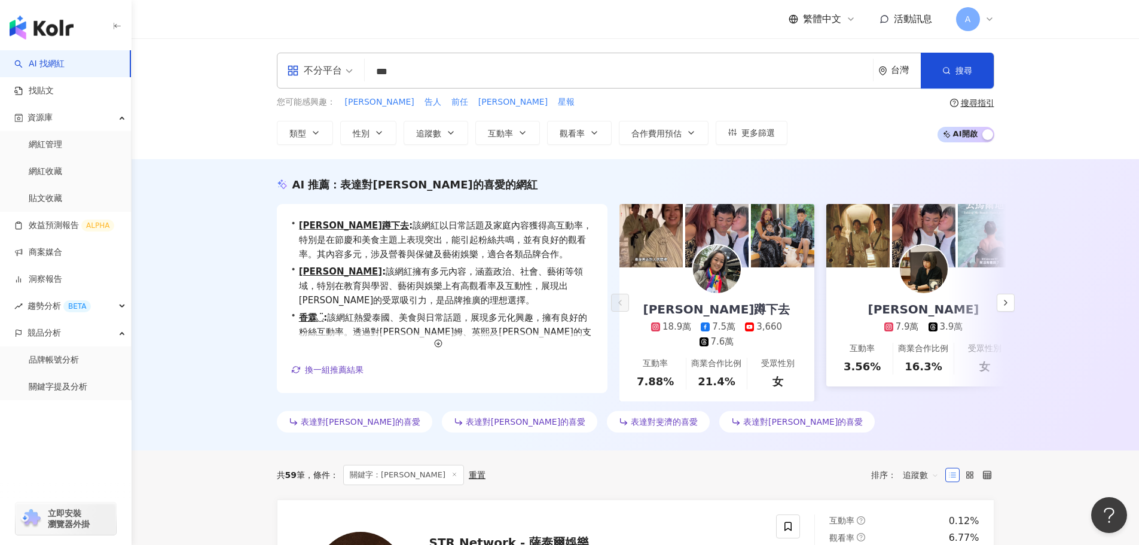
drag, startPoint x: 435, startPoint y: 485, endPoint x: 296, endPoint y: 469, distance: 139.7
click at [469, 480] on div "重置" at bounding box center [477, 475] width 17 height 10
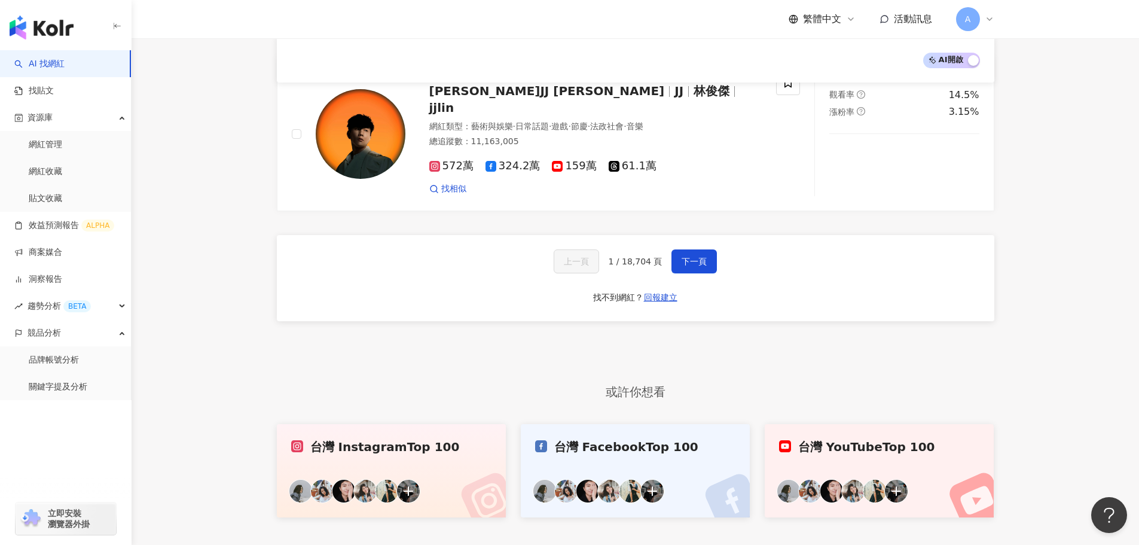
scroll to position [2030, 0]
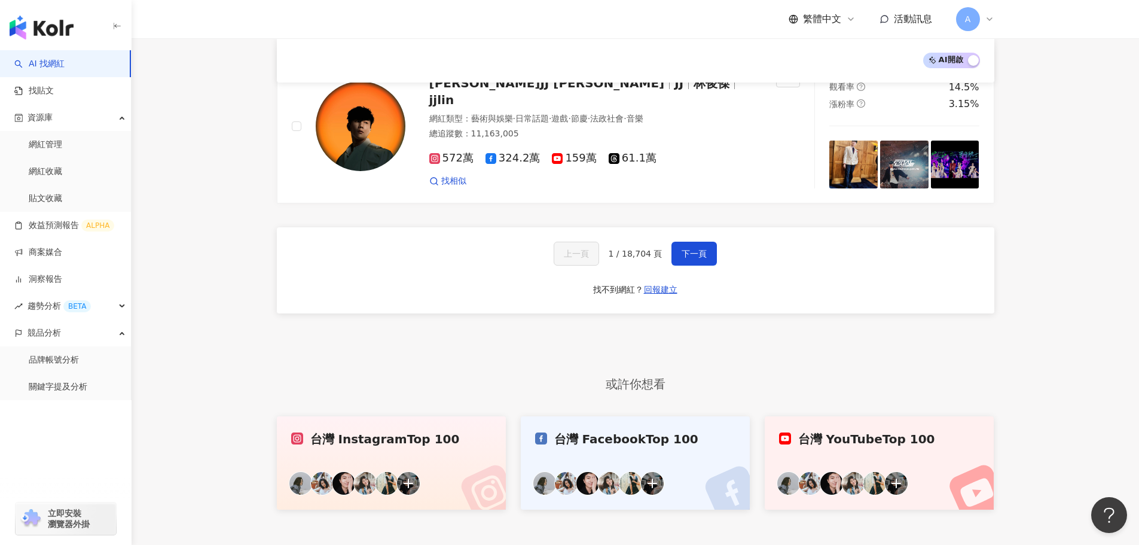
click at [367, 445] on link "台灣 Instagram Top 100" at bounding box center [392, 462] width 230 height 93
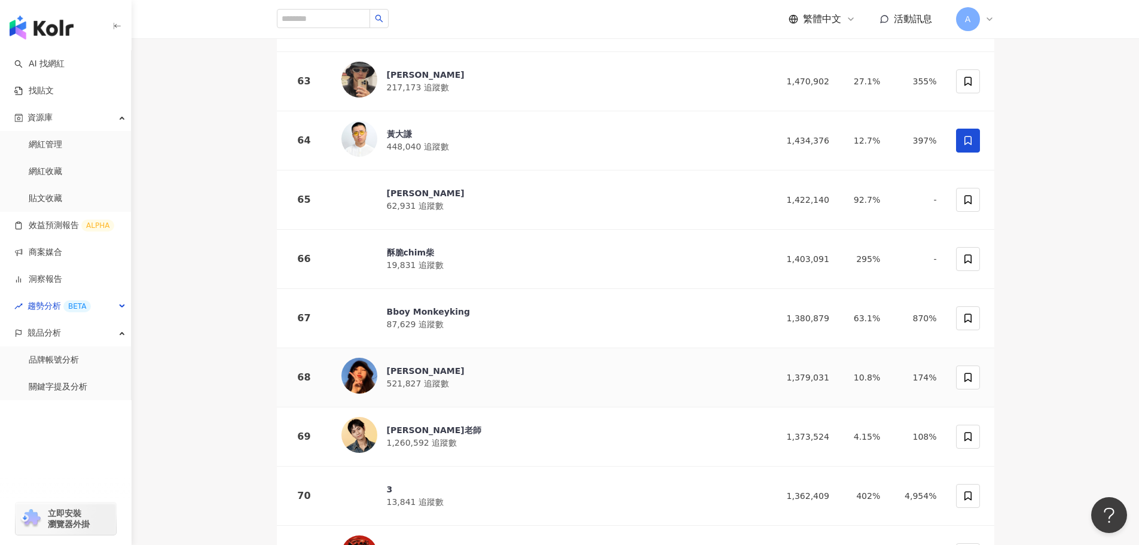
scroll to position [3793, 0]
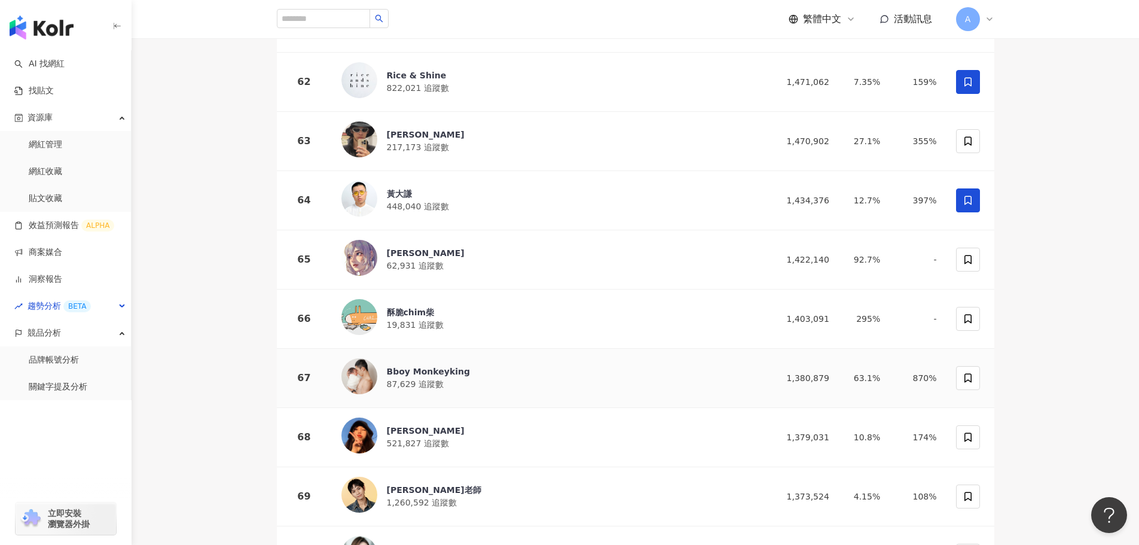
drag, startPoint x: 417, startPoint y: 327, endPoint x: 181, endPoint y: 263, distance: 244.7
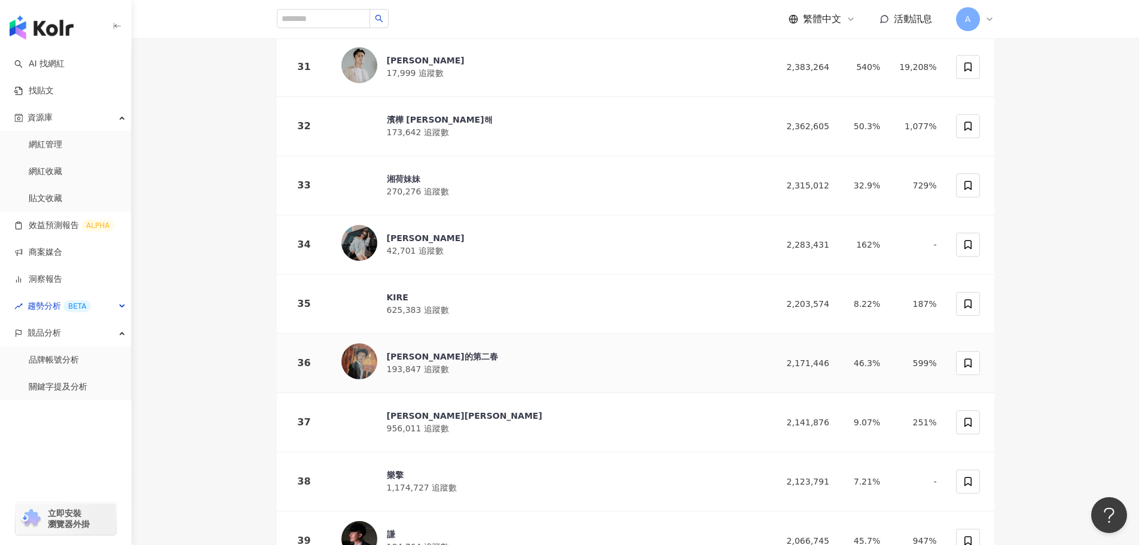
scroll to position [1700, 0]
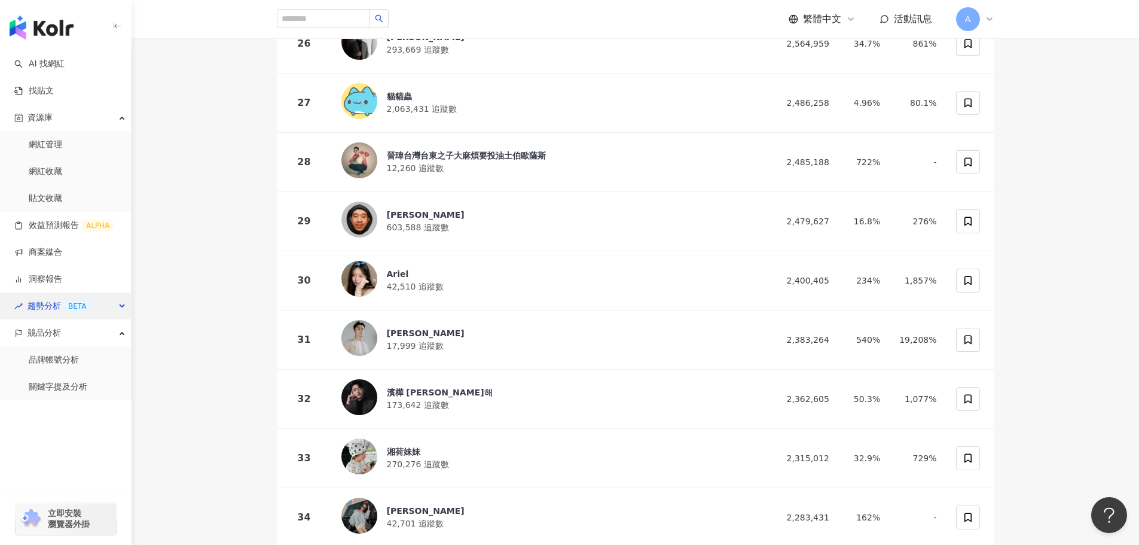
click at [123, 309] on div "趨勢分析 BETA" at bounding box center [65, 305] width 131 height 27
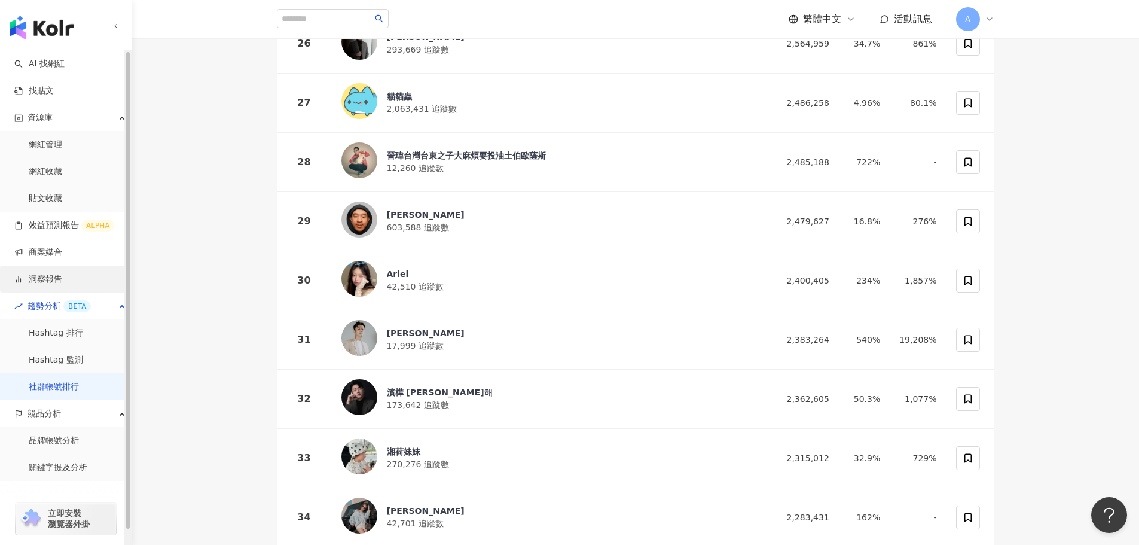
click at [29, 276] on link "洞察報告" at bounding box center [38, 279] width 48 height 12
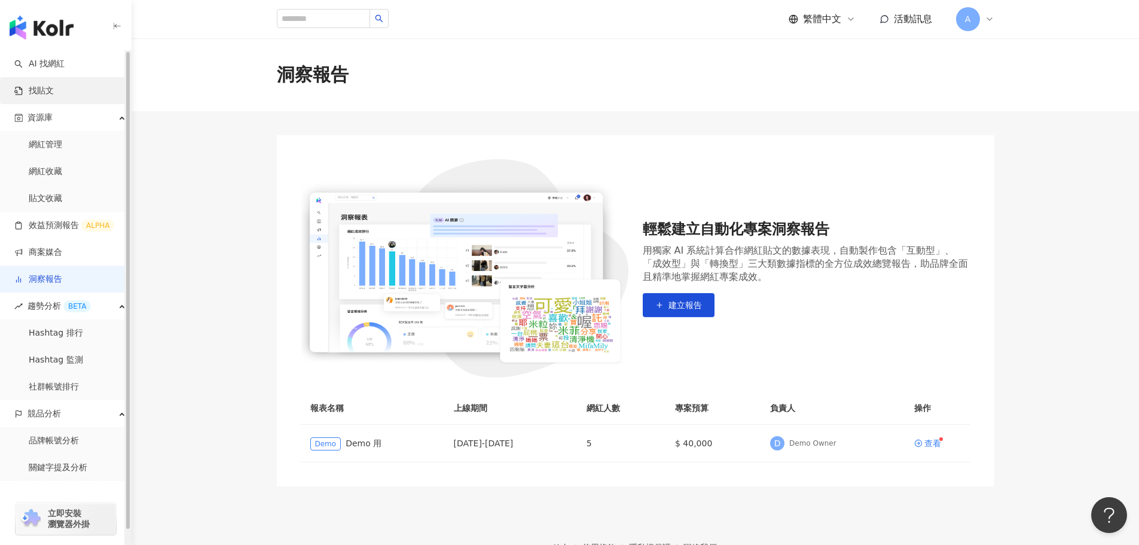
click at [26, 96] on link "找貼文" at bounding box center [33, 91] width 39 height 12
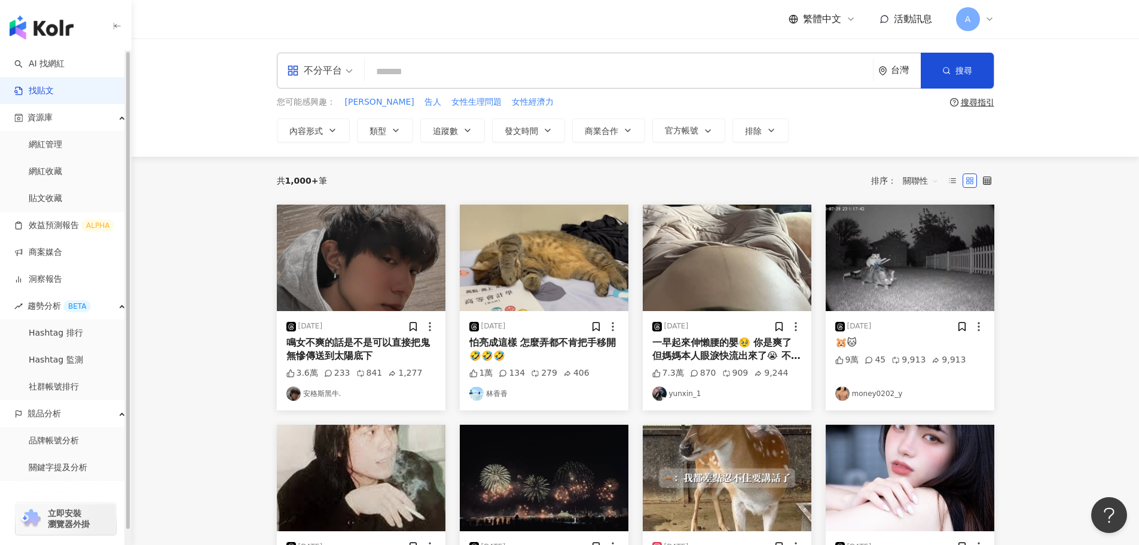
click at [381, 65] on input "search" at bounding box center [619, 72] width 499 height 26
click at [322, 126] on span "內容形式" at bounding box center [305, 131] width 33 height 10
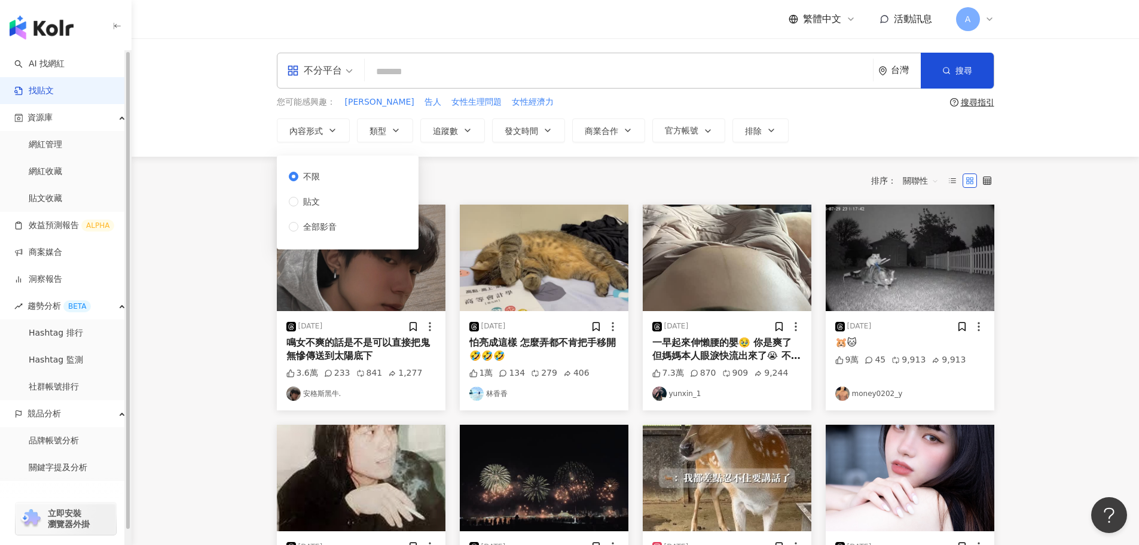
click at [224, 139] on div "不分平台 台灣 搜尋 您可能感興趣： 方念華 告人 女性生理問題 女性經濟力 搜尋指引 內容形式 類型 追蹤數 發文時間 商業合作 官方帳號 排除 不限 貼文…" at bounding box center [636, 97] width 1008 height 118
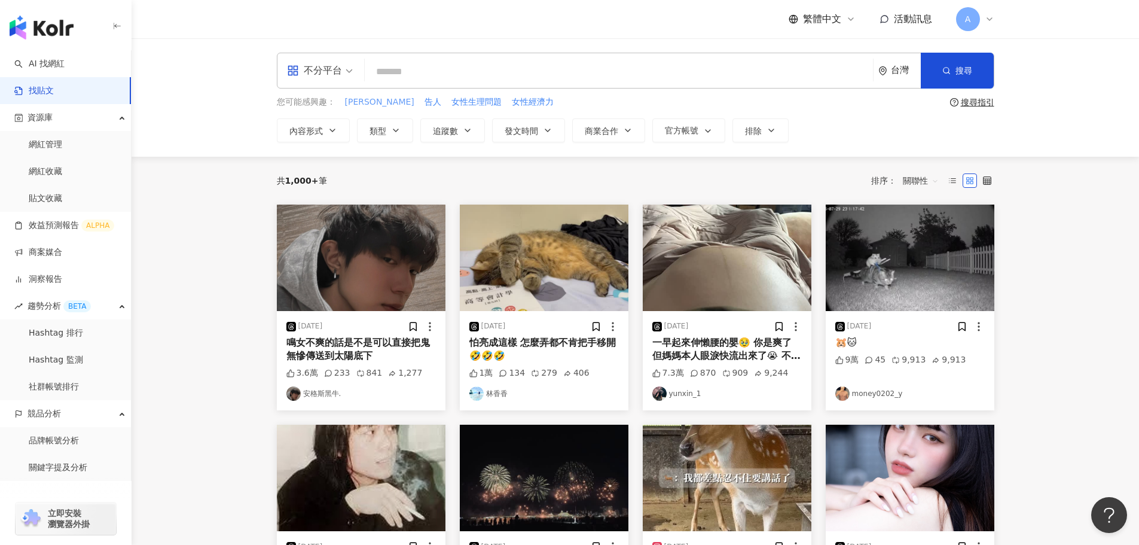
click at [355, 97] on span "方念華" at bounding box center [379, 102] width 69 height 12
type input "***"
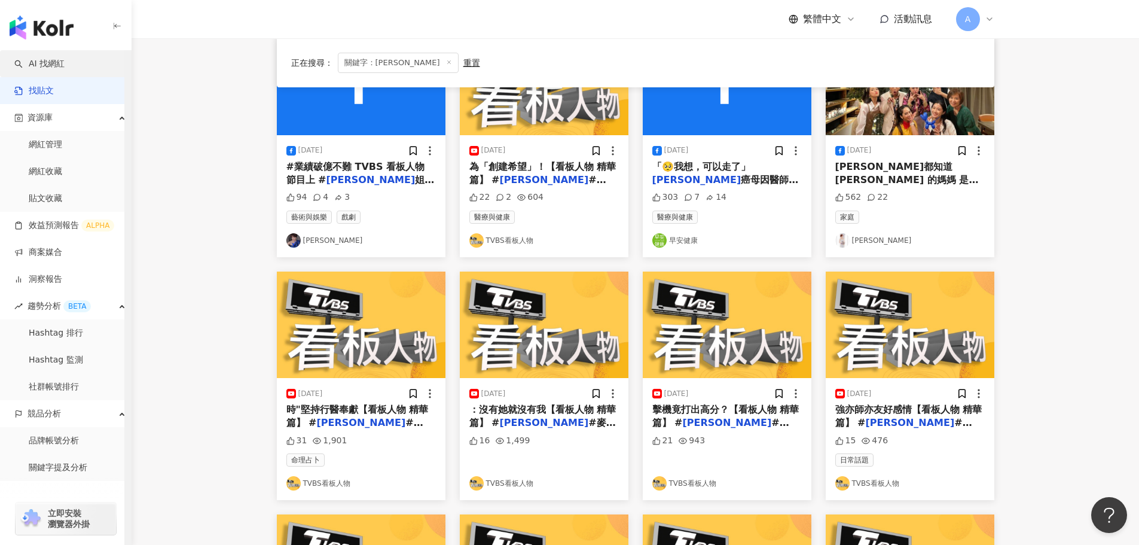
scroll to position [67, 0]
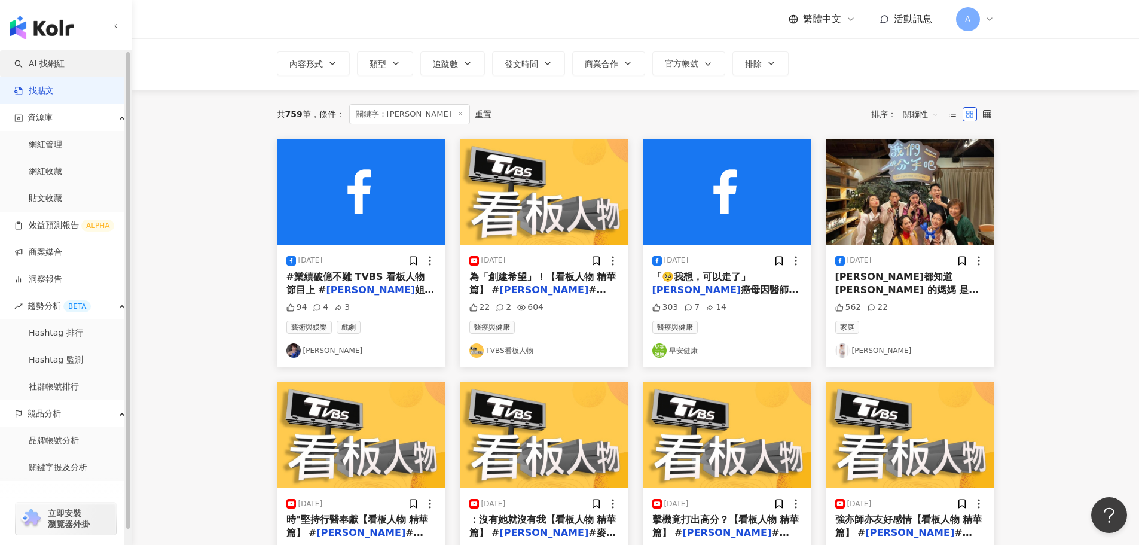
click at [42, 60] on link "AI 找網紅" at bounding box center [39, 64] width 50 height 12
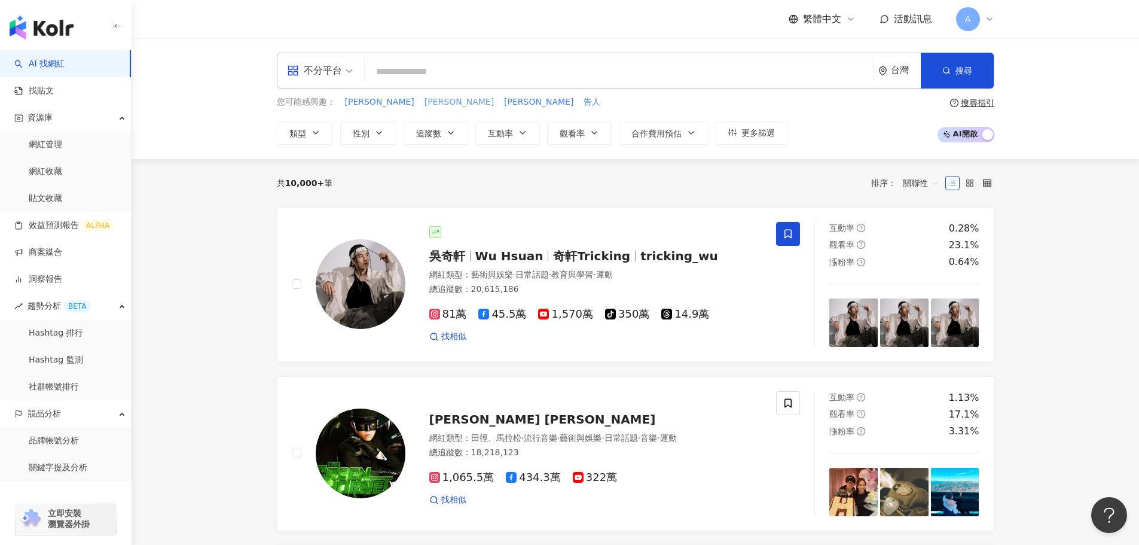
click at [425, 98] on span "周孝安" at bounding box center [459, 102] width 69 height 12
type input "***"
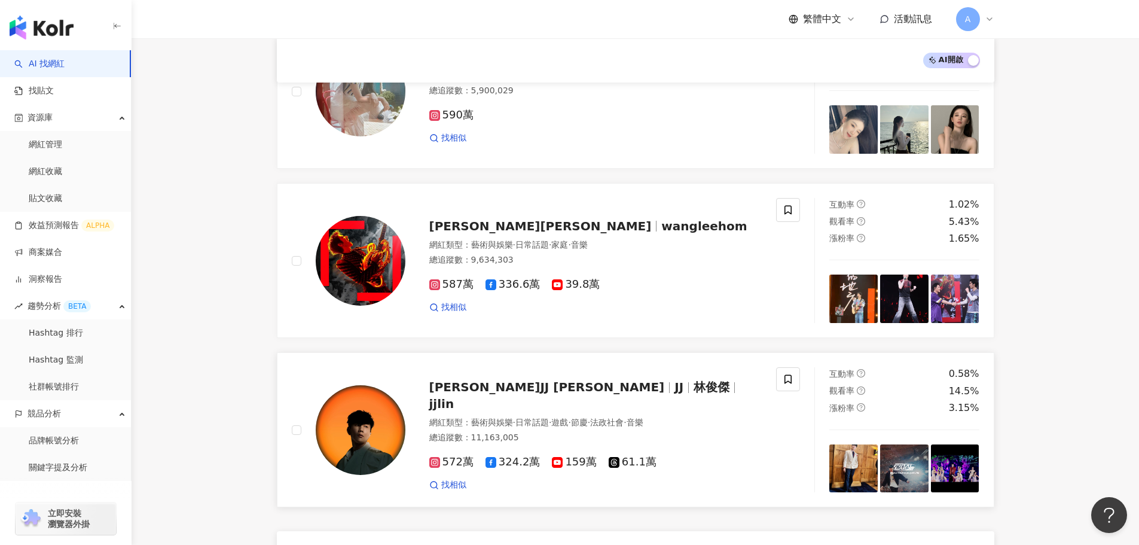
scroll to position [1973, 0]
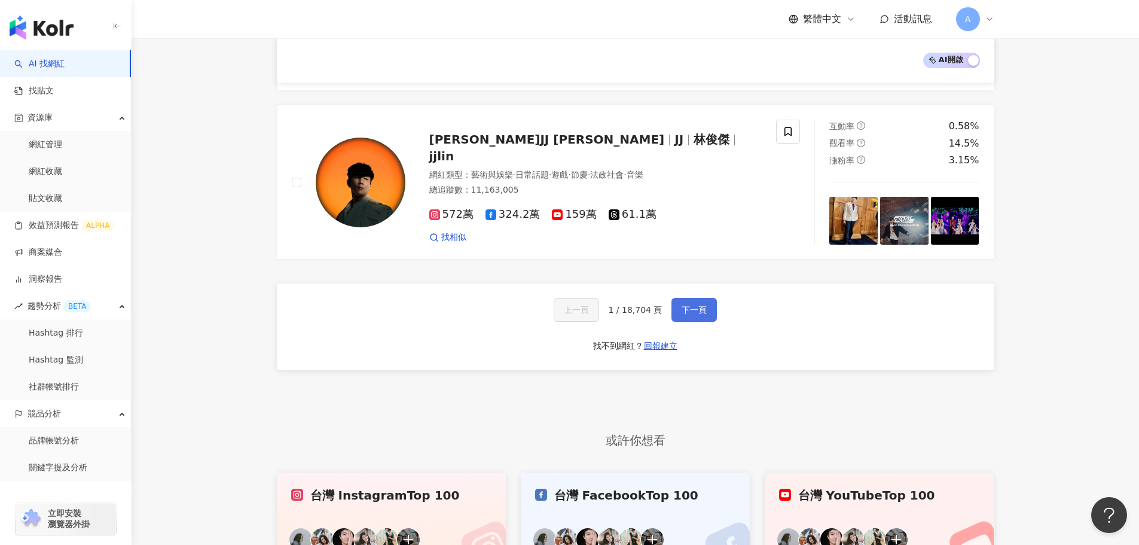
click at [697, 305] on span "下一頁" at bounding box center [694, 310] width 25 height 10
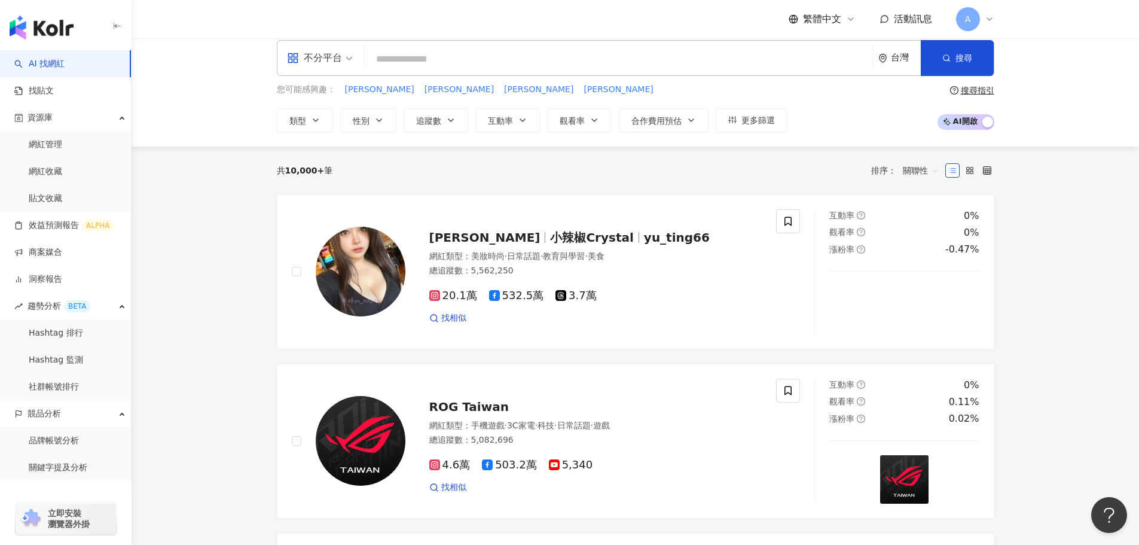
scroll to position [0, 0]
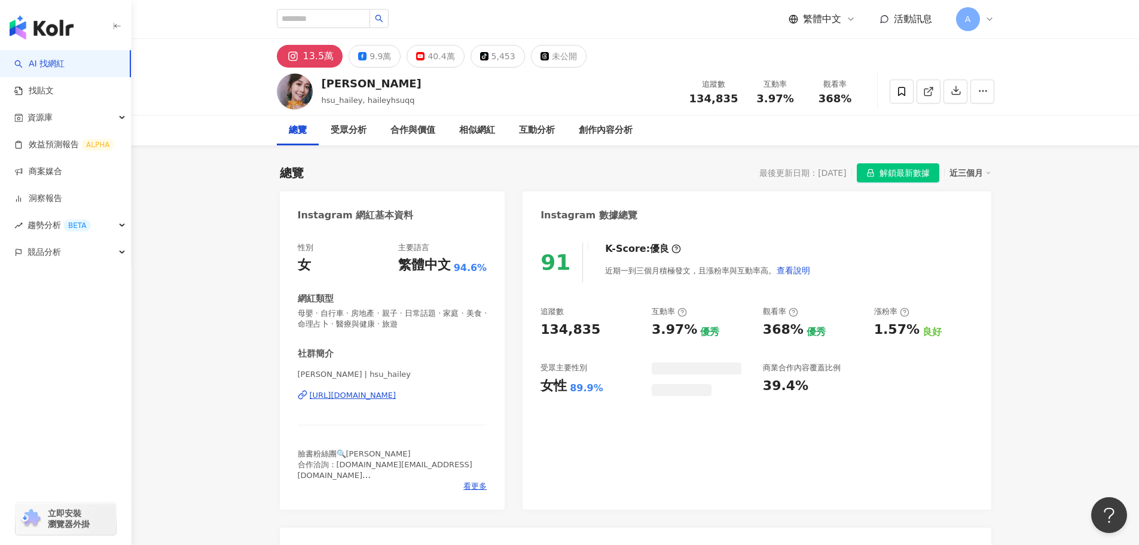
drag, startPoint x: 301, startPoint y: 90, endPoint x: 220, endPoint y: 133, distance: 91.7
drag, startPoint x: 539, startPoint y: 330, endPoint x: 616, endPoint y: 335, distance: 76.7
click at [616, 335] on div "91 K-Score : 優良 近期一到三個月積極發文，且漲粉率與互動率高。 查看說明 追蹤數 134,835 互動率 3.97% 優秀 觀看率 368% 優…" at bounding box center [757, 369] width 468 height 279
copy div "134,835"
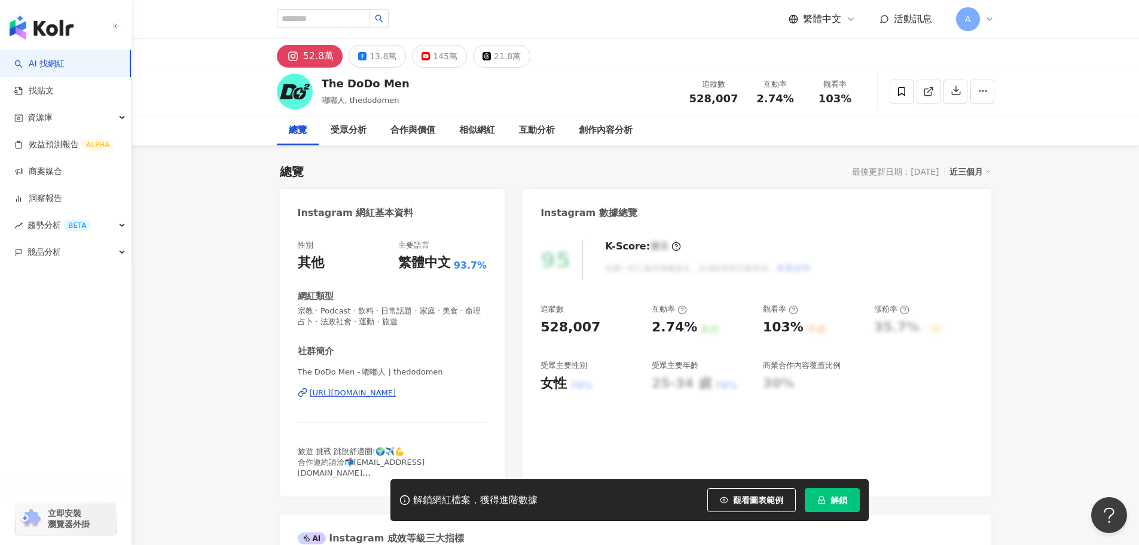
click at [354, 393] on div "https://www.instagram.com/thedodomen/" at bounding box center [353, 392] width 87 height 11
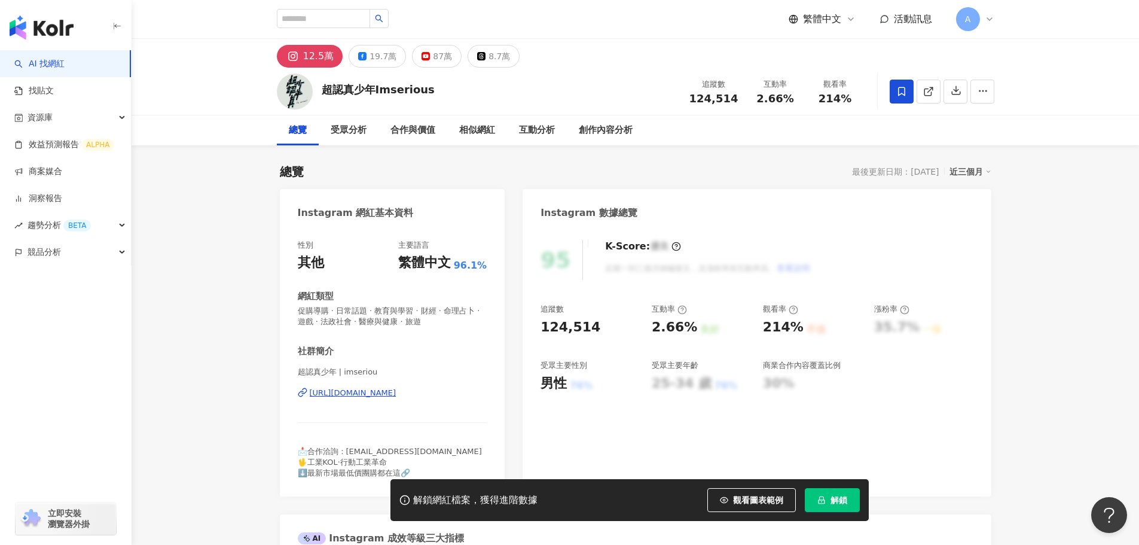
click at [357, 392] on div "[URL][DOMAIN_NAME]" at bounding box center [353, 392] width 87 height 11
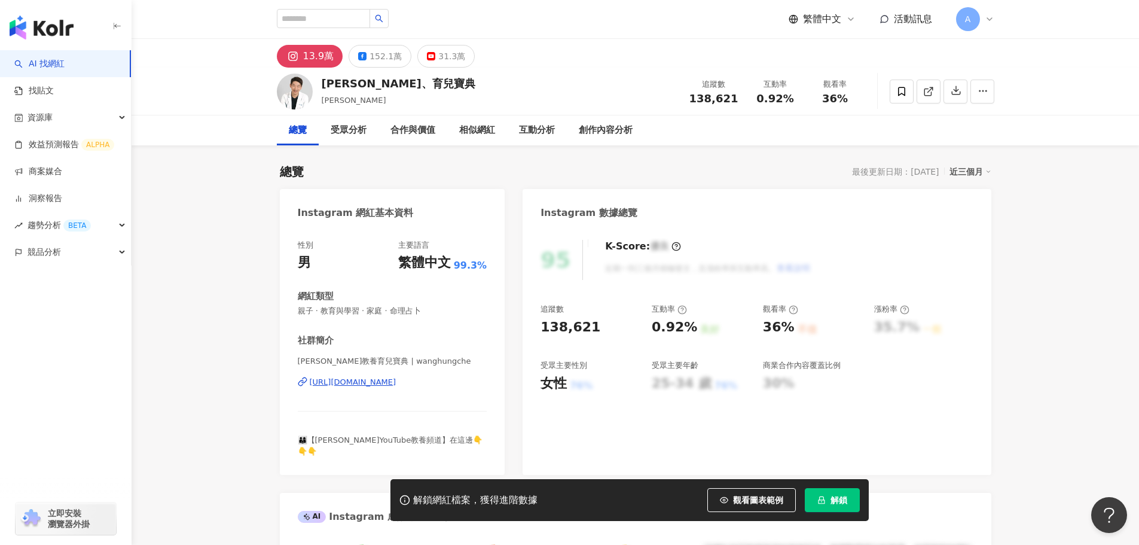
click at [352, 387] on div "[URL][DOMAIN_NAME]" at bounding box center [353, 382] width 87 height 11
click at [563, 166] on div "總覽 最後更新日期：[DATE] 近三個月" at bounding box center [636, 171] width 712 height 17
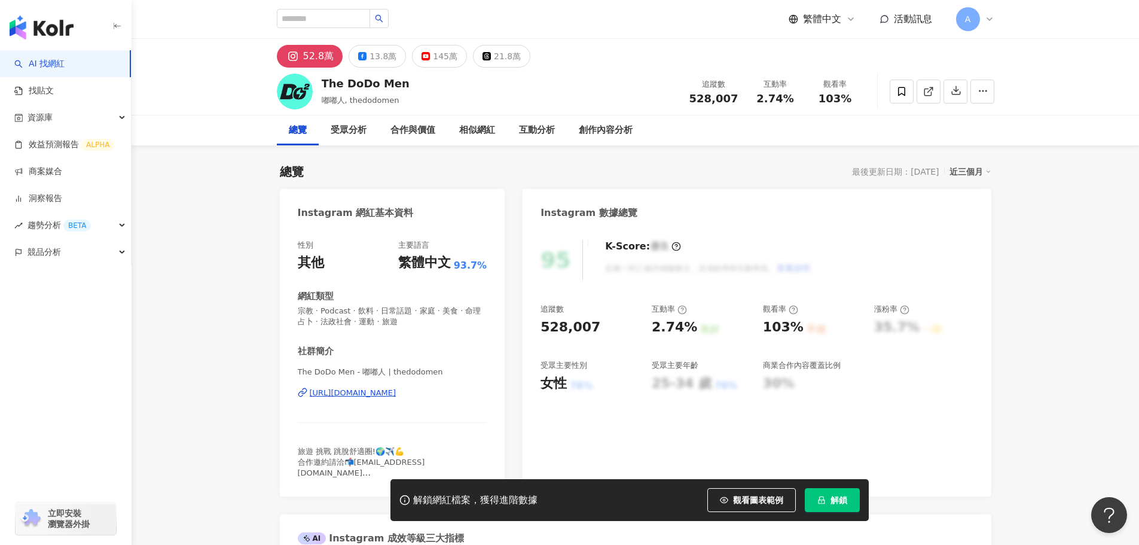
click at [396, 394] on div "[URL][DOMAIN_NAME]" at bounding box center [353, 392] width 87 height 11
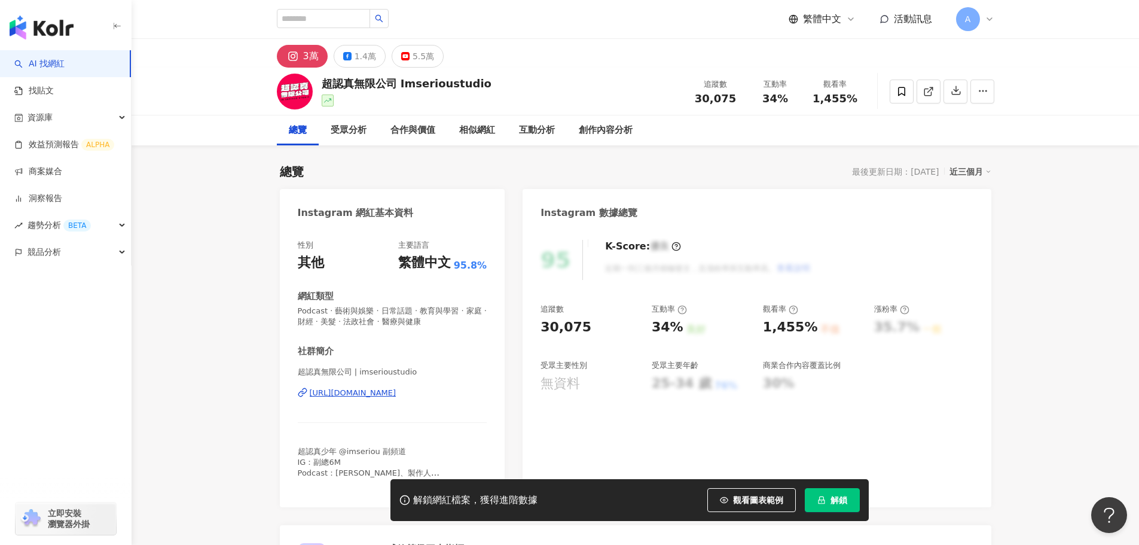
scroll to position [299, 0]
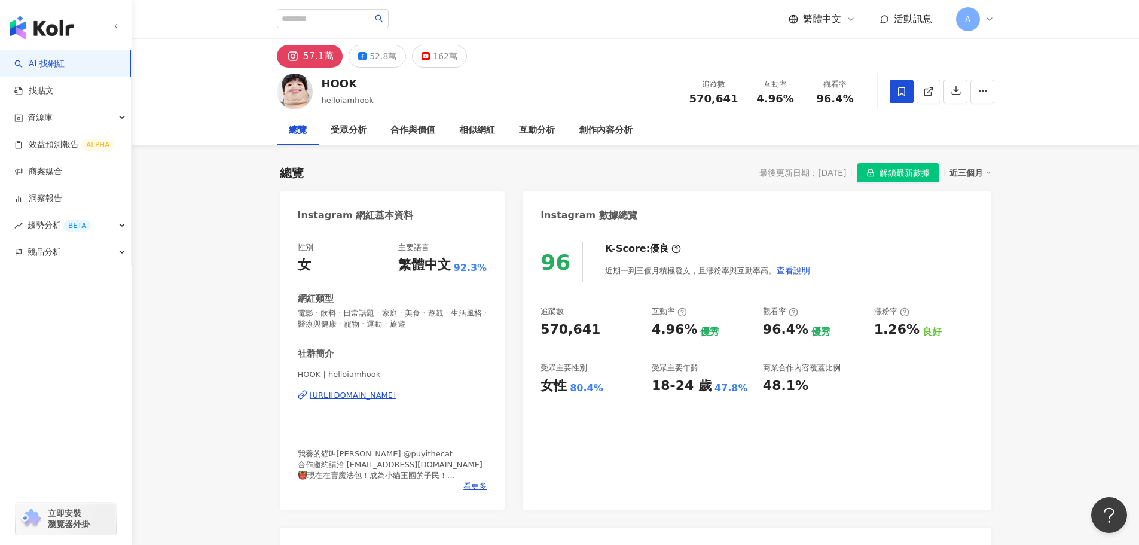
click at [343, 395] on div "[URL][DOMAIN_NAME]" at bounding box center [353, 395] width 87 height 11
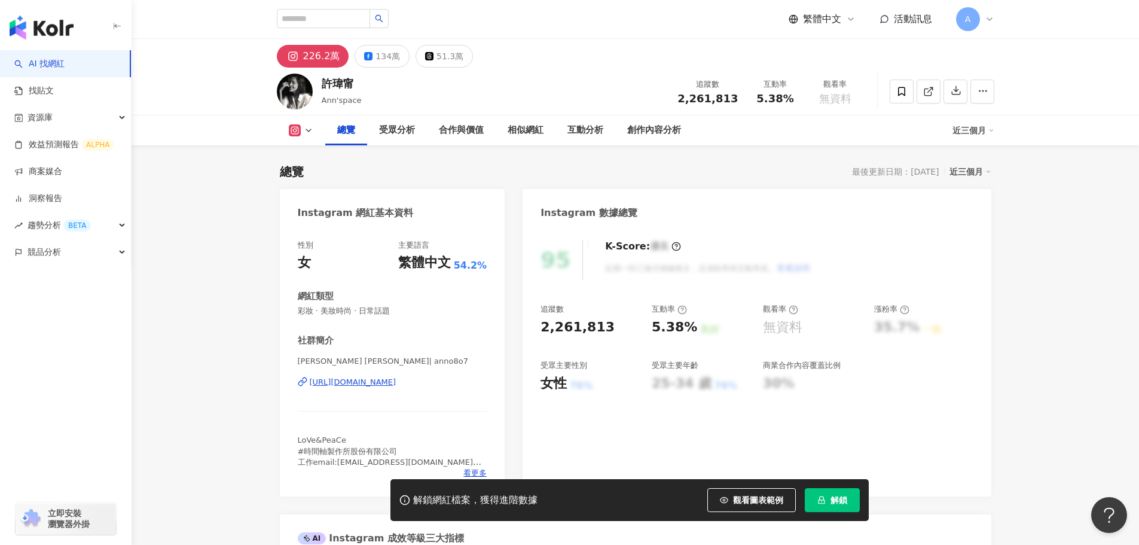
click at [688, 100] on span "2,261,813" at bounding box center [708, 98] width 60 height 13
click at [685, 100] on div "追蹤數 2,261,813" at bounding box center [707, 91] width 75 height 26
drag, startPoint x: 691, startPoint y: 99, endPoint x: 738, endPoint y: 102, distance: 47.4
click at [738, 102] on span "2,261,813" at bounding box center [708, 98] width 60 height 13
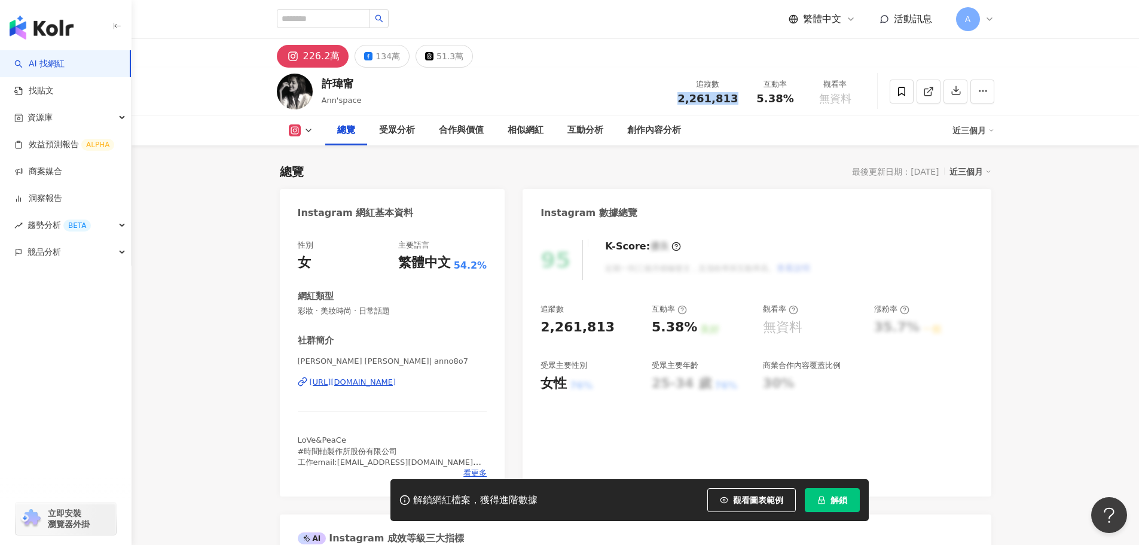
copy span "2,261,813"
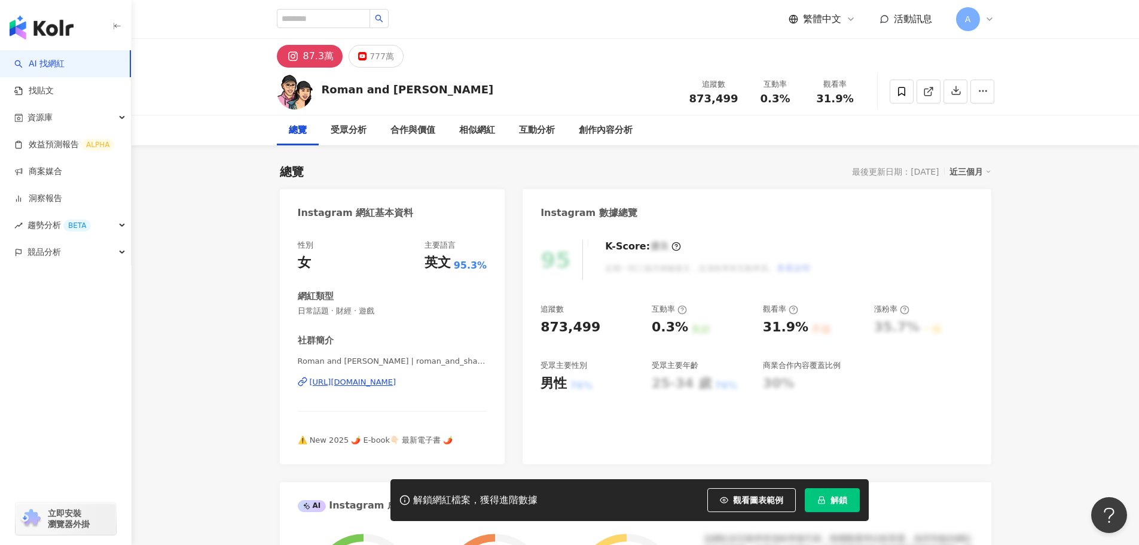
click at [358, 383] on div "[URL][DOMAIN_NAME]" at bounding box center [353, 382] width 87 height 11
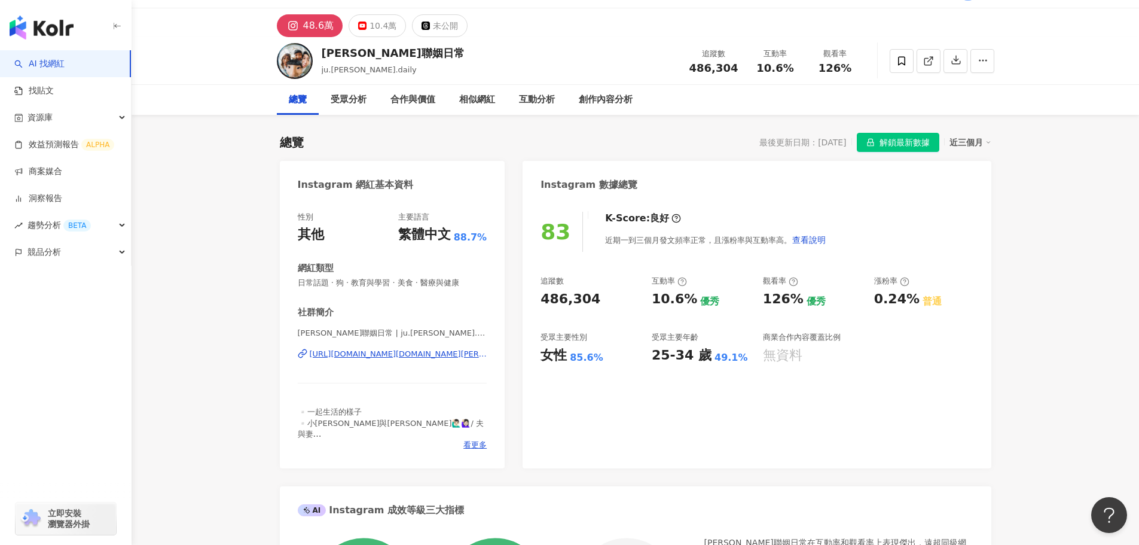
scroll to position [60, 0]
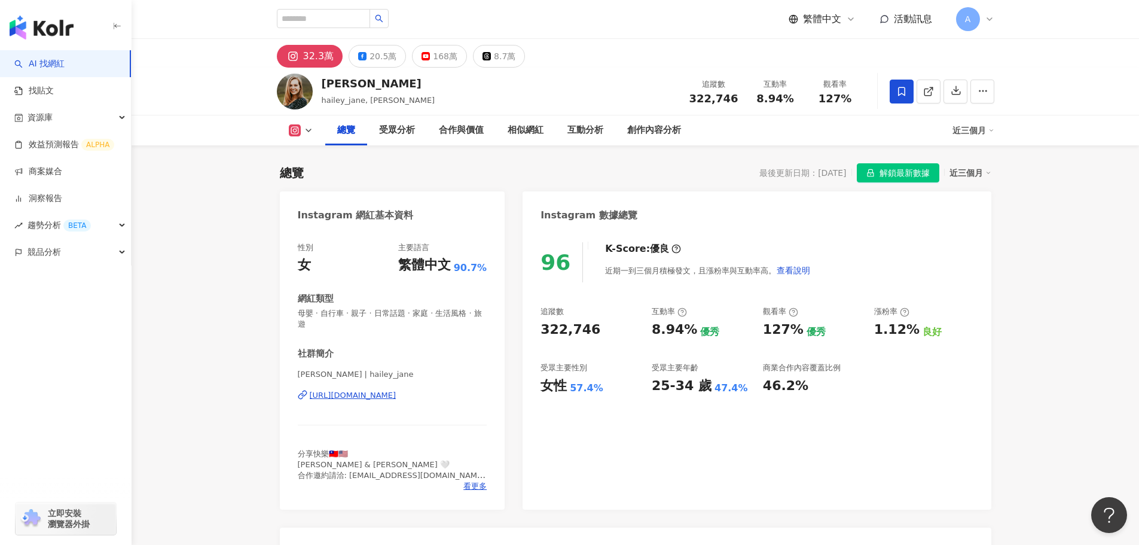
click at [746, 443] on div "96 K-Score : 優良 近期一到三個月積極發文，且漲粉率與互動率高。 查看說明 追蹤數 322,746 互動率 8.94% 優秀 觀看率 127% 優…" at bounding box center [757, 369] width 468 height 279
